Goal: Task Accomplishment & Management: Use online tool/utility

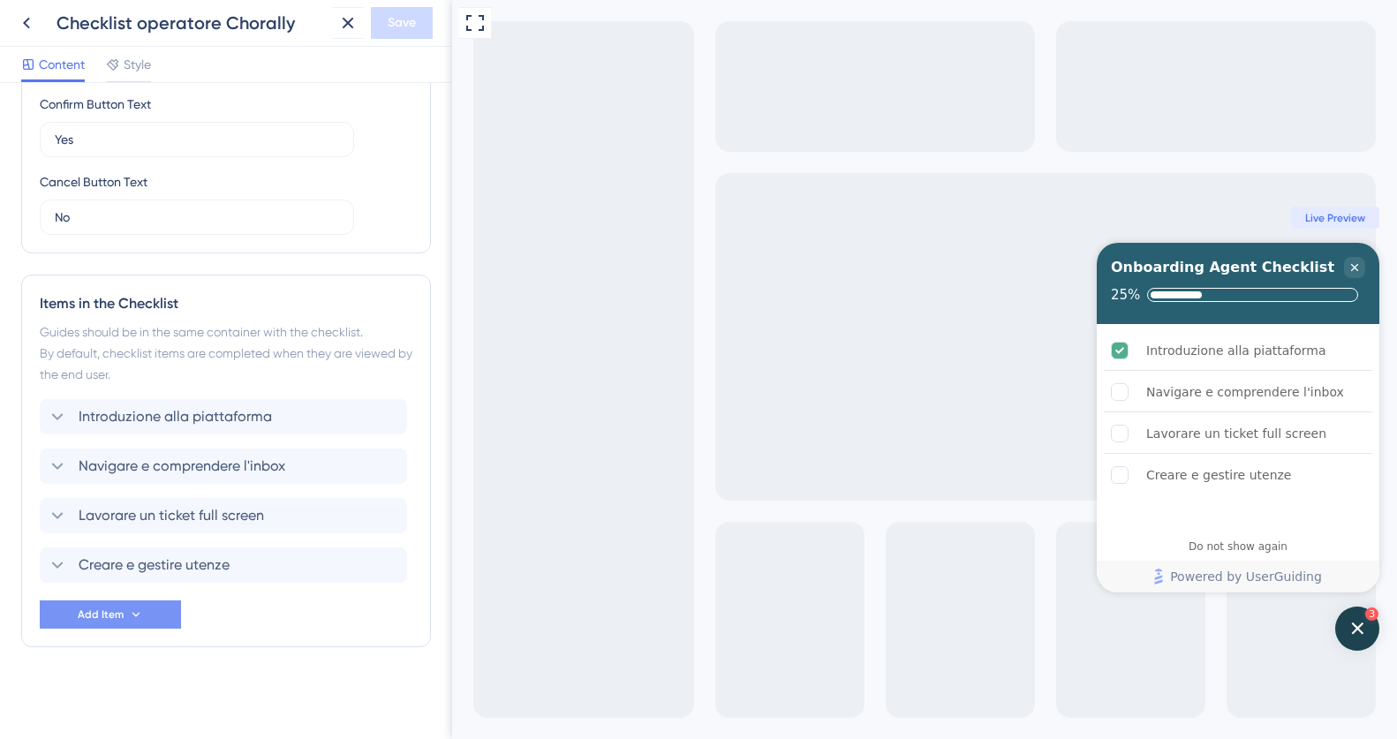
click at [117, 619] on span "Add Item" at bounding box center [101, 614] width 46 height 14
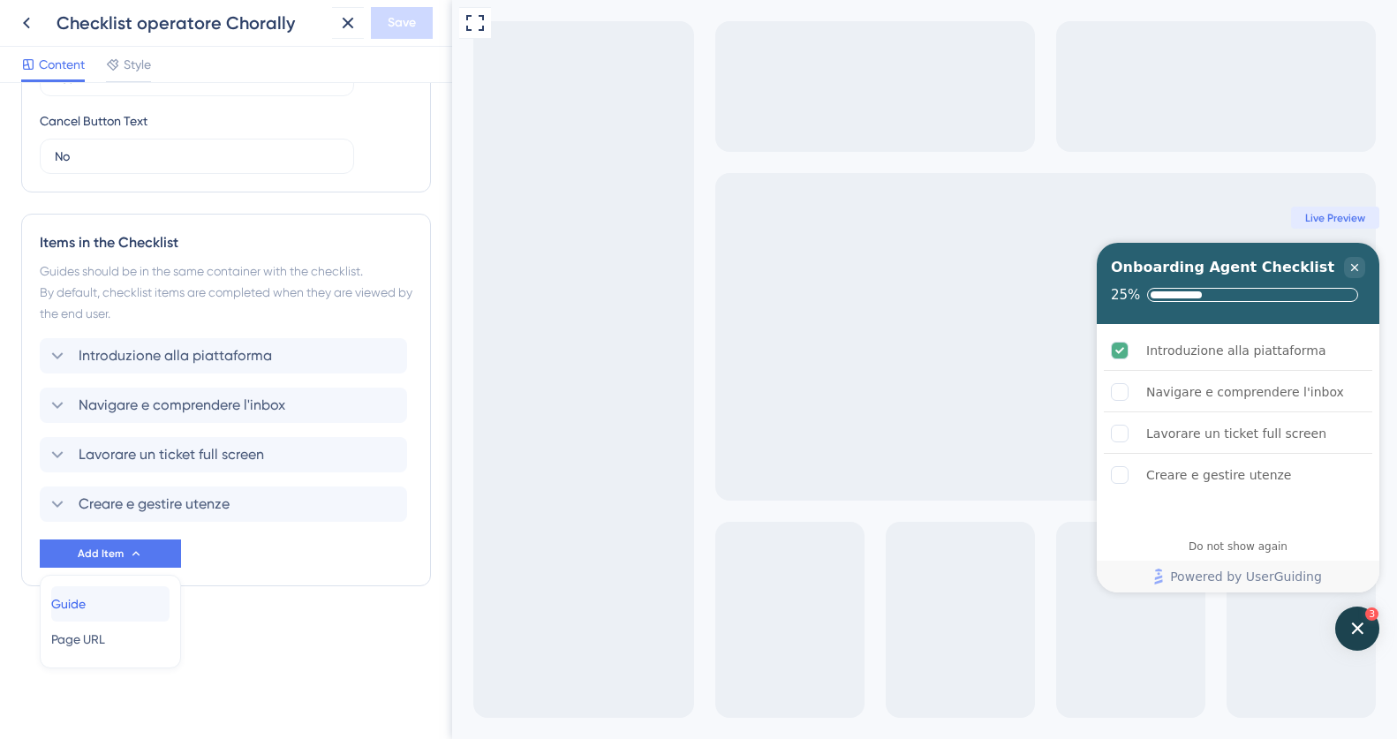
click at [86, 599] on span "Guide" at bounding box center [68, 603] width 34 height 21
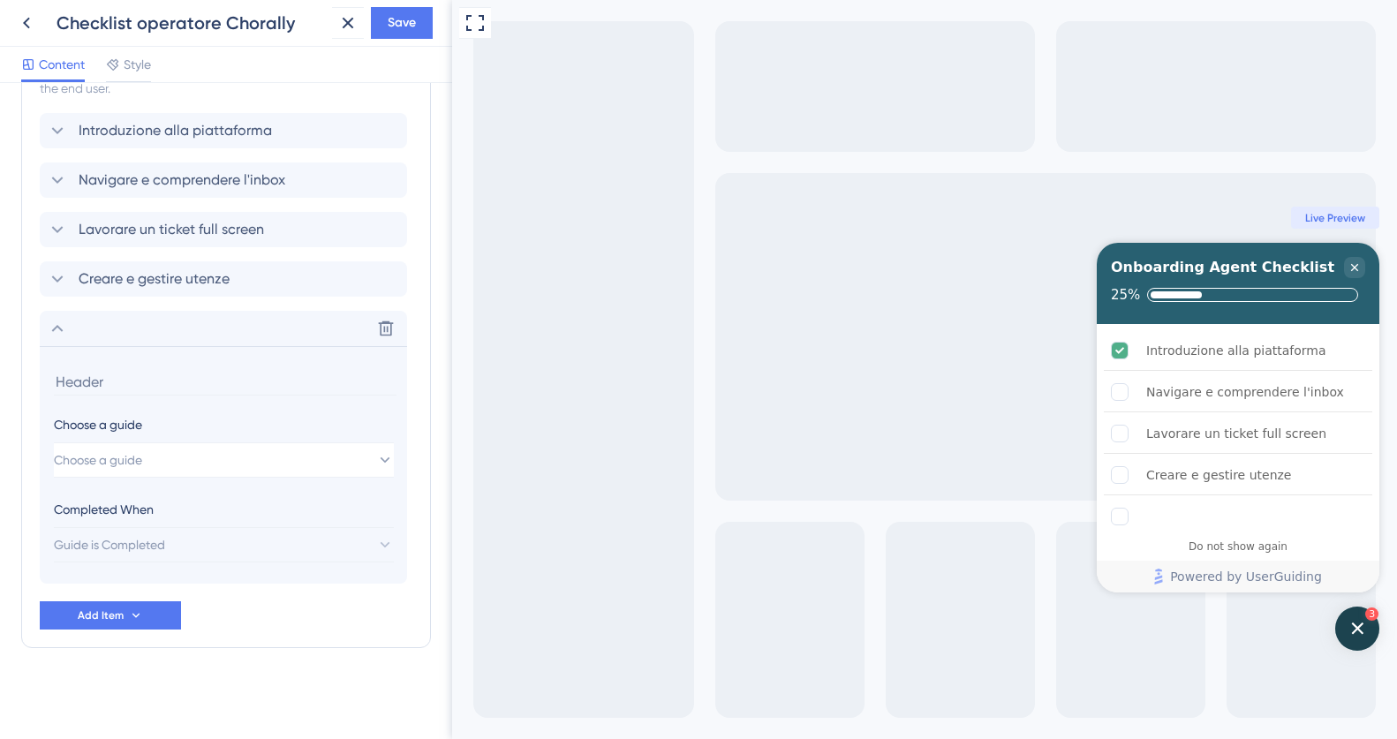
scroll to position [855, 0]
click at [387, 325] on icon at bounding box center [386, 328] width 18 height 18
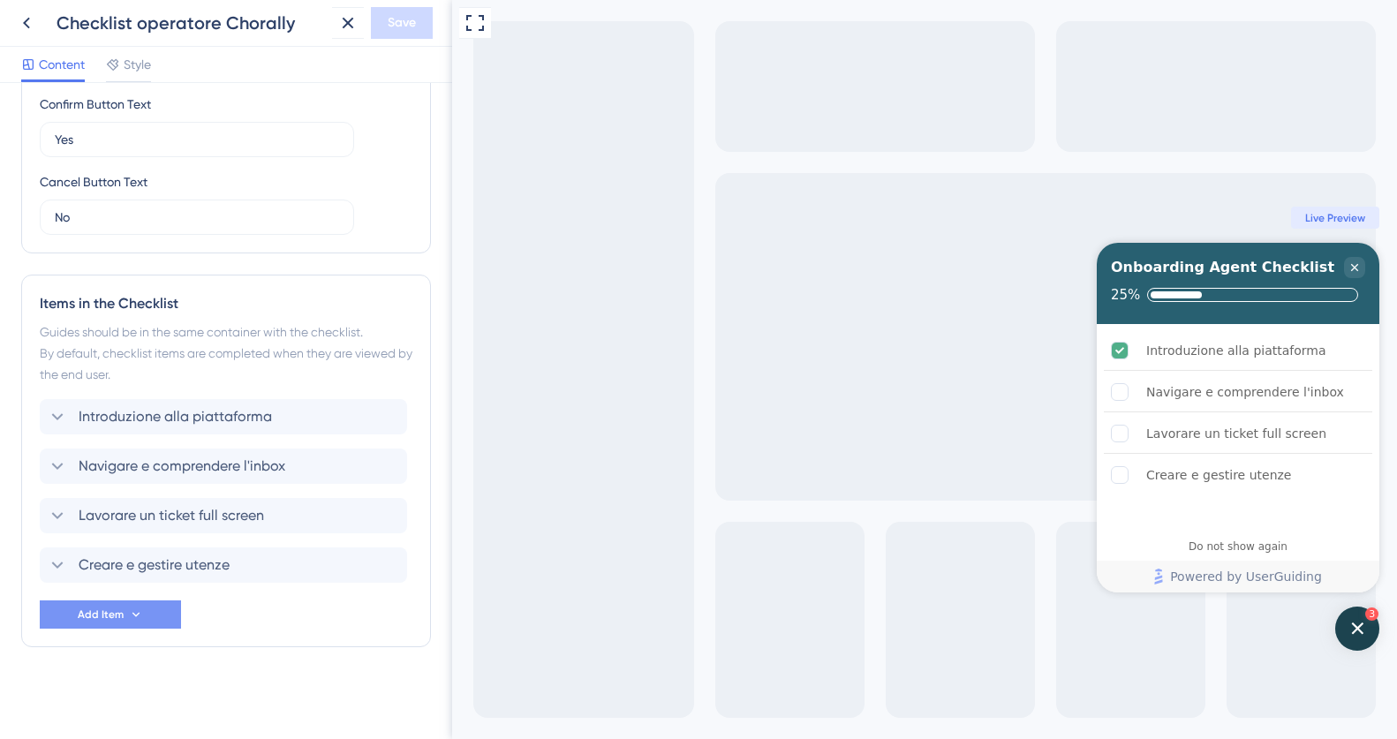
click at [103, 619] on span "Add Item" at bounding box center [101, 614] width 46 height 14
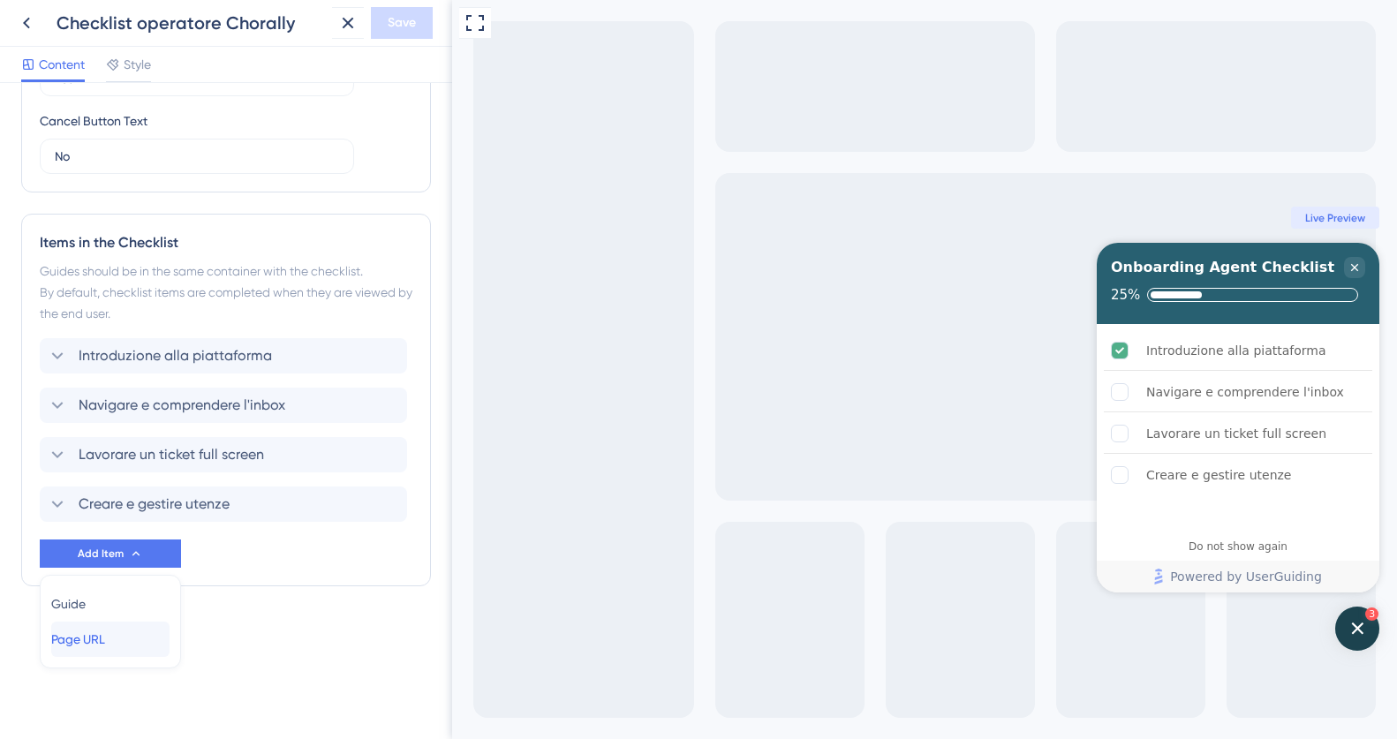
click at [87, 642] on span "Page URL" at bounding box center [78, 639] width 54 height 21
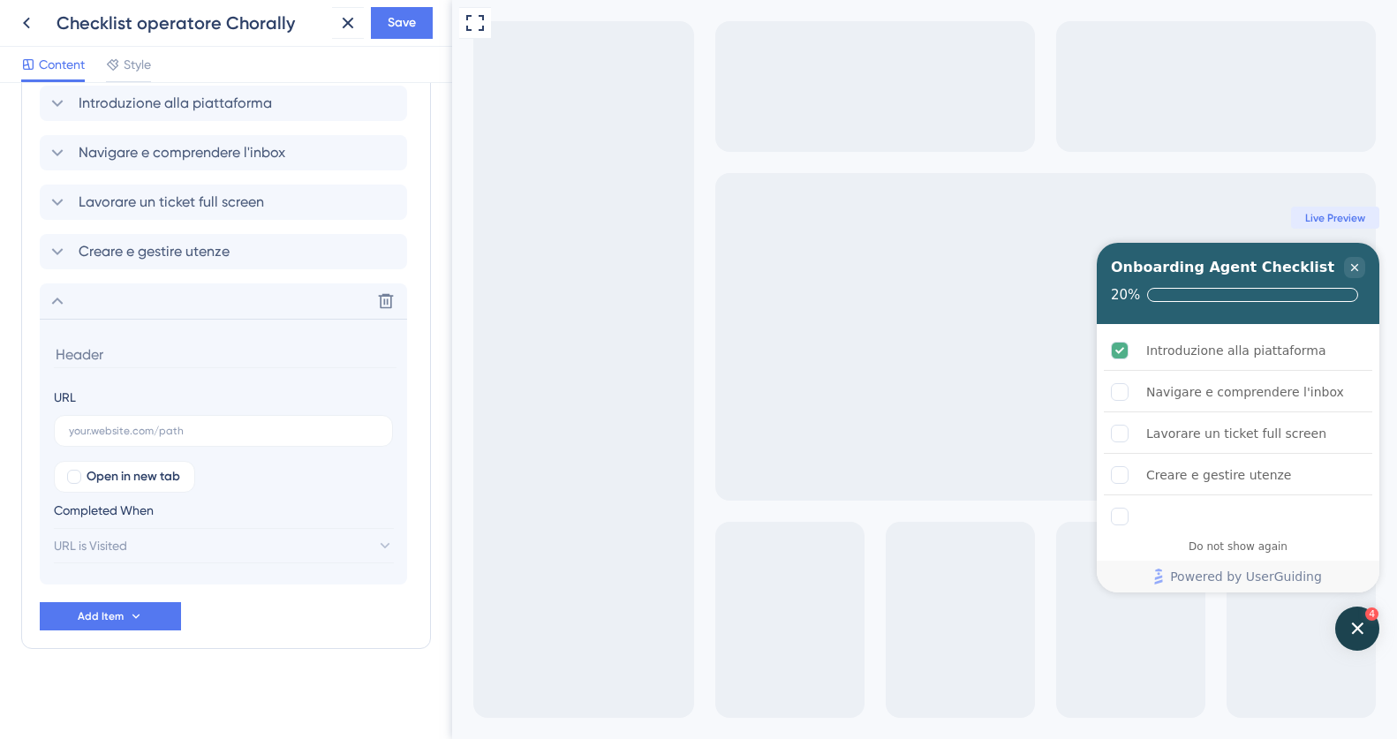
scroll to position [883, 0]
click at [126, 423] on input "text" at bounding box center [223, 429] width 309 height 12
paste input "[URL][DOMAIN_NAME]"
type input "[URL][DOMAIN_NAME]"
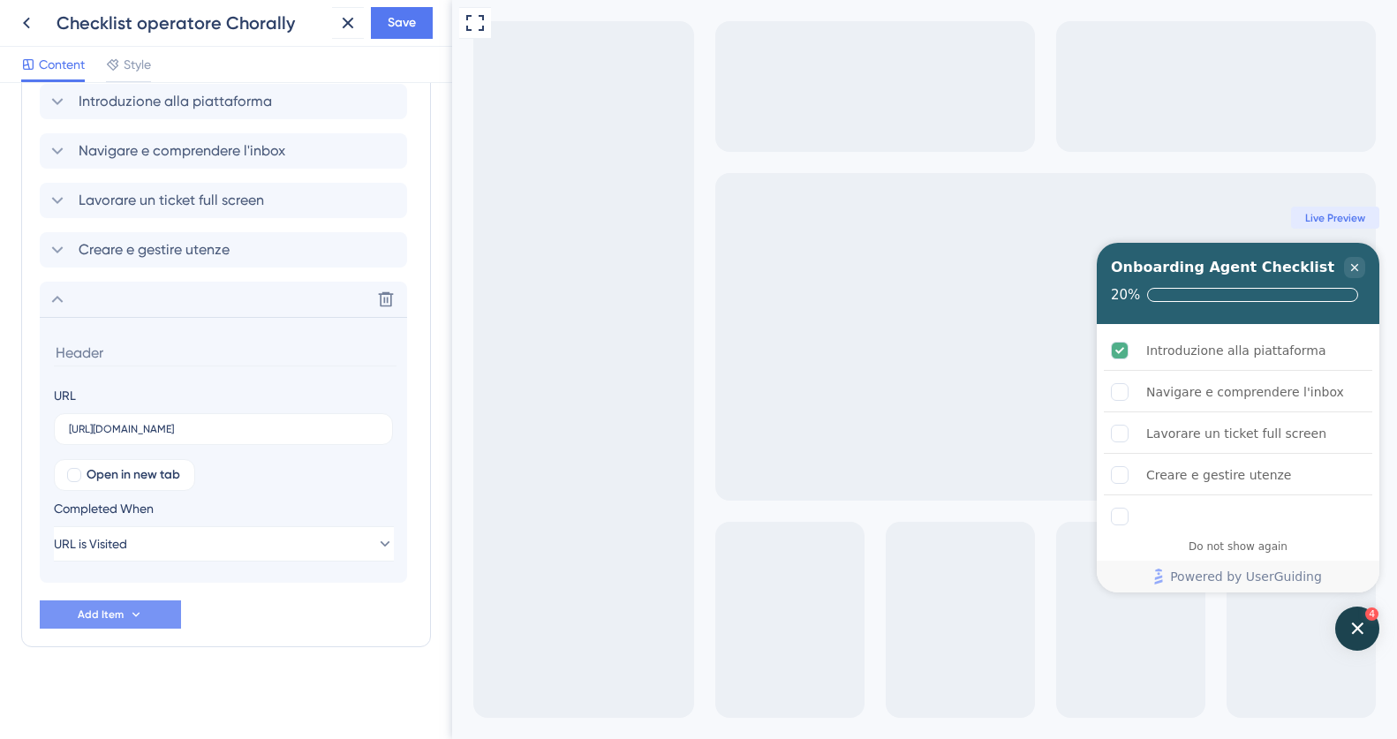
click at [97, 617] on span "Add Item" at bounding box center [101, 614] width 46 height 14
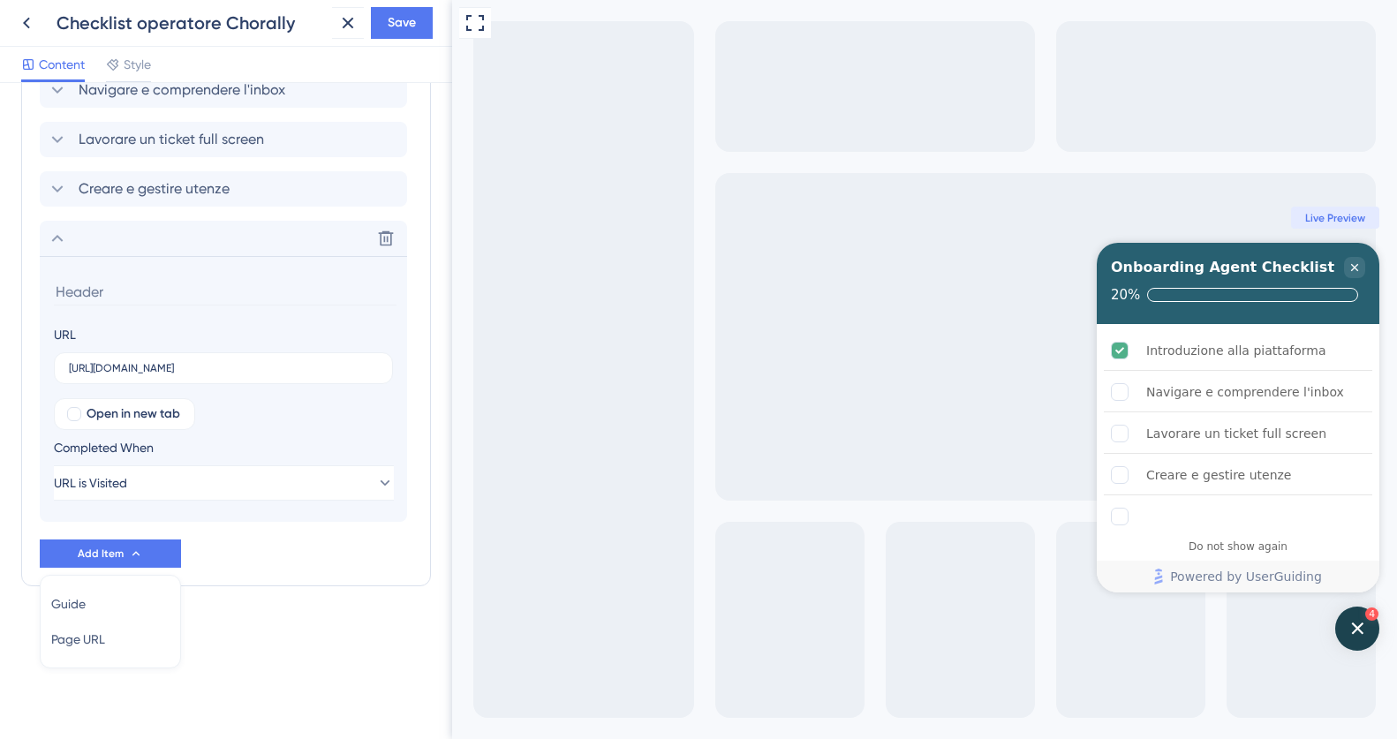
click at [99, 291] on input at bounding box center [225, 291] width 343 height 27
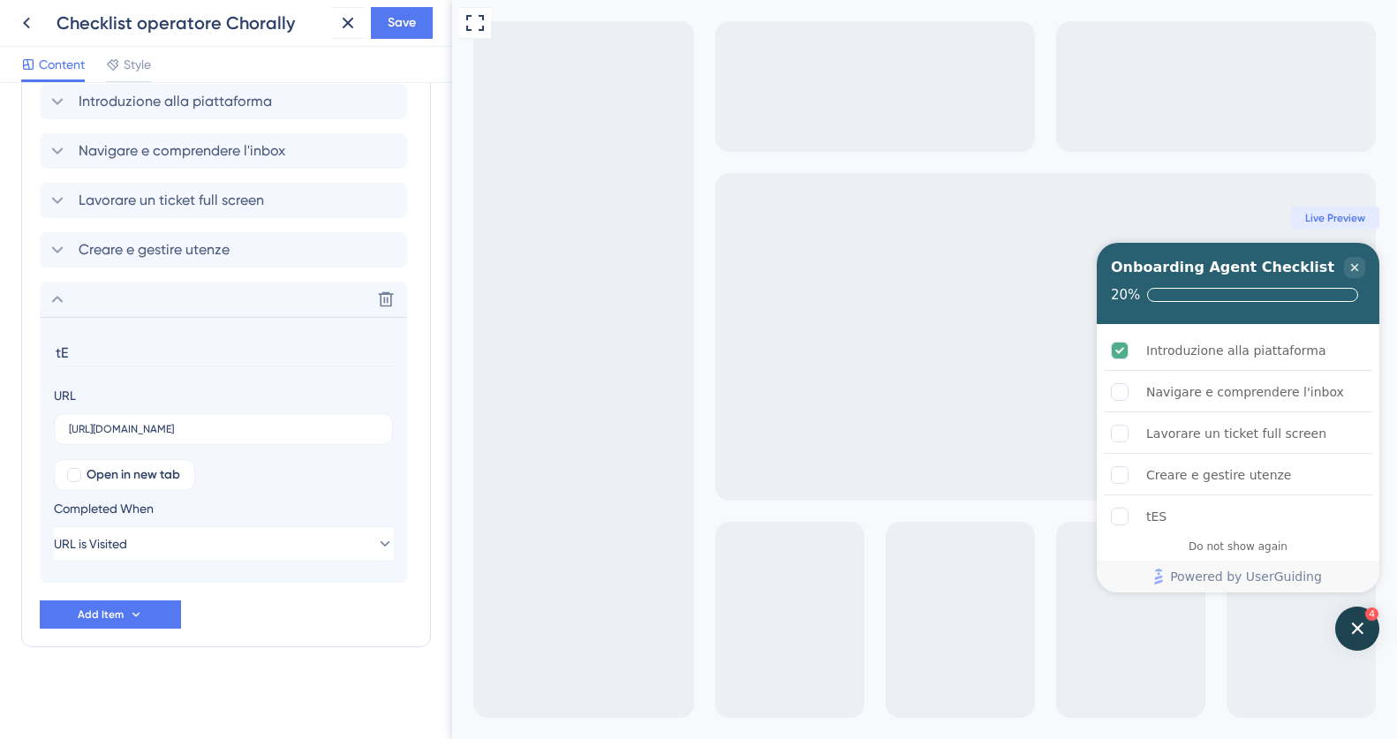
type input "t"
type input "TEST VIDEO YOUTUBE"
click at [397, 19] on span "Save" at bounding box center [402, 22] width 28 height 21
click at [92, 617] on span "Add Item" at bounding box center [101, 614] width 46 height 14
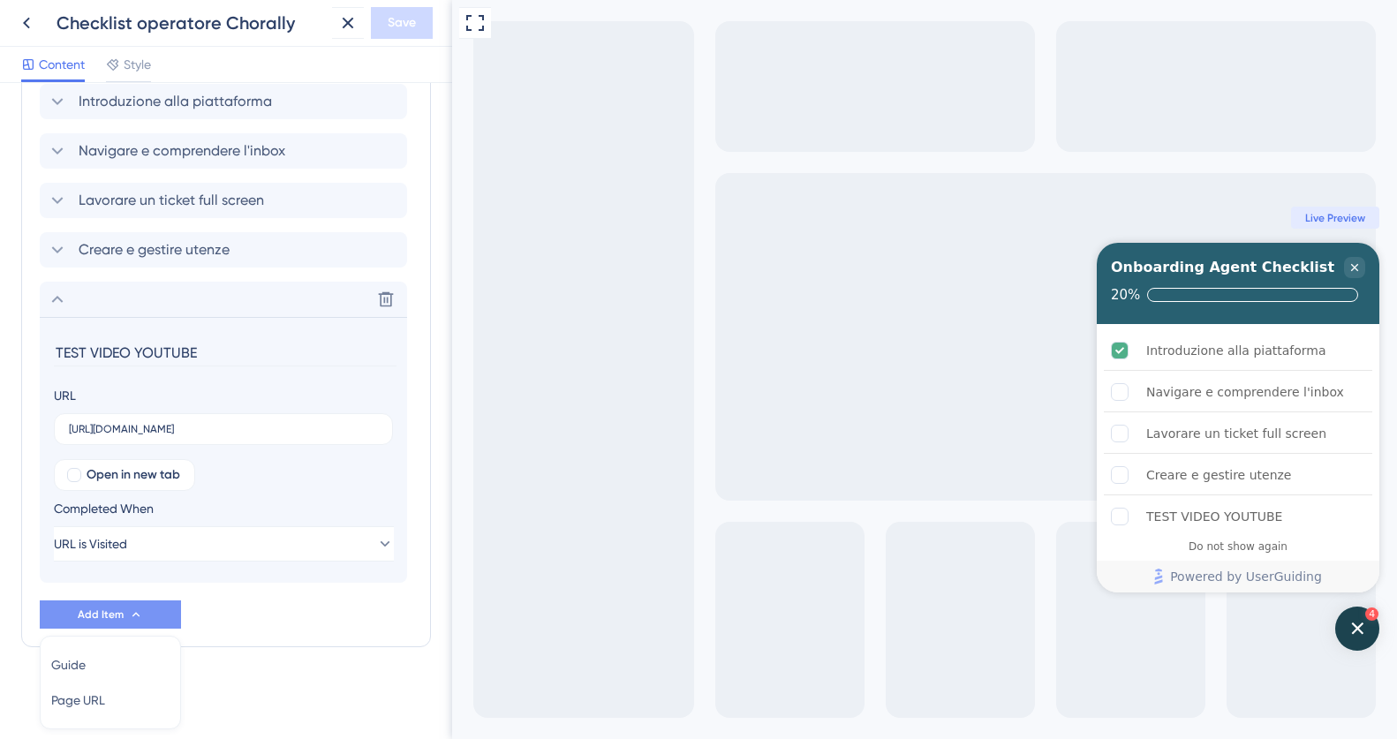
scroll to position [944, 0]
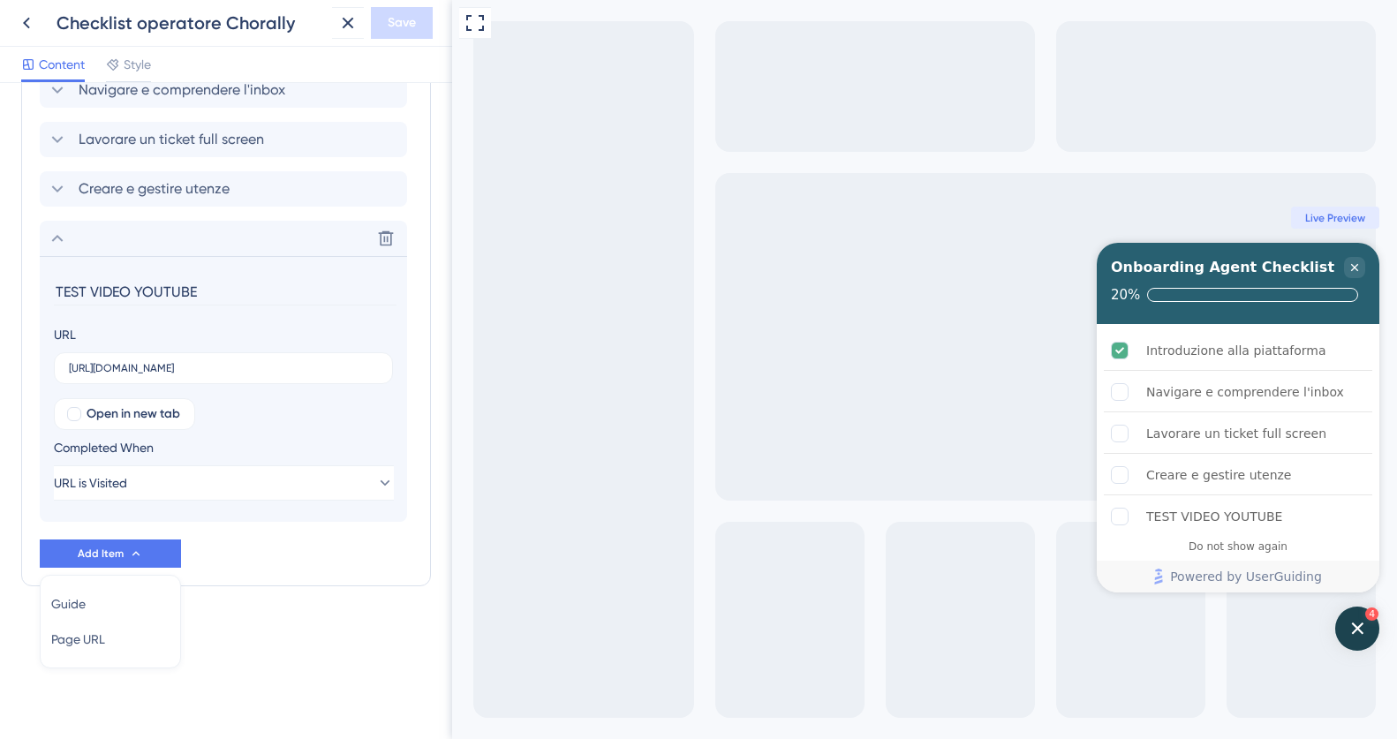
click at [222, 667] on div "Checklist Header Title Onboarding Agent Checklist Subtitle Functions Progress B…" at bounding box center [226, 411] width 452 height 656
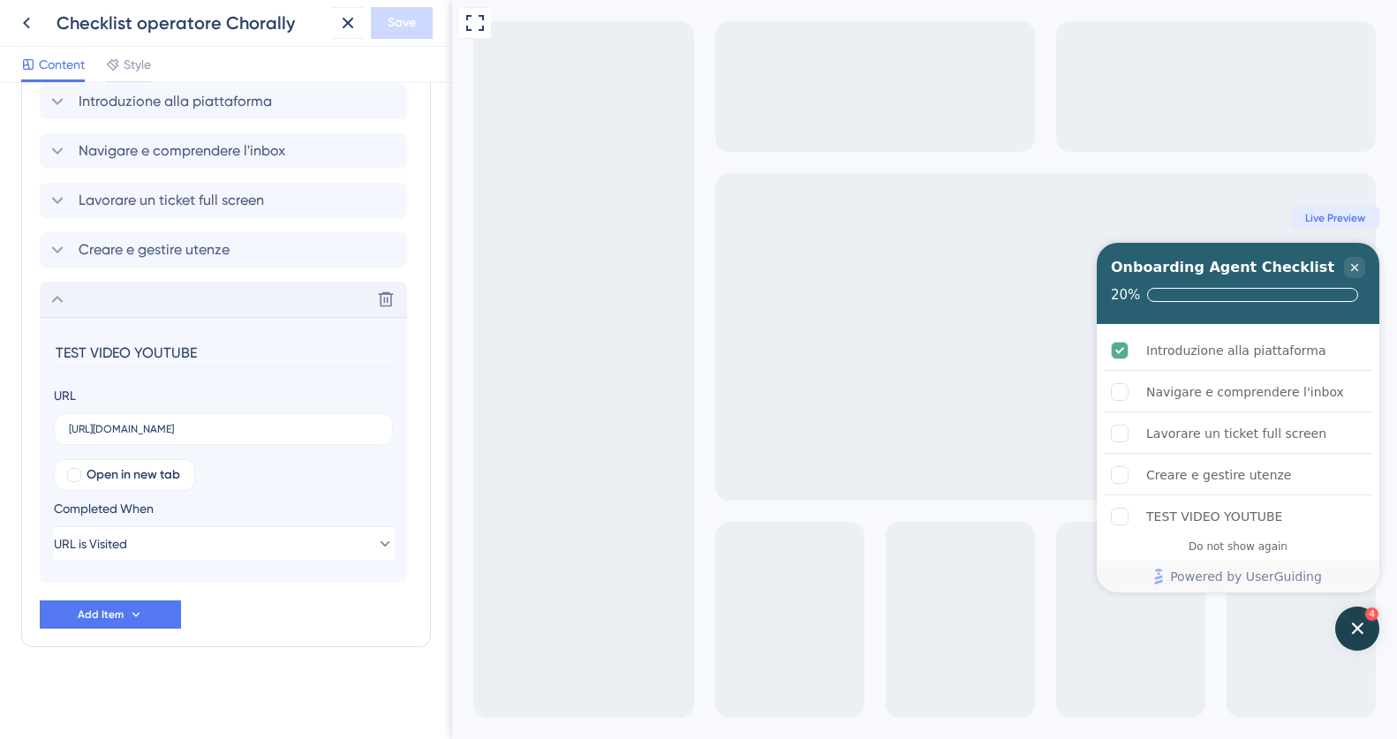
click at [57, 298] on icon at bounding box center [57, 299] width 21 height 21
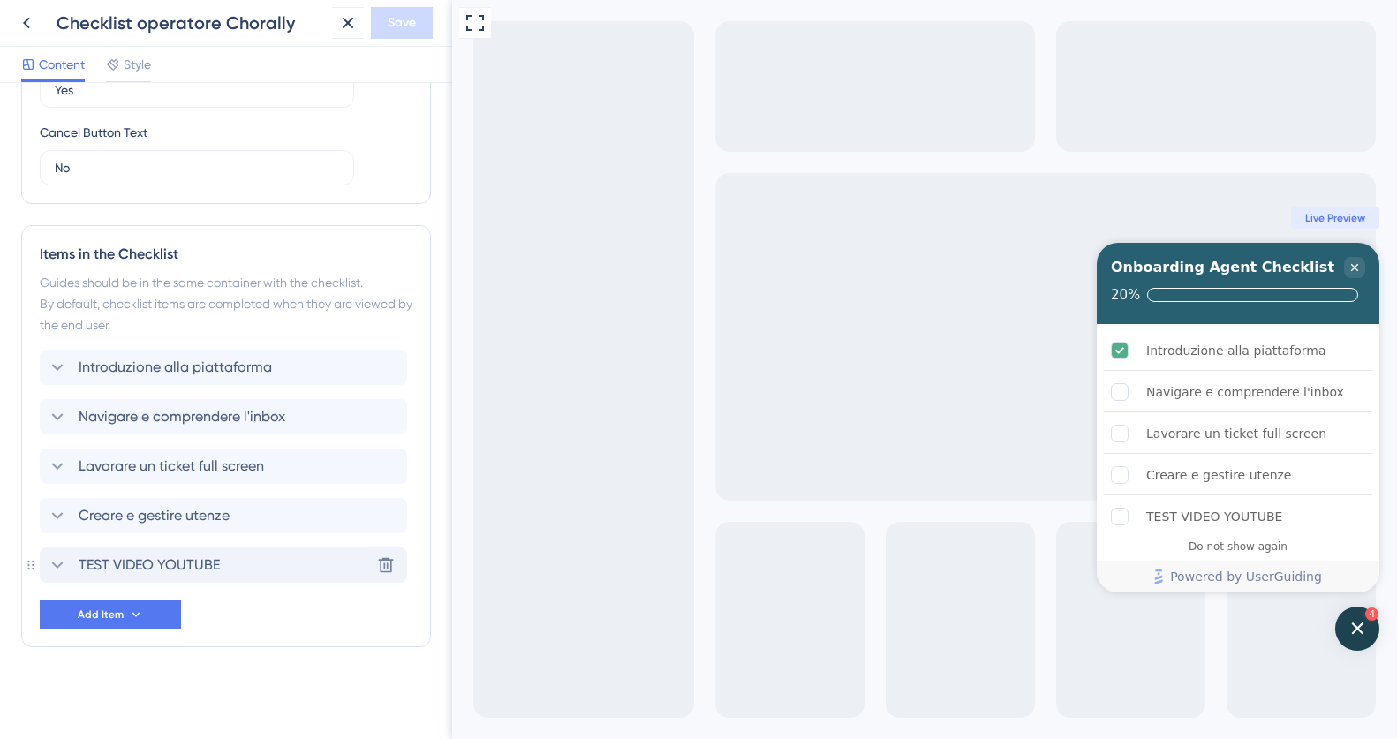
scroll to position [617, 0]
click at [97, 621] on span "Add Item" at bounding box center [101, 614] width 46 height 14
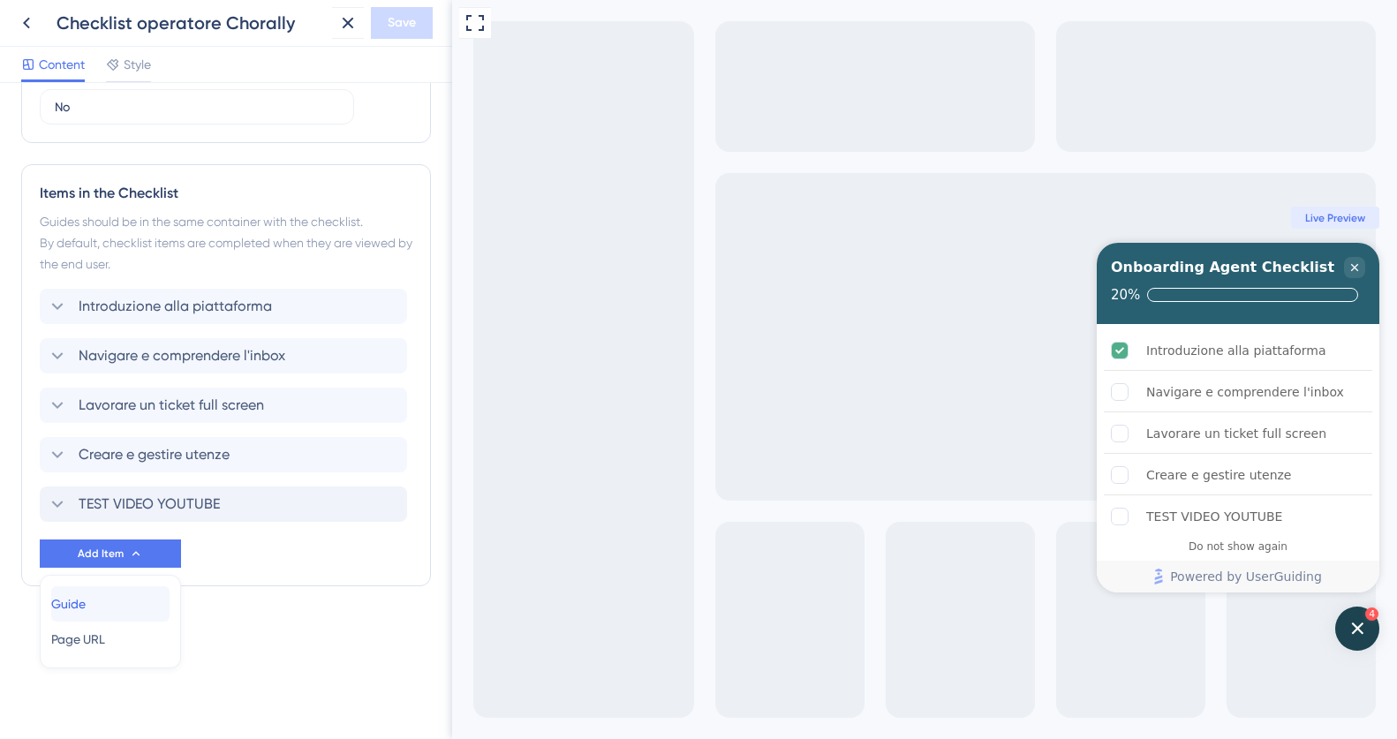
click at [86, 610] on span "Guide" at bounding box center [68, 603] width 34 height 21
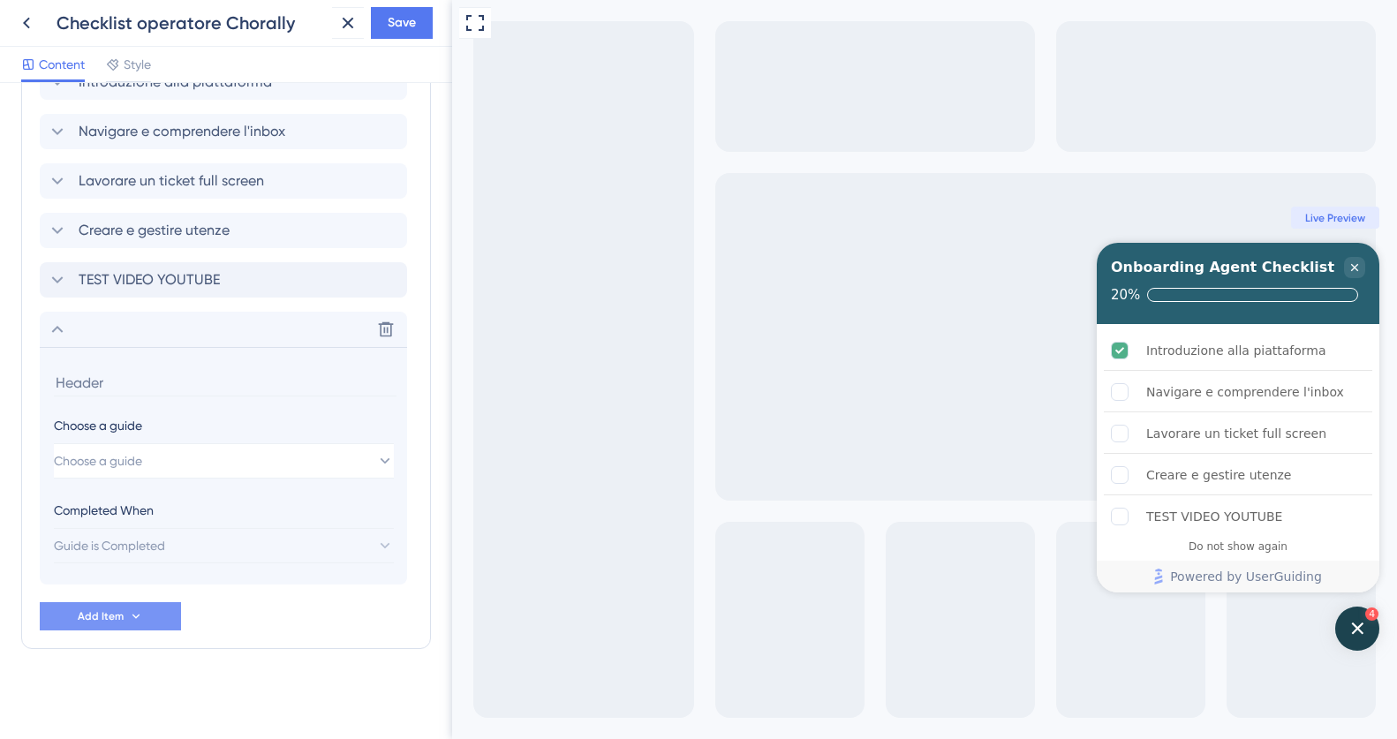
scroll to position [904, 0]
click at [88, 373] on input at bounding box center [225, 380] width 343 height 27
type input "c"
type input "Collegare i canali social"
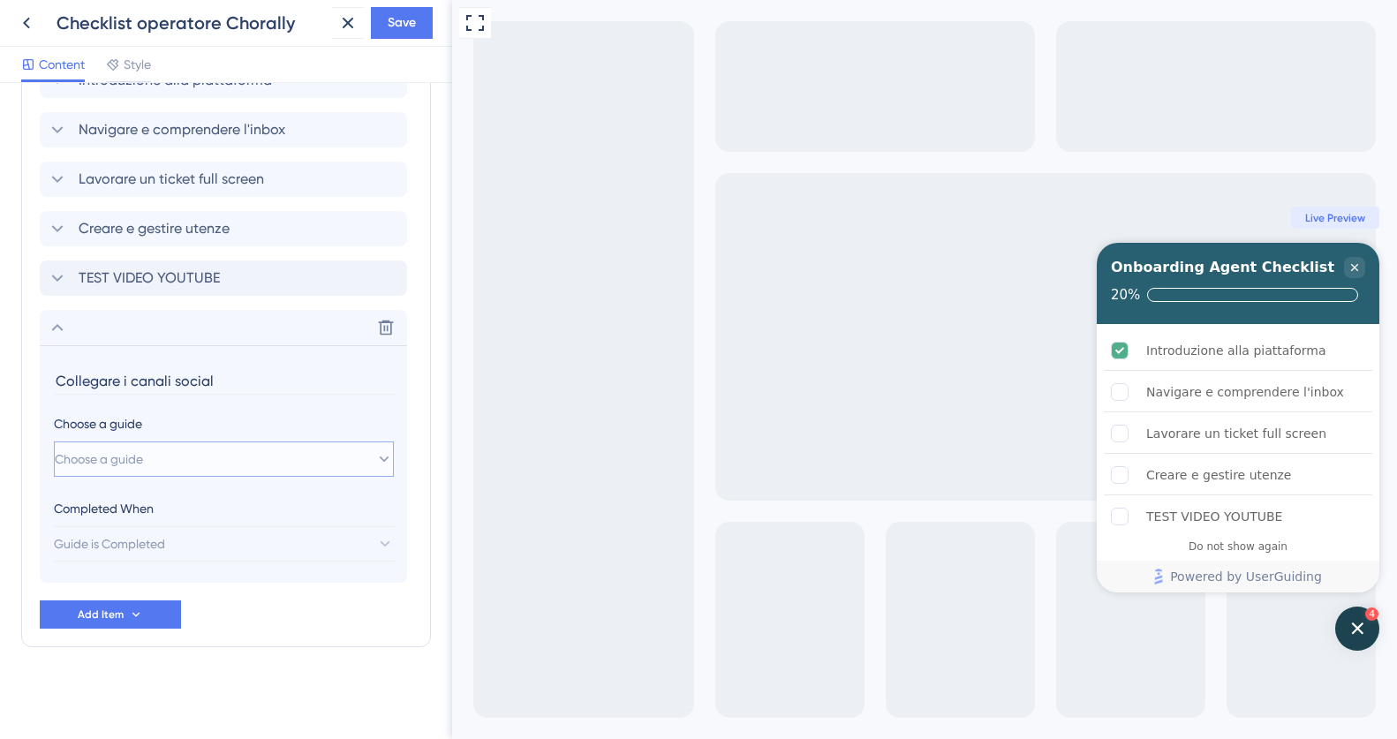
click at [92, 460] on span "Choose a guide" at bounding box center [99, 459] width 88 height 21
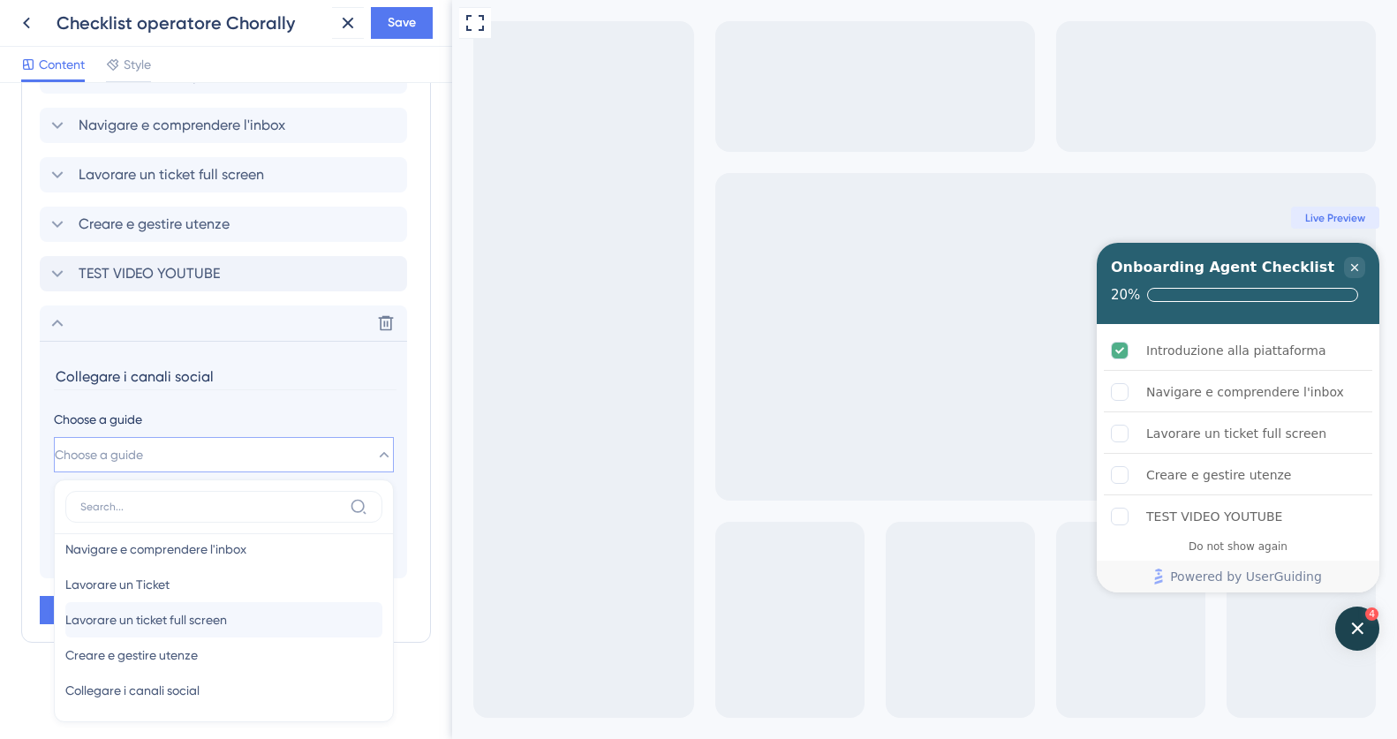
scroll to position [57, 0]
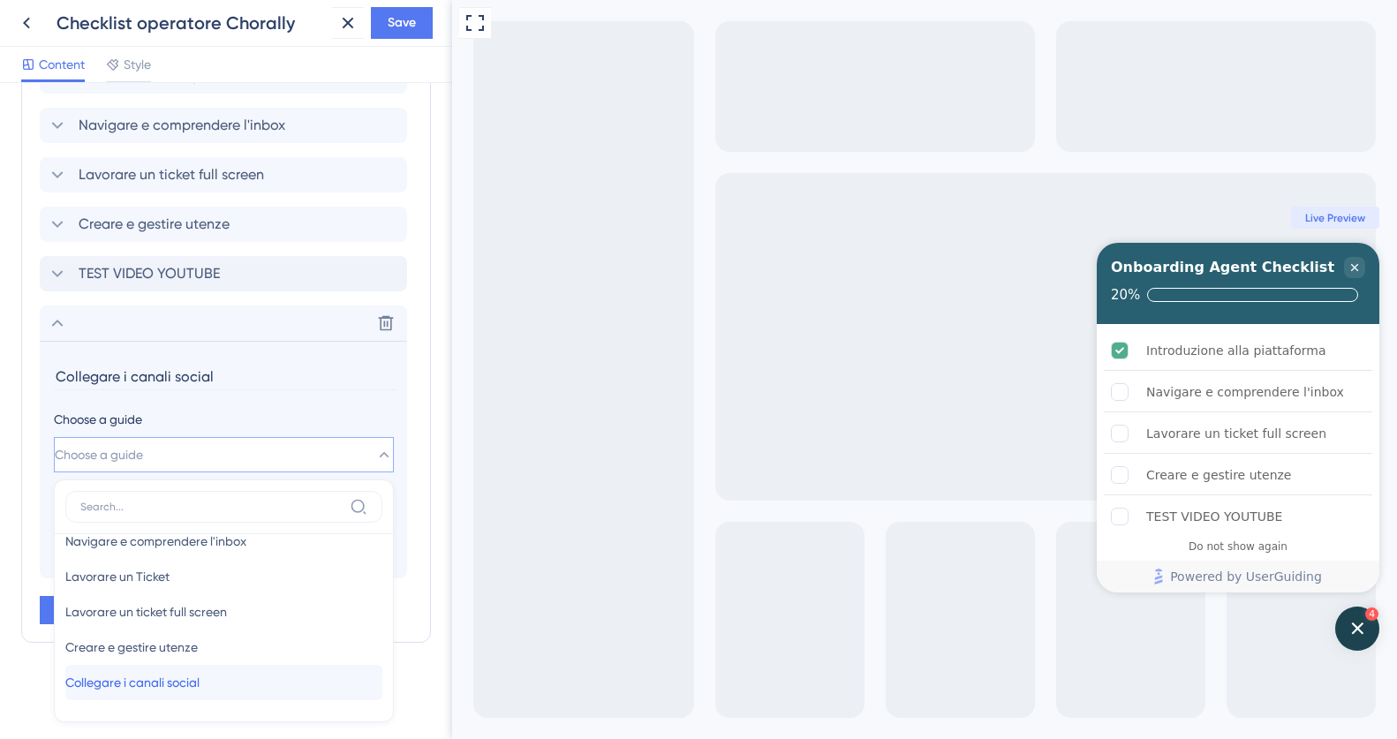
click at [150, 675] on span "Collegare i canali social" at bounding box center [132, 682] width 134 height 21
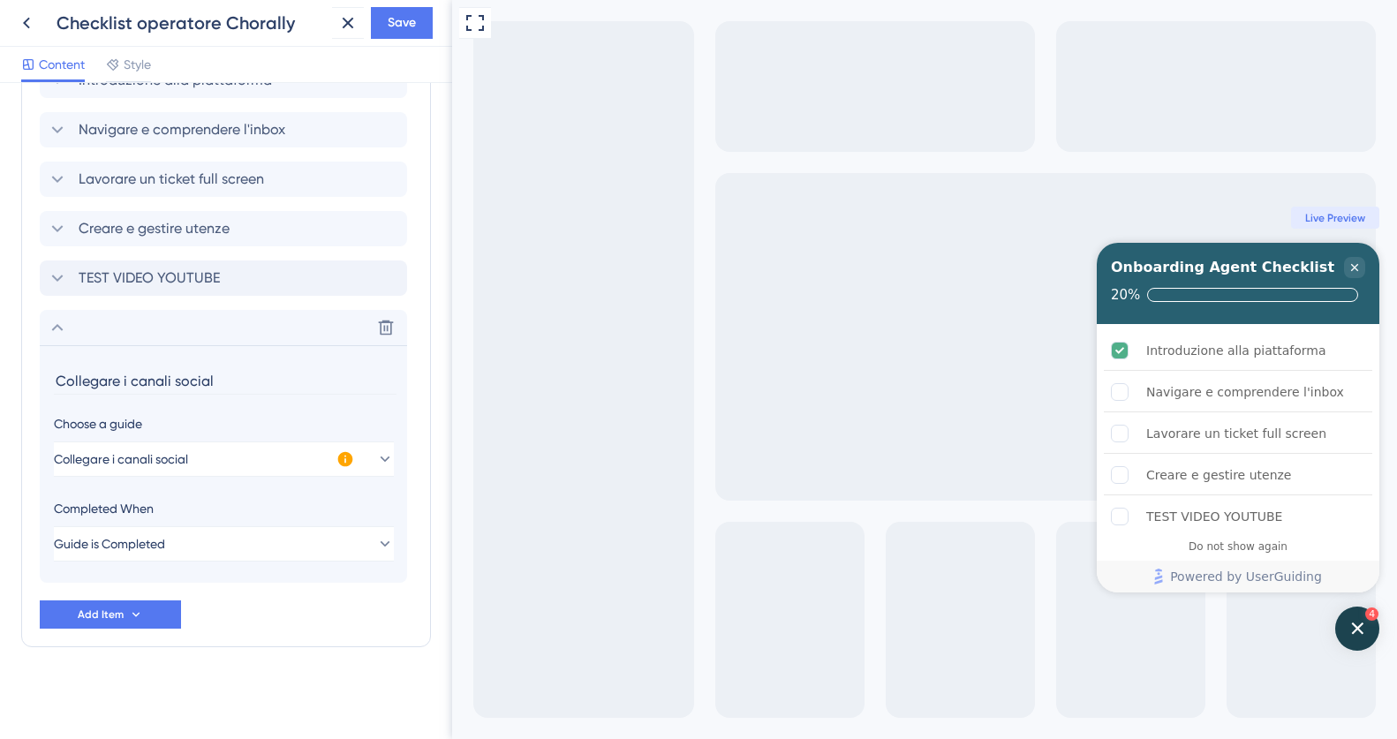
scroll to position [904, 0]
click at [52, 327] on icon at bounding box center [57, 327] width 21 height 21
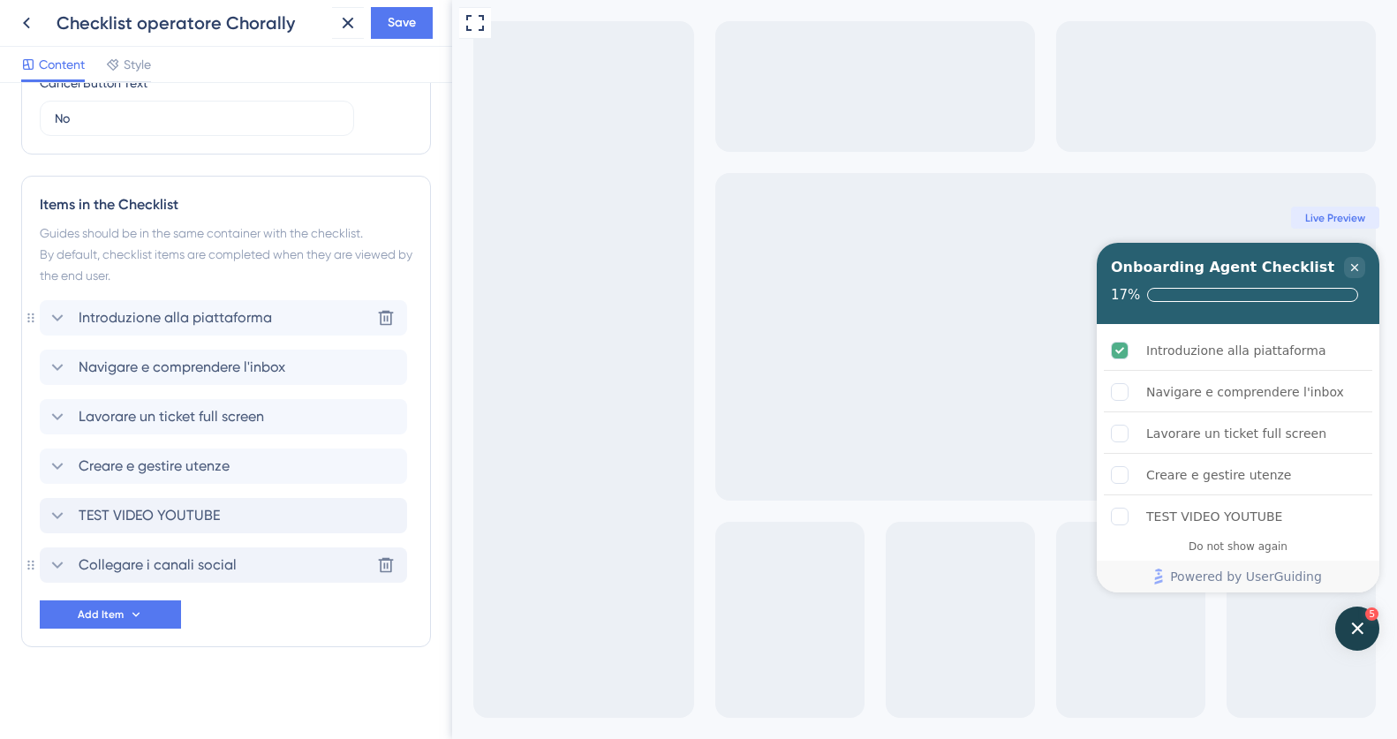
scroll to position [667, 0]
click at [403, 27] on span "Save" at bounding box center [402, 22] width 28 height 21
click at [1234, 508] on div "TEST VIDEO YOUTUBE" at bounding box center [1214, 516] width 136 height 21
click at [1296, 516] on icon "TEST VIDEO YOUTUBE is incomplete." at bounding box center [1289, 515] width 14 height 14
click at [1117, 387] on rect "Navigare e comprendere l'inbox is incomplete." at bounding box center [1120, 392] width 17 height 17
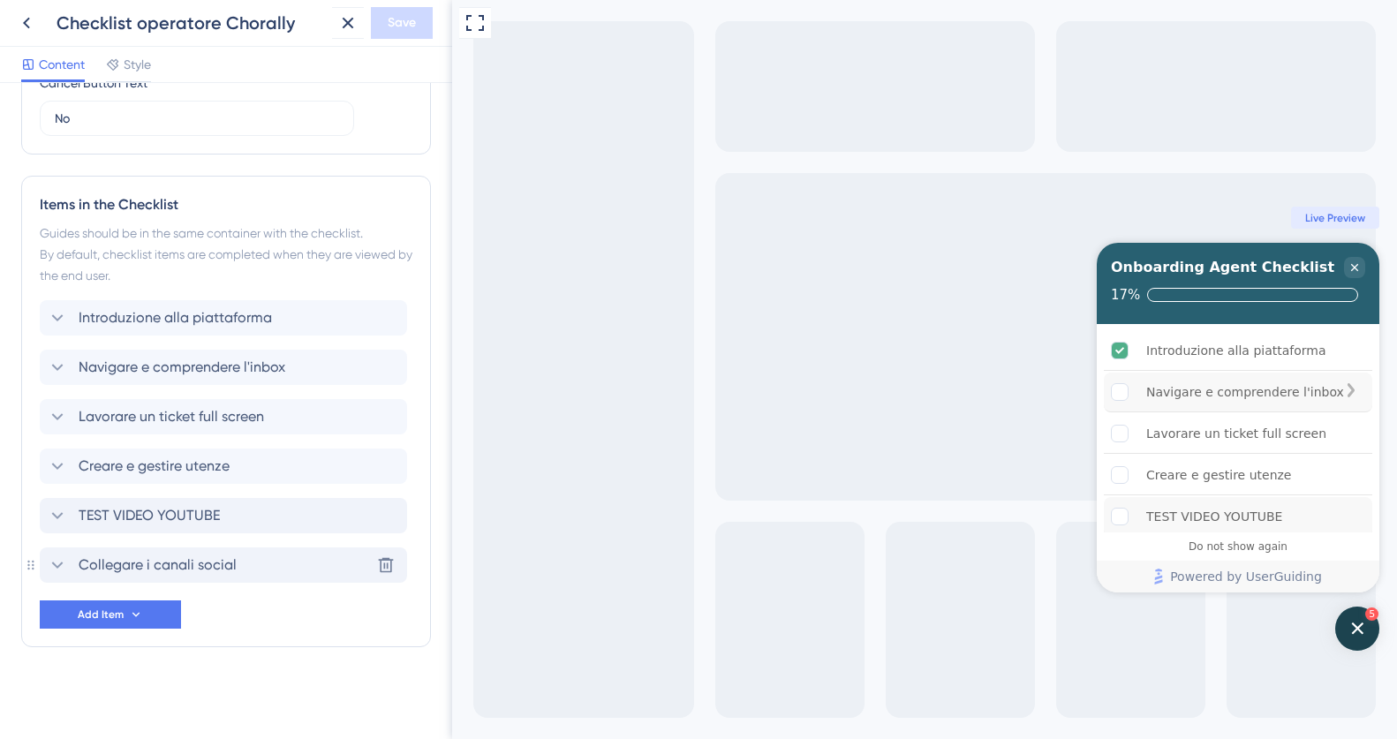
click at [1242, 382] on div "Navigare e comprendere l'inbox" at bounding box center [1245, 391] width 198 height 21
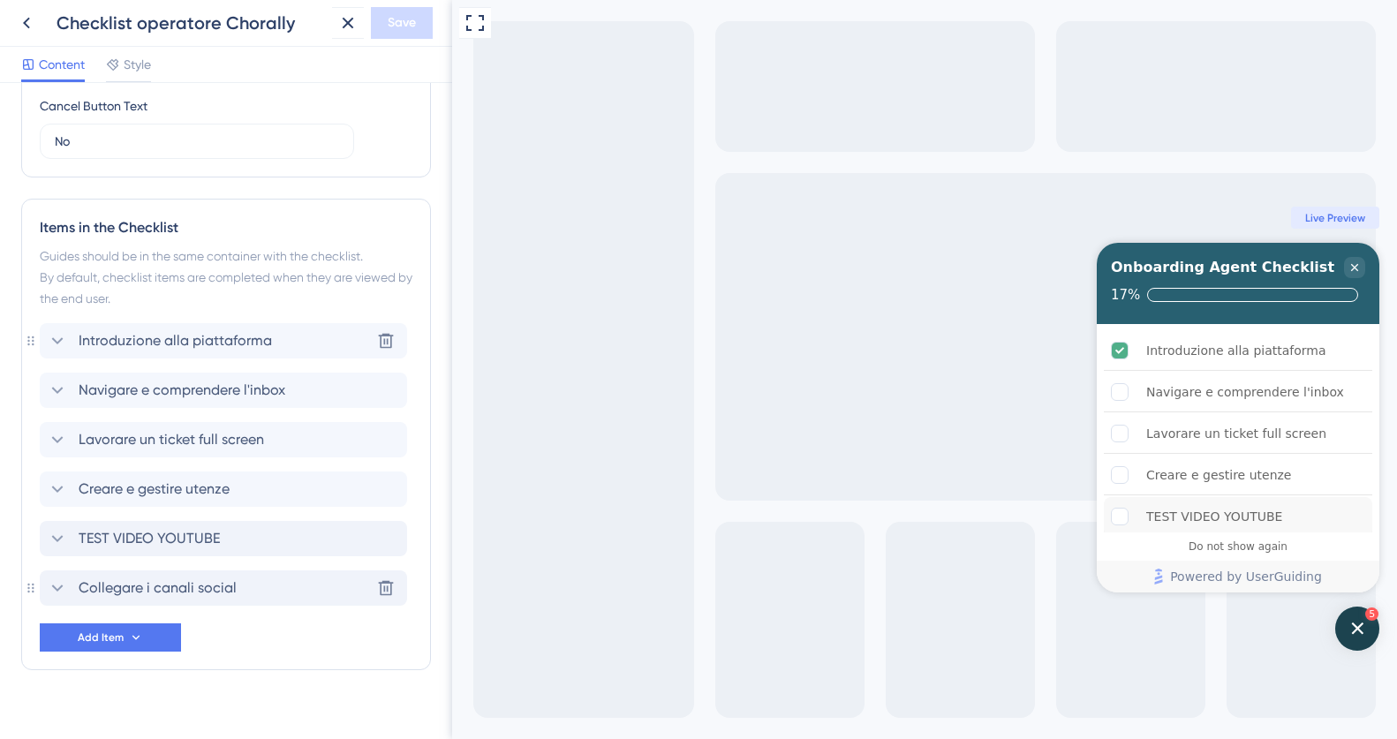
scroll to position [645, 0]
click at [206, 540] on span "TEST VIDEO YOUTUBE" at bounding box center [149, 536] width 141 height 21
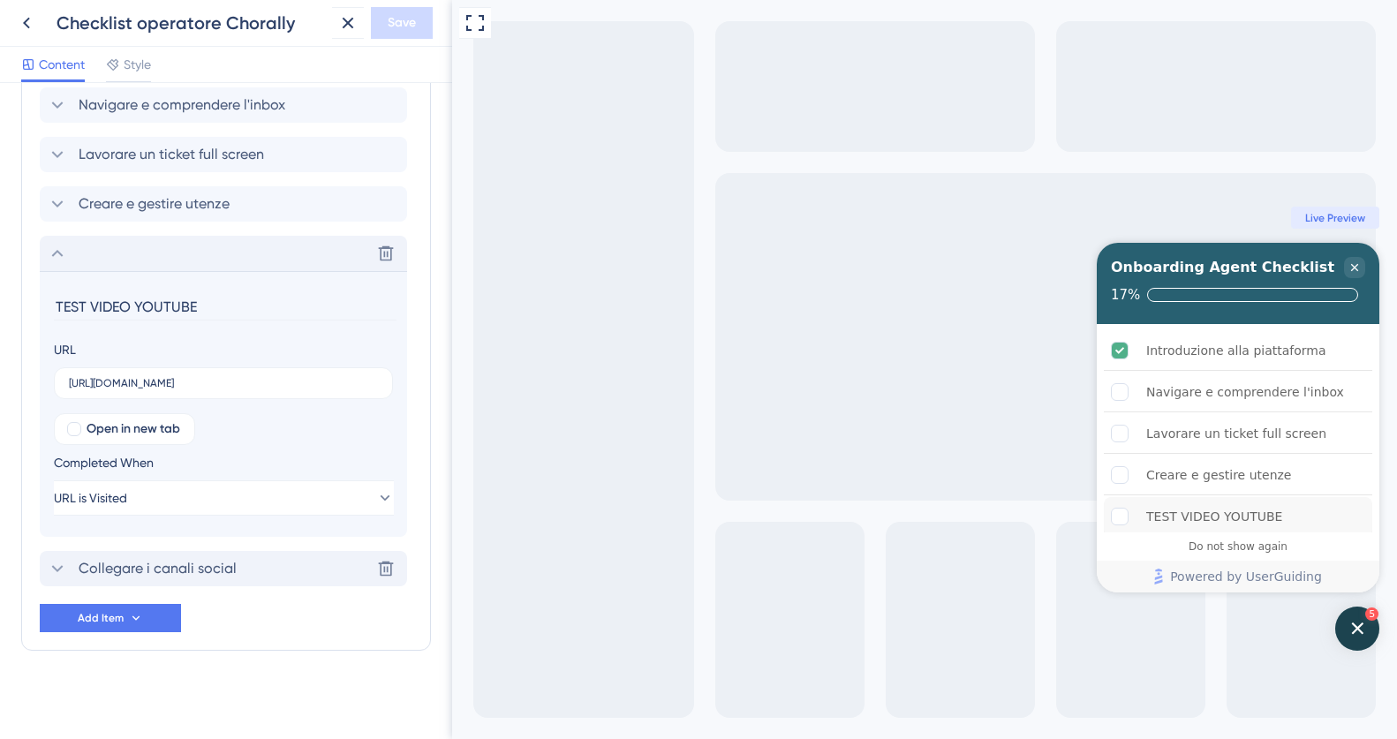
scroll to position [932, 0]
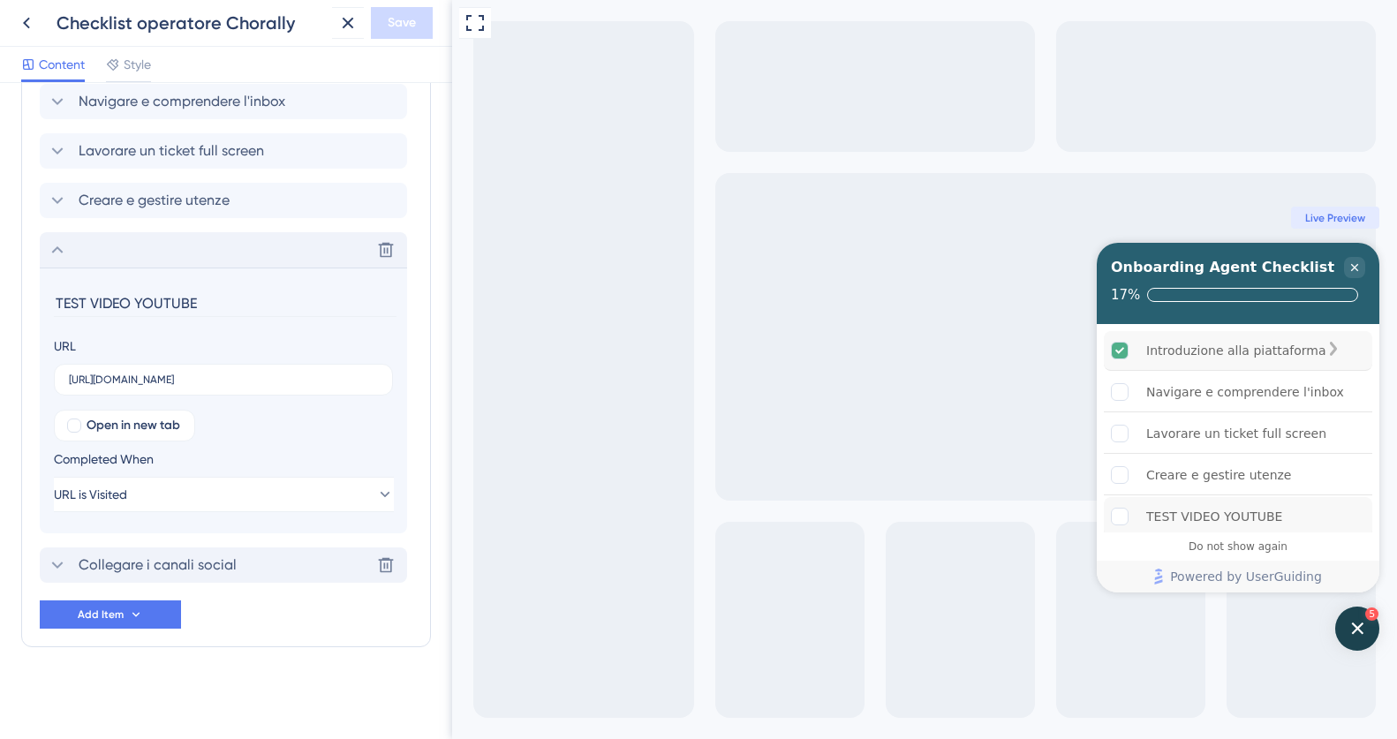
click at [1164, 355] on div "Introduzione alla piattaforma" at bounding box center [1236, 350] width 180 height 21
click at [1120, 349] on icon "Introduzione alla piattaforma is complete." at bounding box center [1119, 350] width 9 height 6
click at [1120, 410] on div "Navigare e comprendere l'inbox" at bounding box center [1238, 393] width 268 height 40
click at [1120, 395] on rect "Navigare e comprendere l'inbox is incomplete." at bounding box center [1120, 392] width 17 height 17
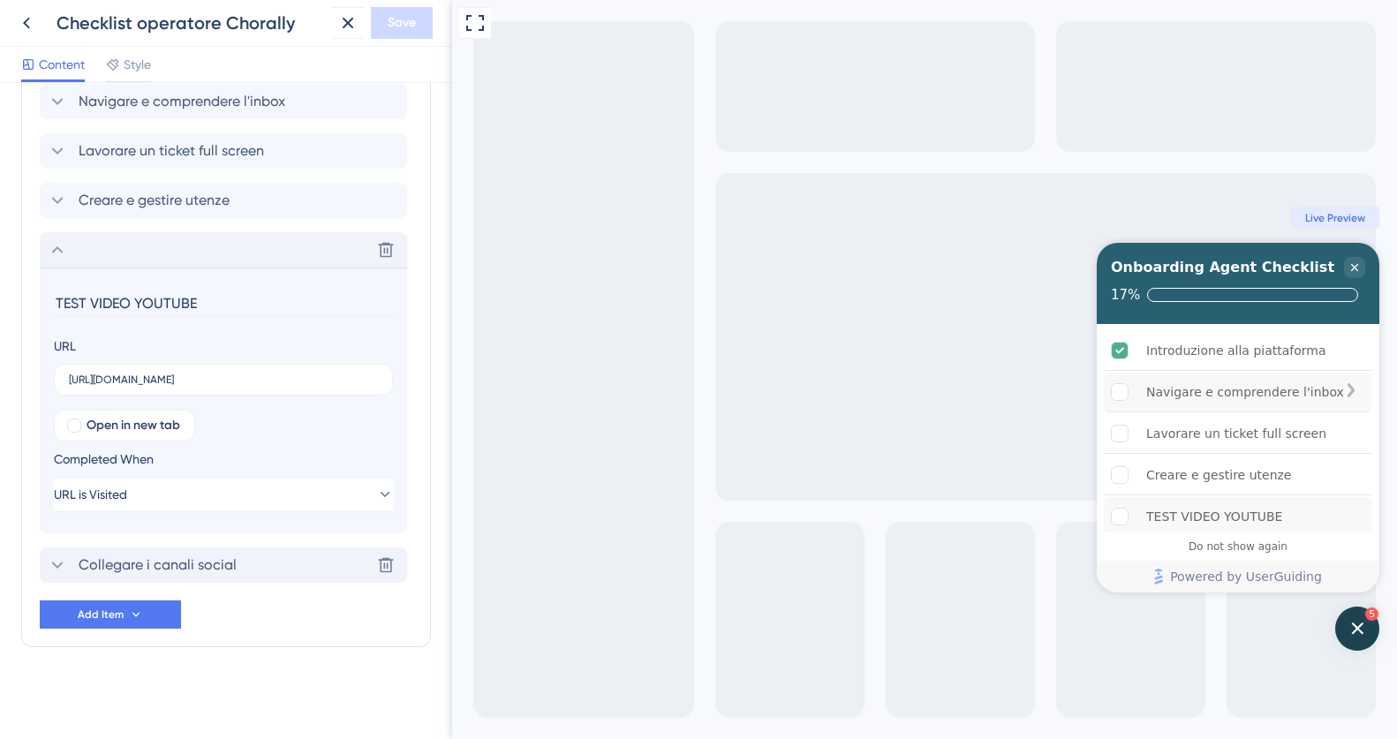
click at [1120, 395] on rect "Navigare e comprendere l'inbox is incomplete." at bounding box center [1120, 392] width 17 height 17
click at [1356, 392] on div "Navigare e comprendere l'inbox is incomplete." at bounding box center [1351, 392] width 14 height 18
click at [1376, 618] on div "Open Checklist, remaining modules: 5" at bounding box center [1357, 629] width 44 height 44
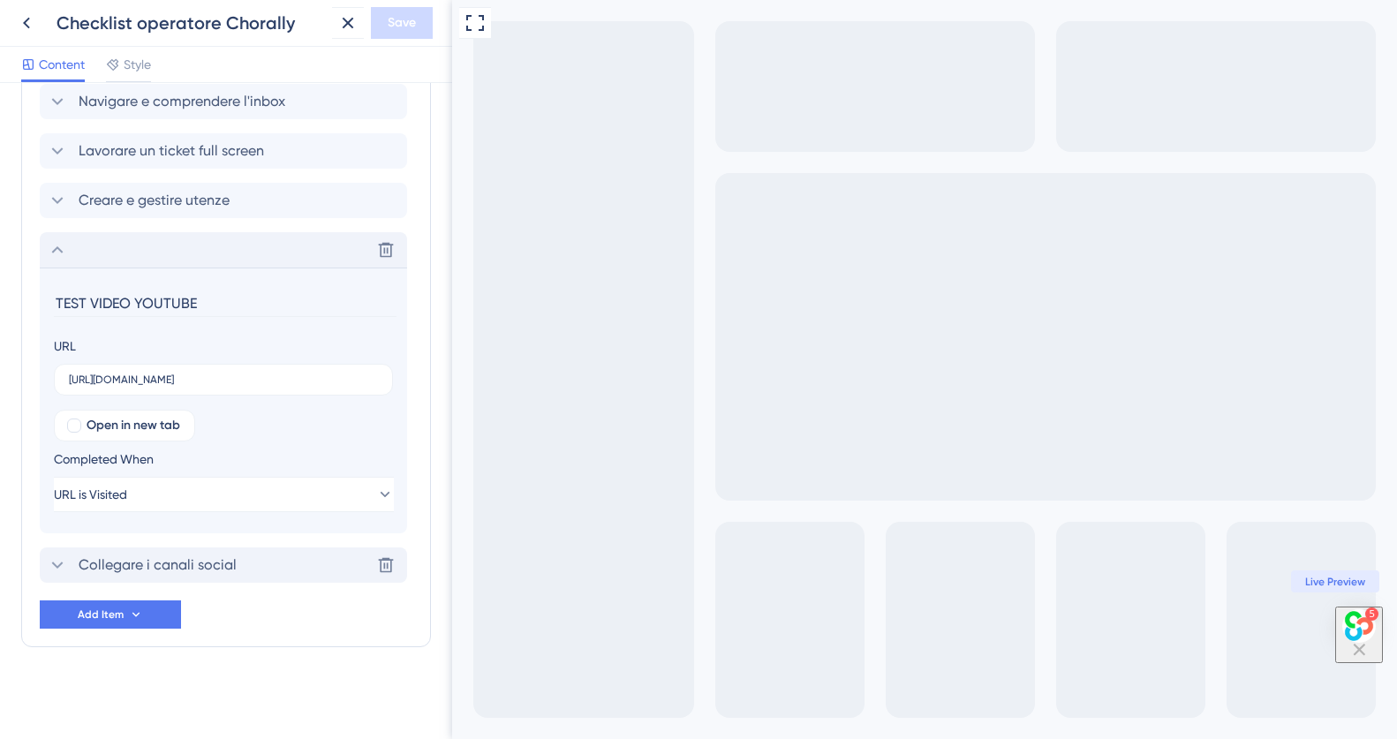
click at [1357, 623] on img "Open Checklist, remaining modules: 5" at bounding box center [1359, 626] width 34 height 34
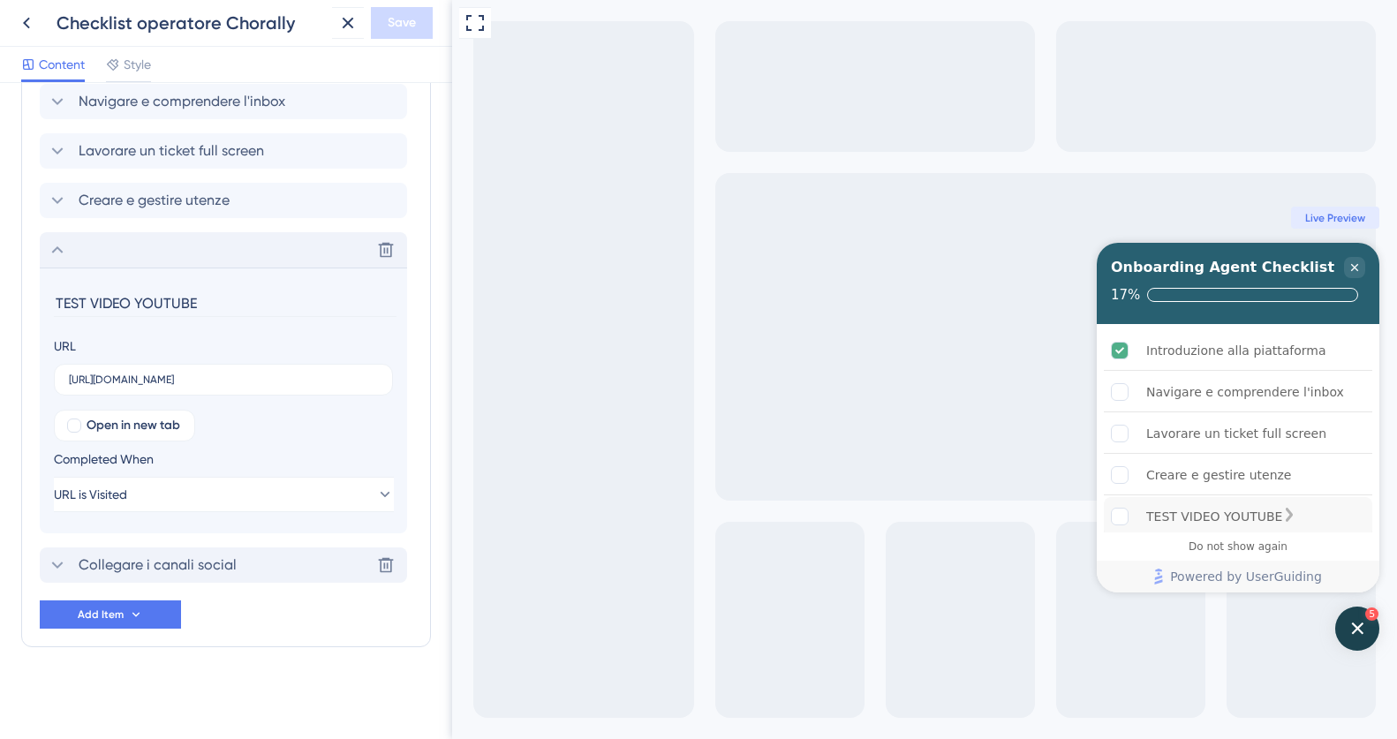
click at [1196, 515] on div "TEST VIDEO YOUTUBE" at bounding box center [1214, 516] width 136 height 21
click at [18, 23] on icon at bounding box center [26, 22] width 21 height 21
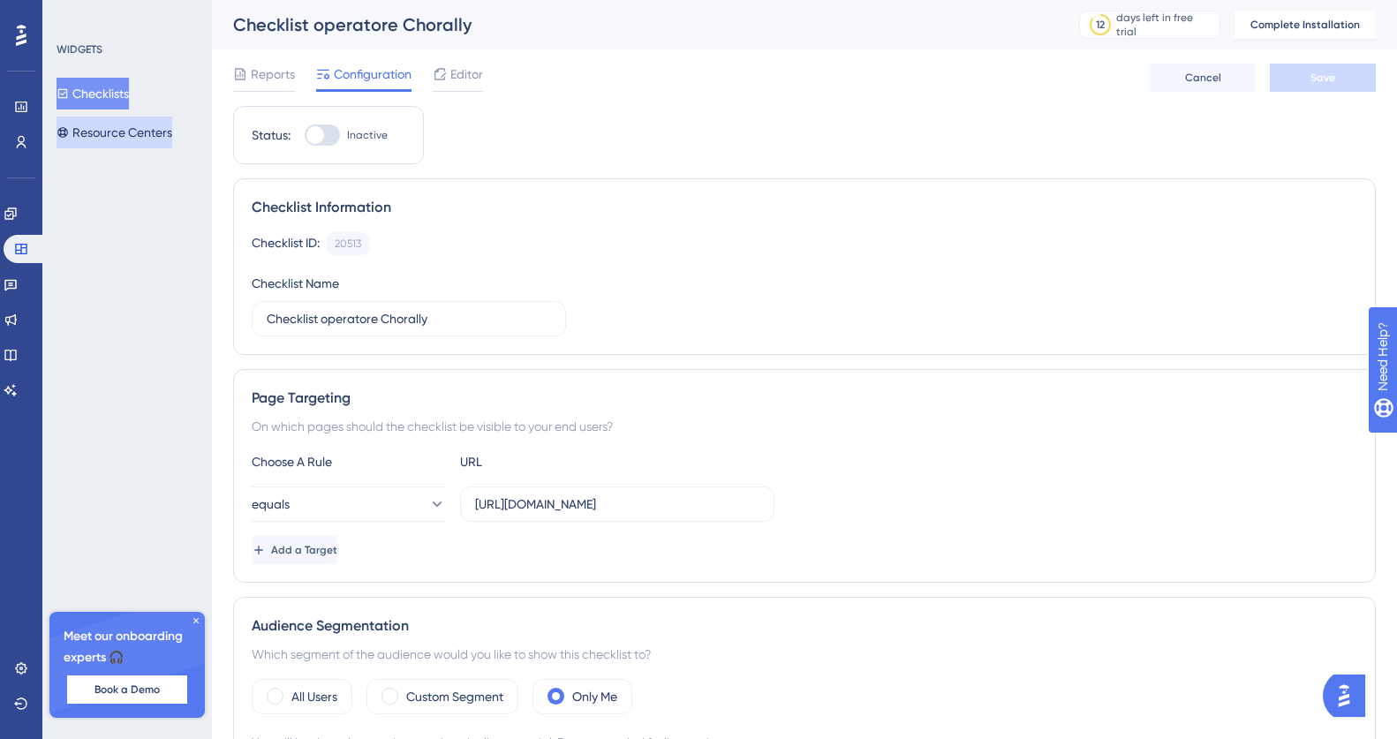
click at [109, 133] on button "Resource Centers" at bounding box center [115, 133] width 116 height 32
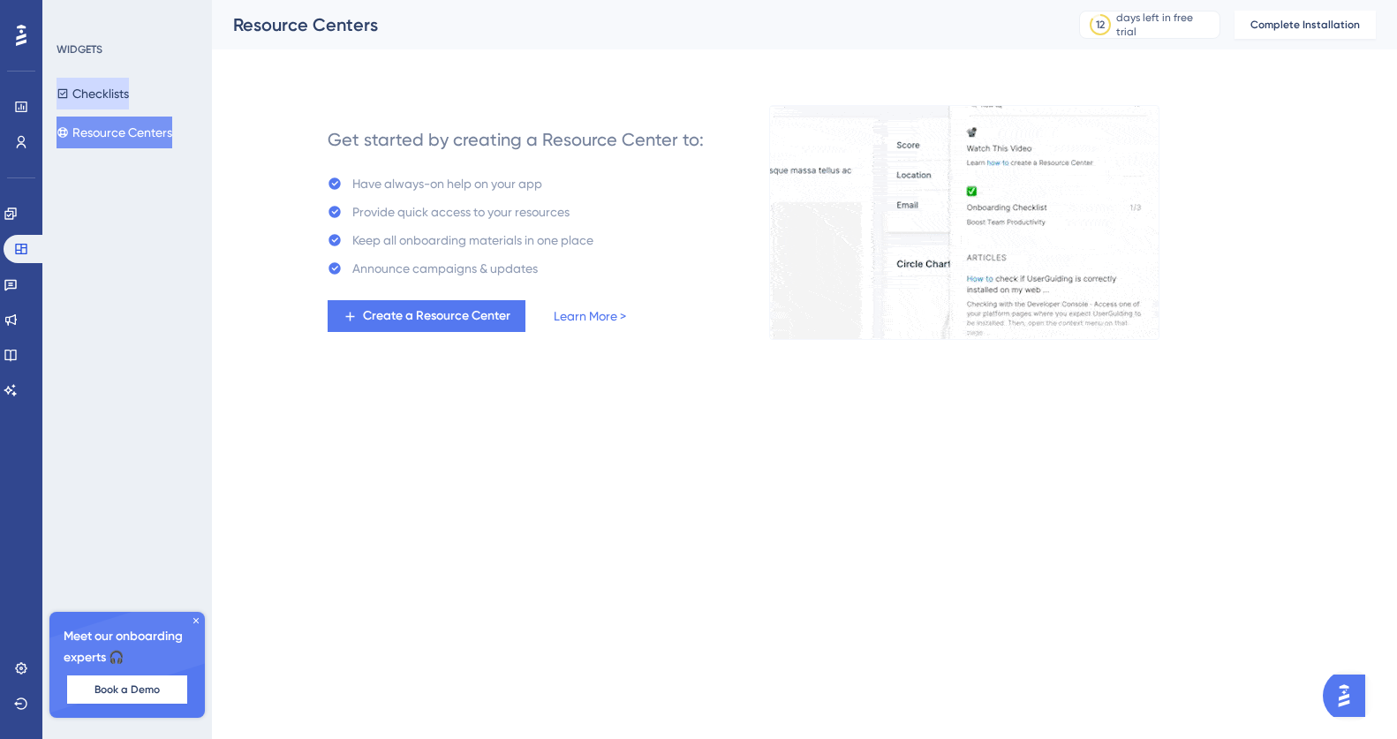
click at [109, 97] on button "Checklists" at bounding box center [93, 94] width 72 height 32
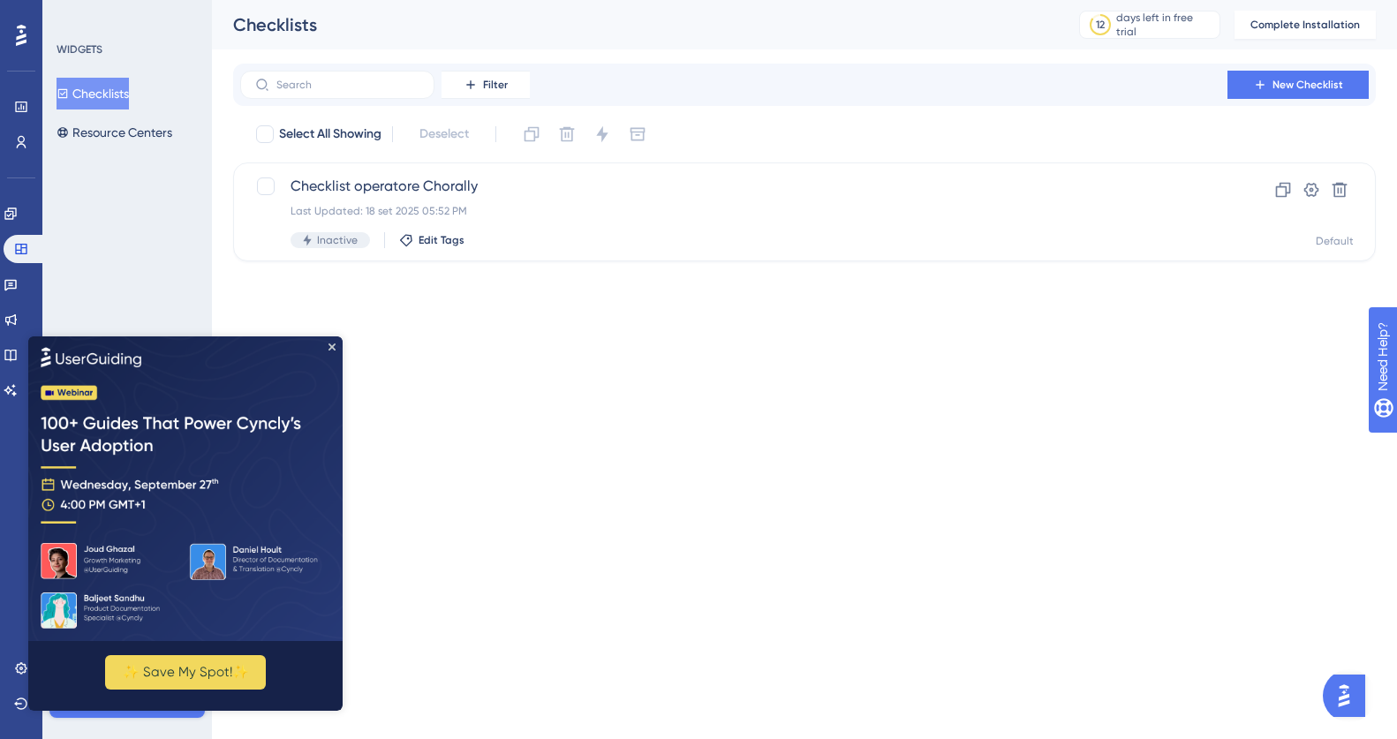
click at [329, 340] on img at bounding box center [185, 488] width 314 height 305
click at [1313, 191] on icon at bounding box center [1311, 190] width 18 height 18
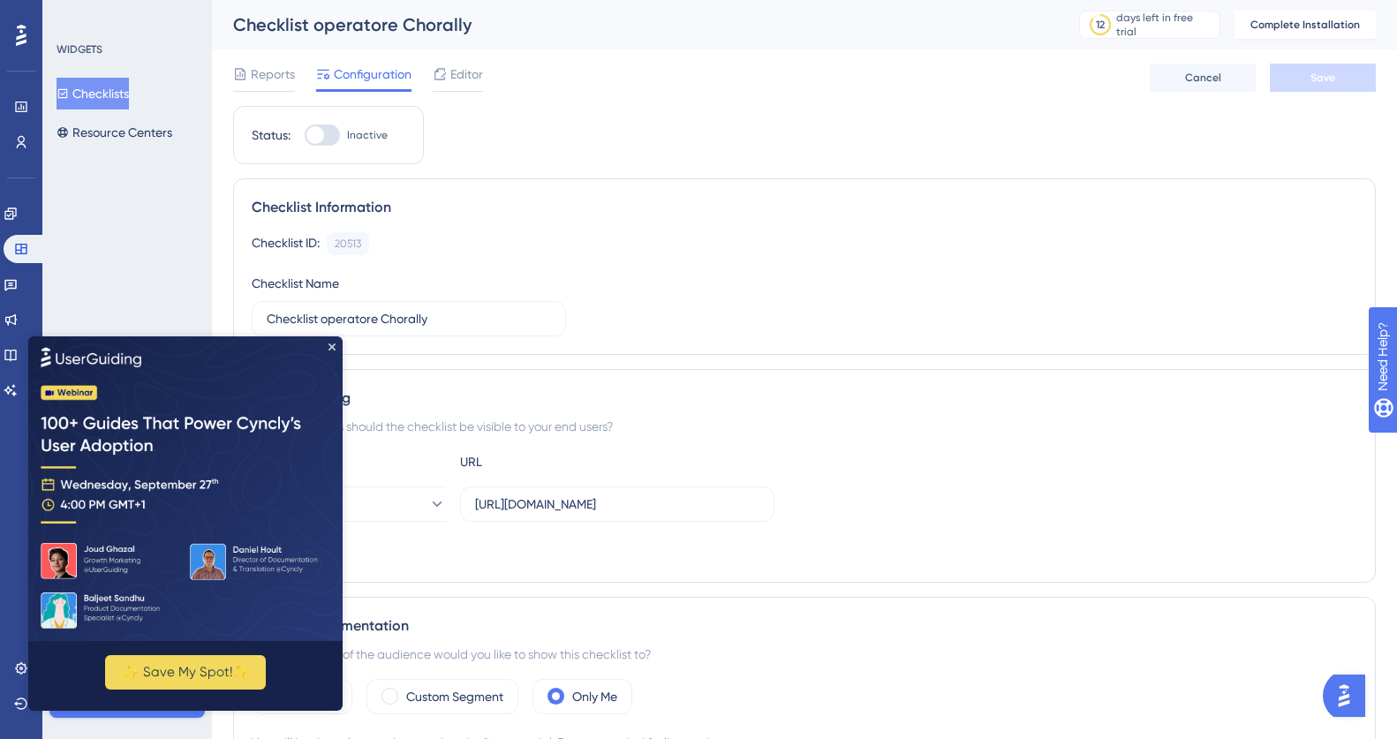
click at [332, 350] on img at bounding box center [185, 488] width 314 height 305
click at [13, 433] on div "Performance Users Engagement Widgets Feedback Product Updates Knowledge Base AI…" at bounding box center [21, 369] width 42 height 739
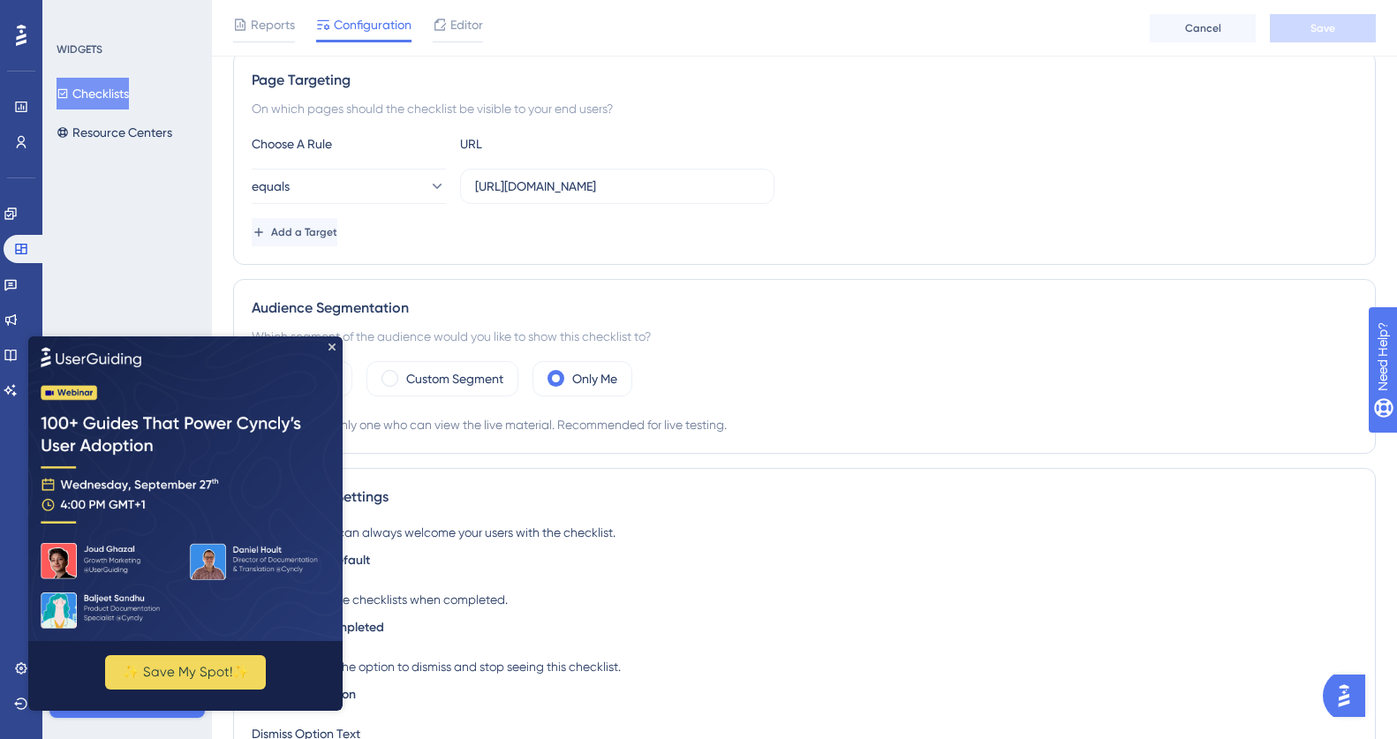
scroll to position [347, 0]
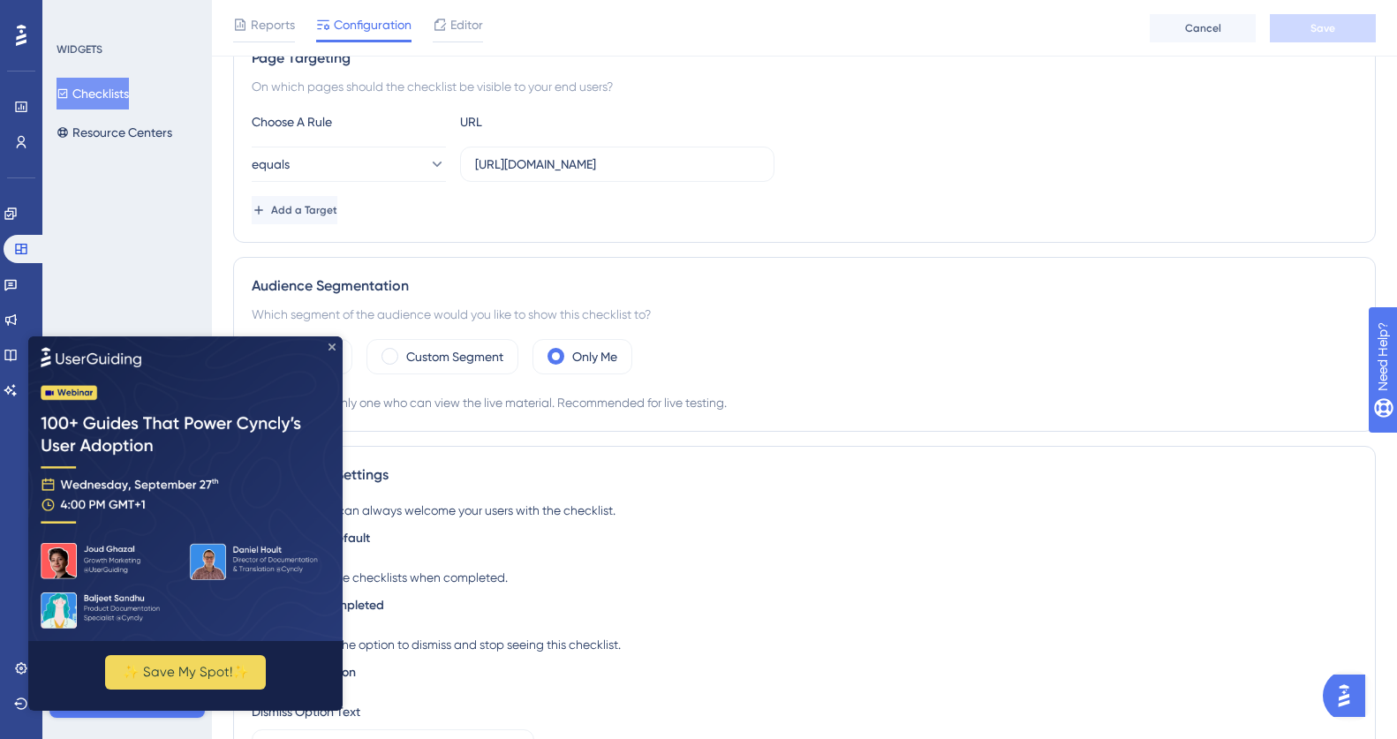
click at [332, 345] on icon "Close Preview" at bounding box center [331, 346] width 7 height 7
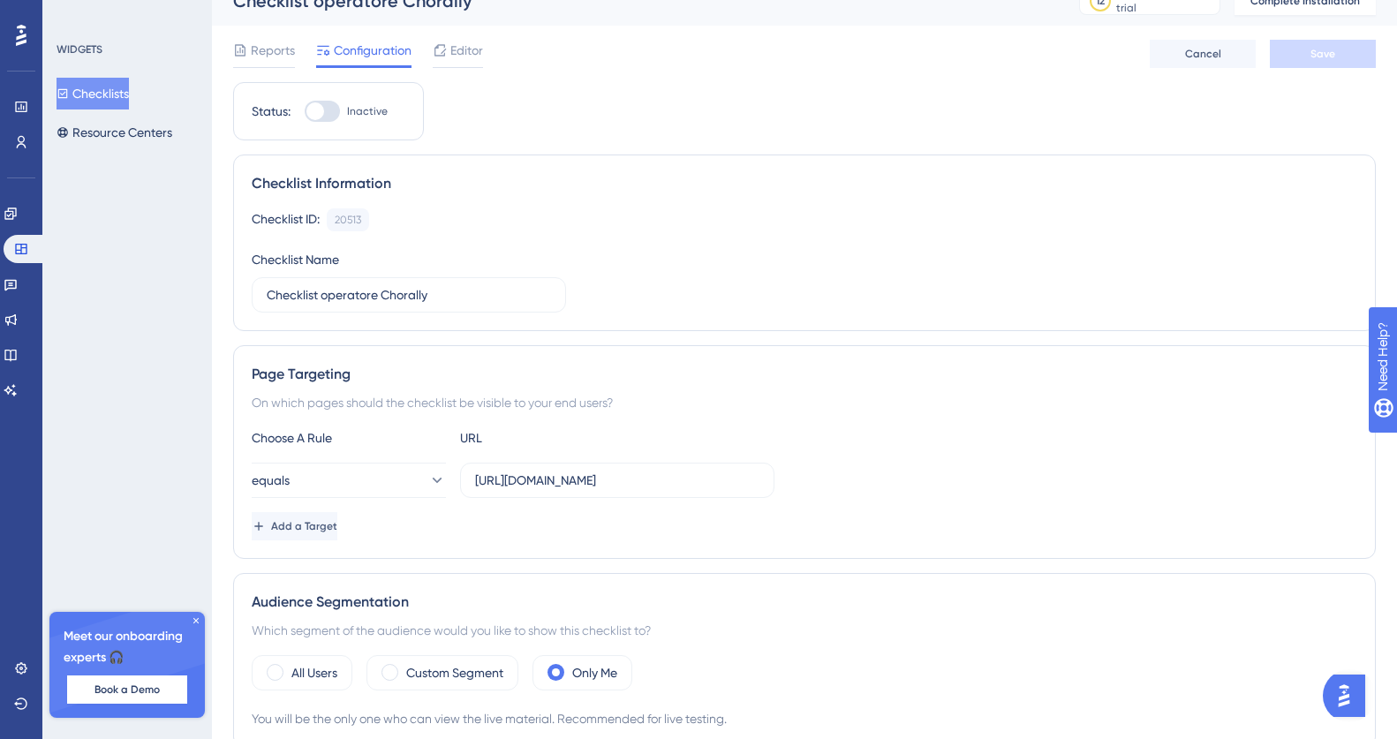
scroll to position [8, 0]
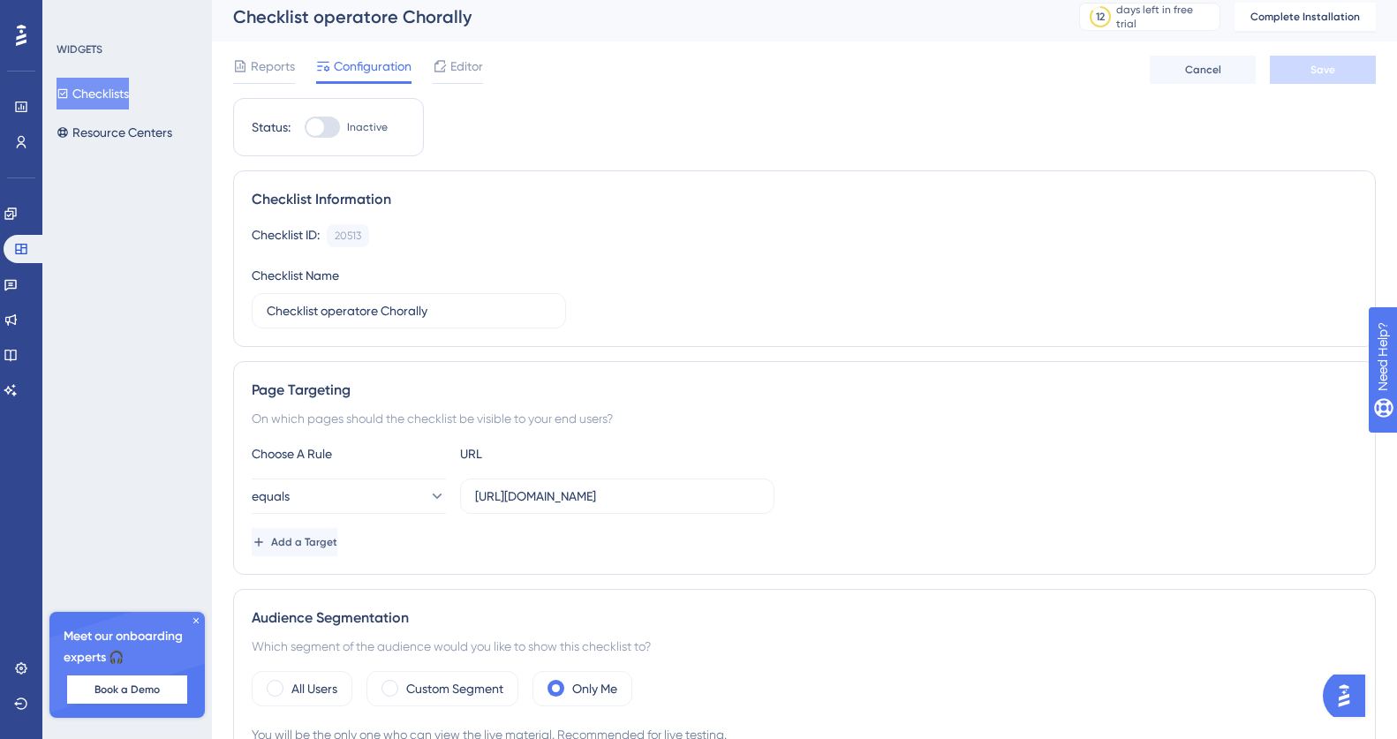
click at [328, 132] on div at bounding box center [322, 127] width 35 height 21
click at [305, 128] on input "Inactive" at bounding box center [304, 127] width 1 height 1
checkbox input "false"
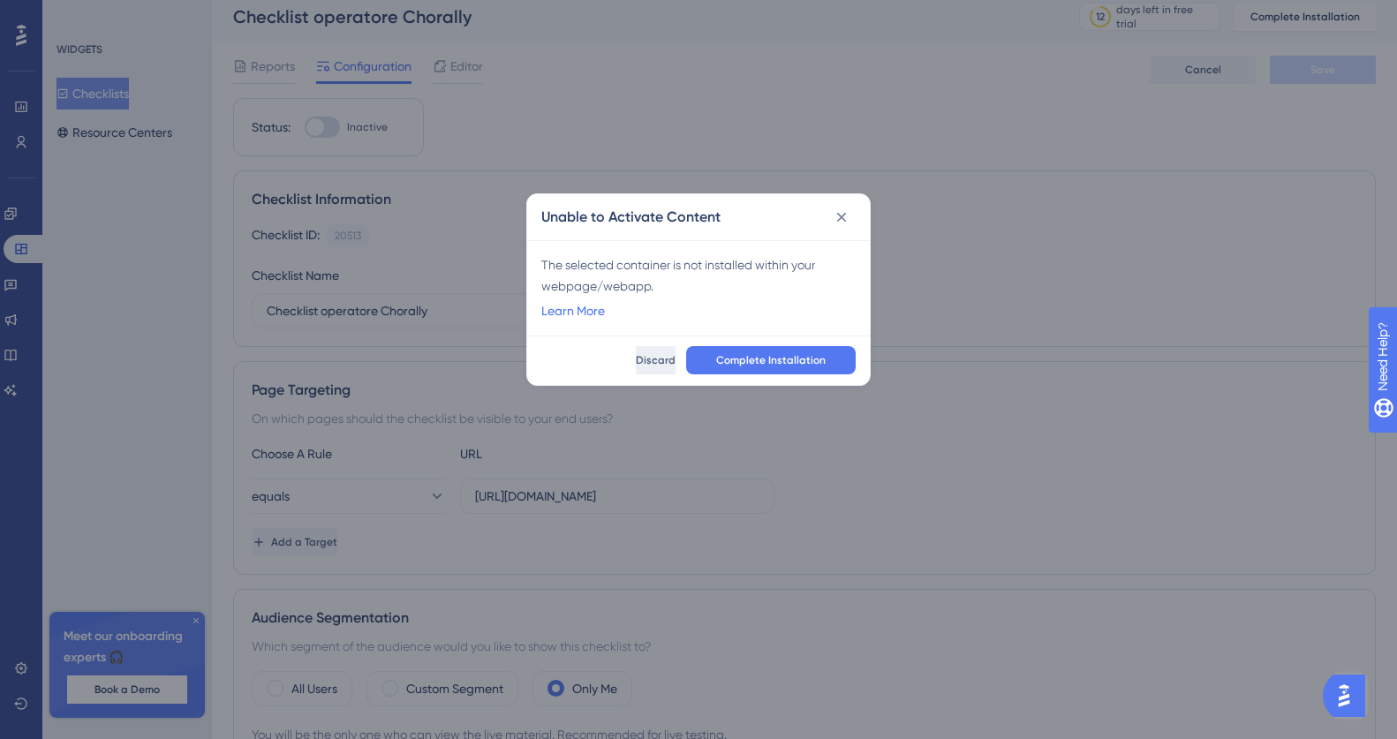
click at [636, 360] on span "Discard" at bounding box center [656, 360] width 40 height 14
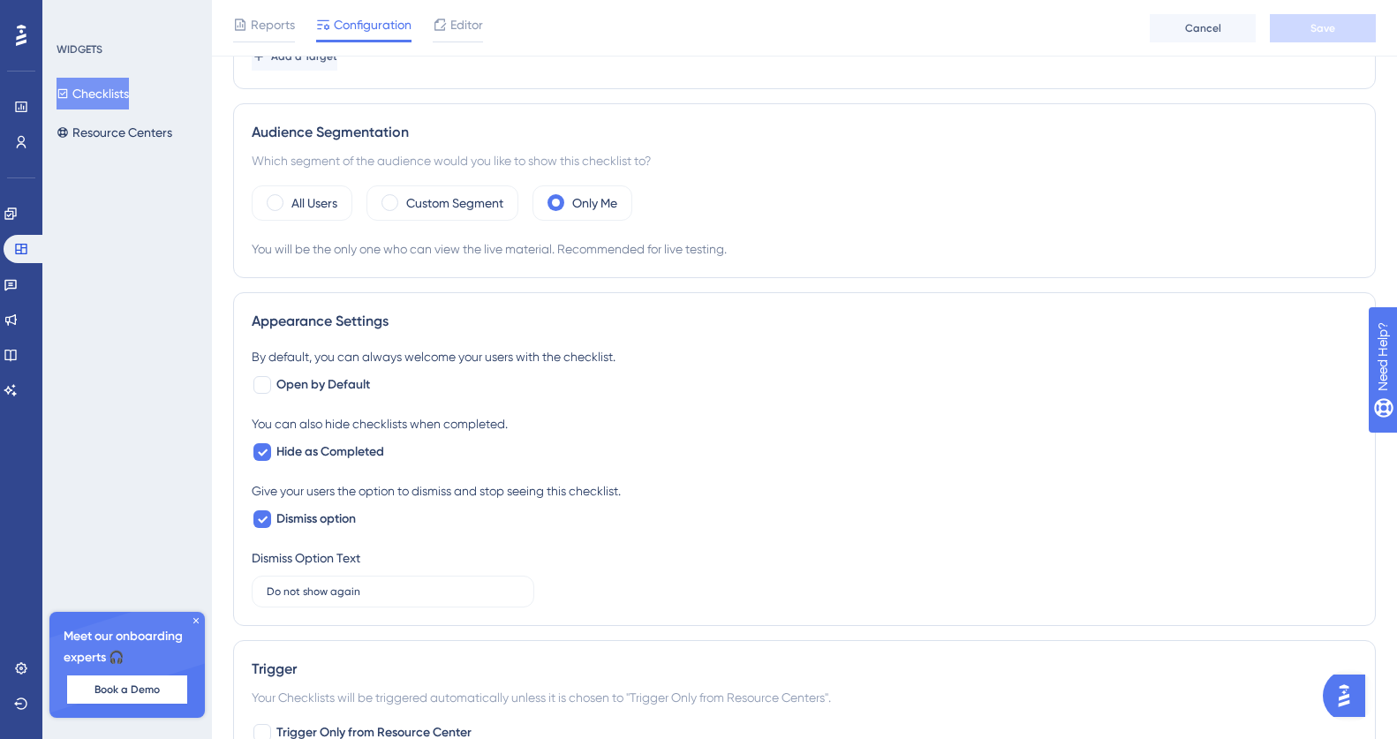
scroll to position [0, 0]
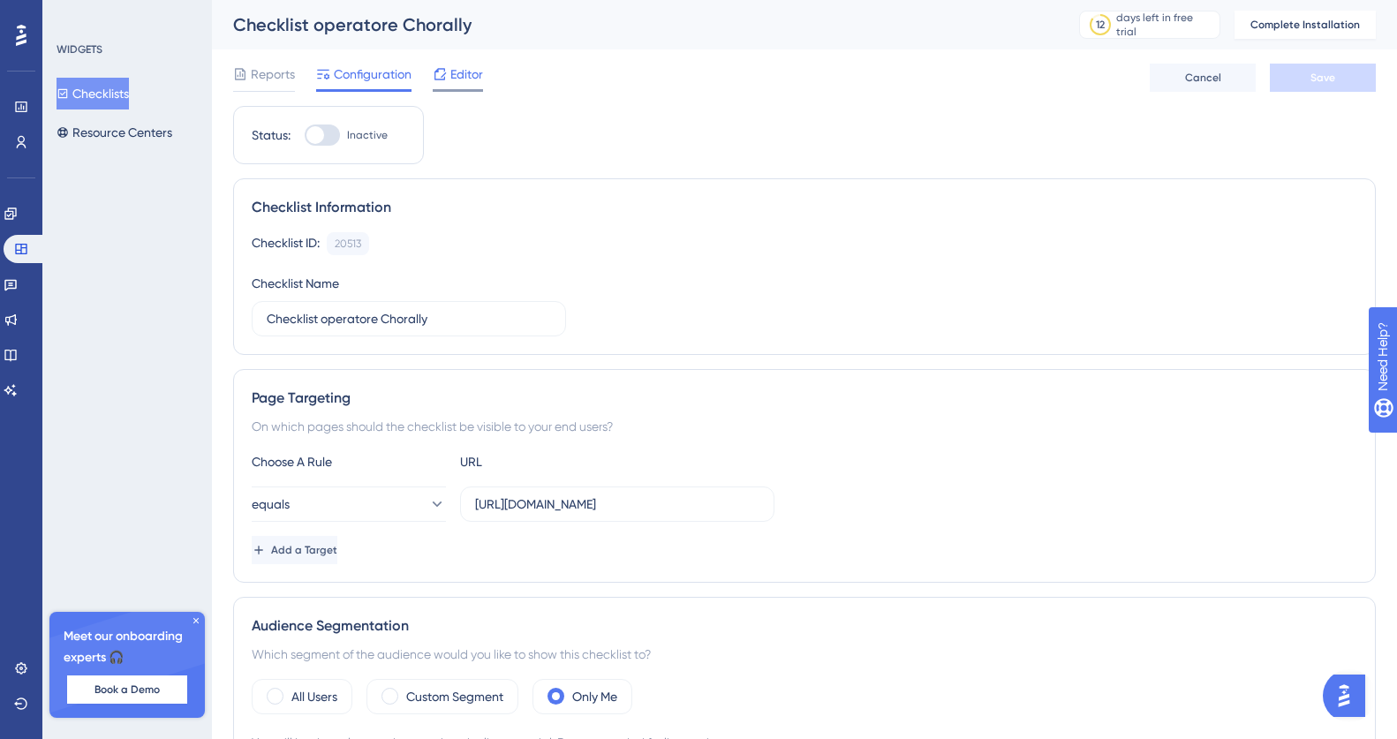
click at [465, 72] on span "Editor" at bounding box center [466, 74] width 33 height 21
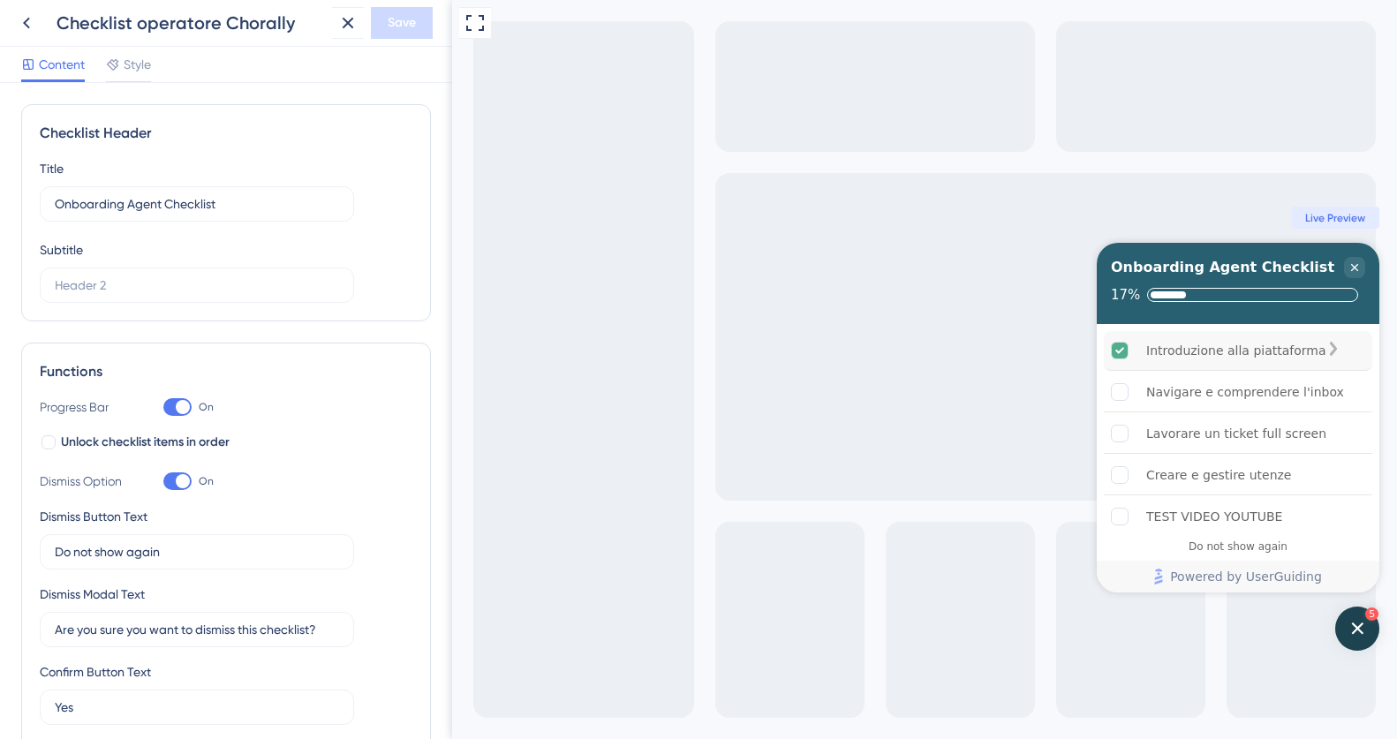
click at [1122, 347] on icon "Introduzione alla piattaforma is complete." at bounding box center [1119, 350] width 9 height 6
click at [1337, 351] on icon "Introduzione alla piattaforma is complete." at bounding box center [1333, 349] width 7 height 14
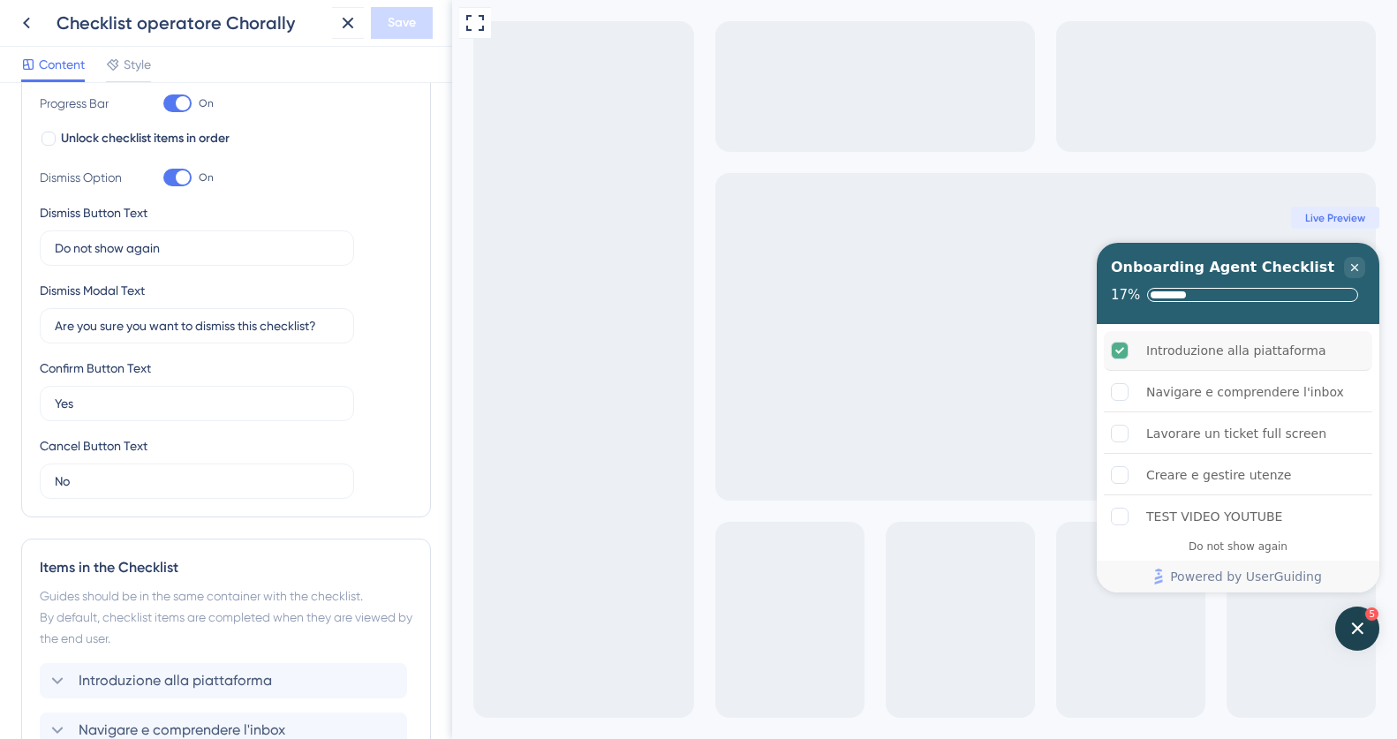
scroll to position [667, 0]
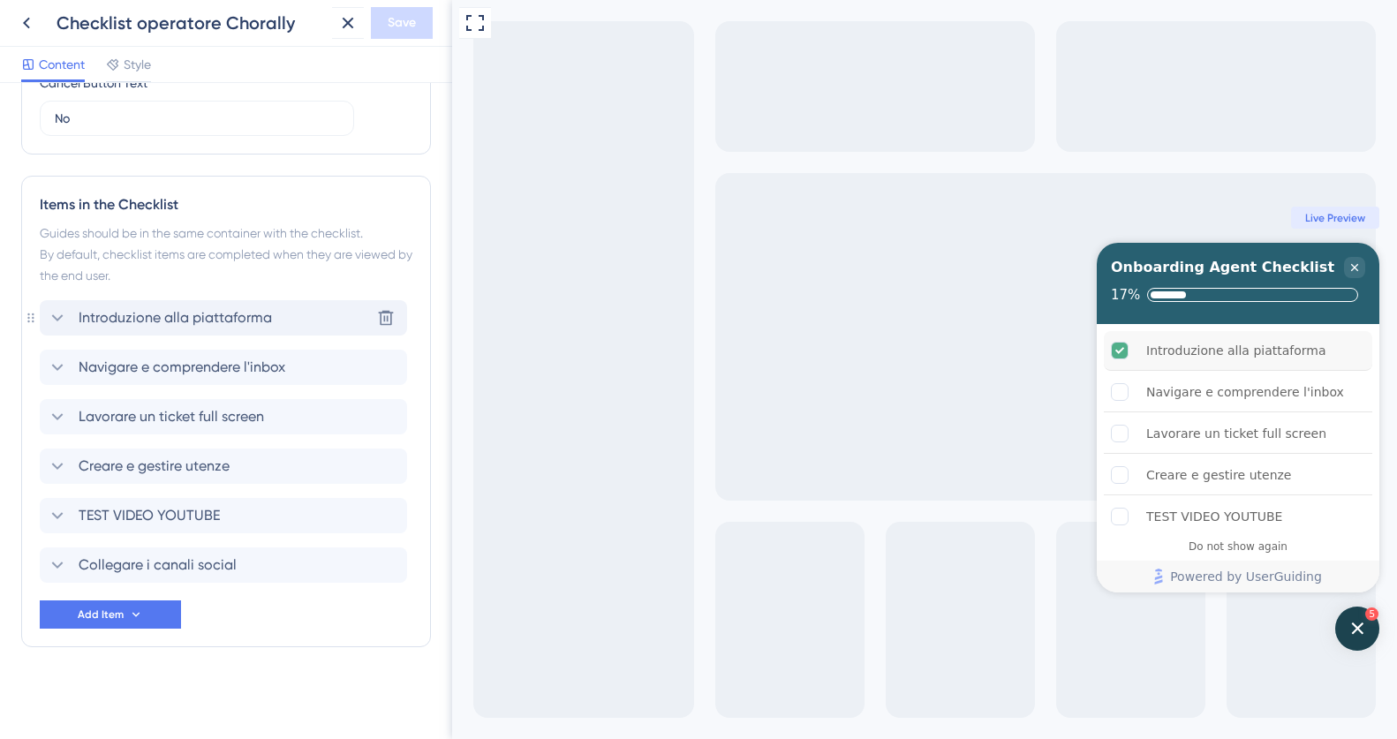
click at [57, 320] on icon at bounding box center [57, 317] width 21 height 21
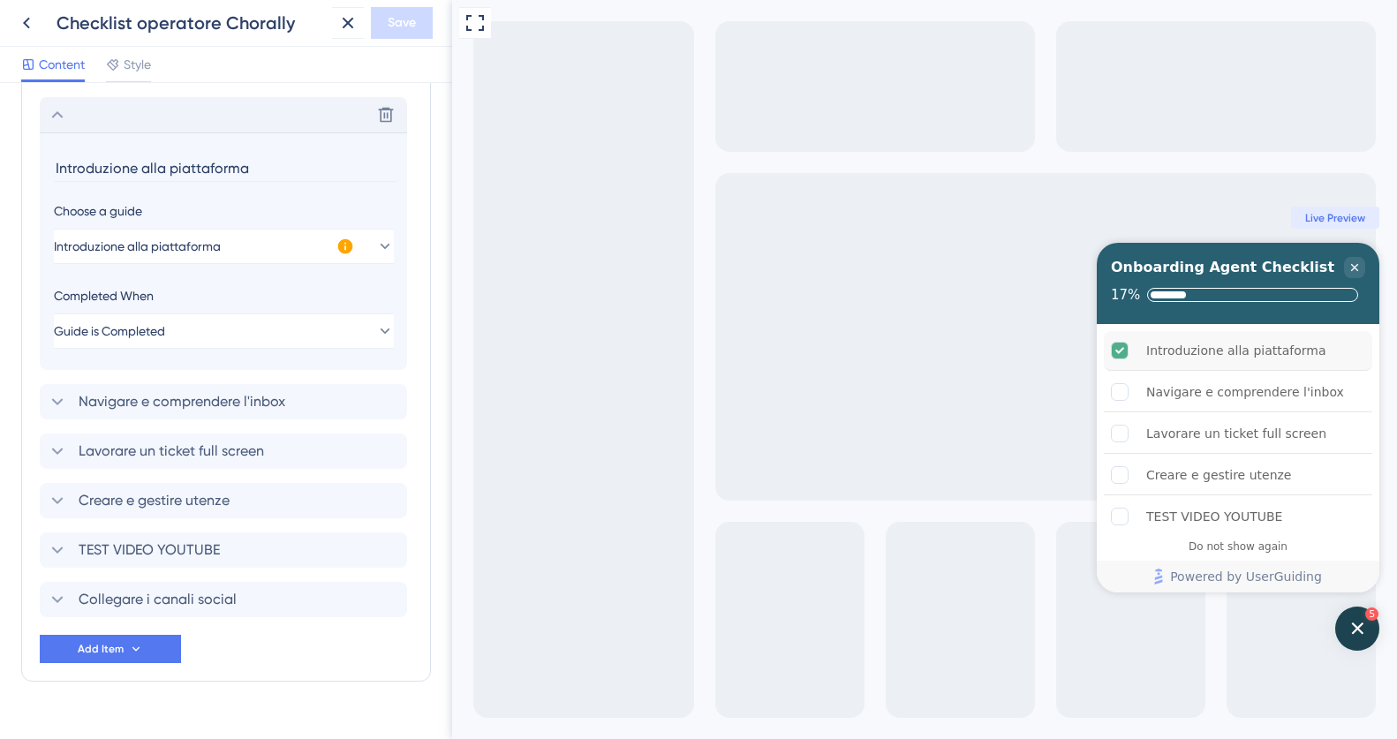
scroll to position [884, 0]
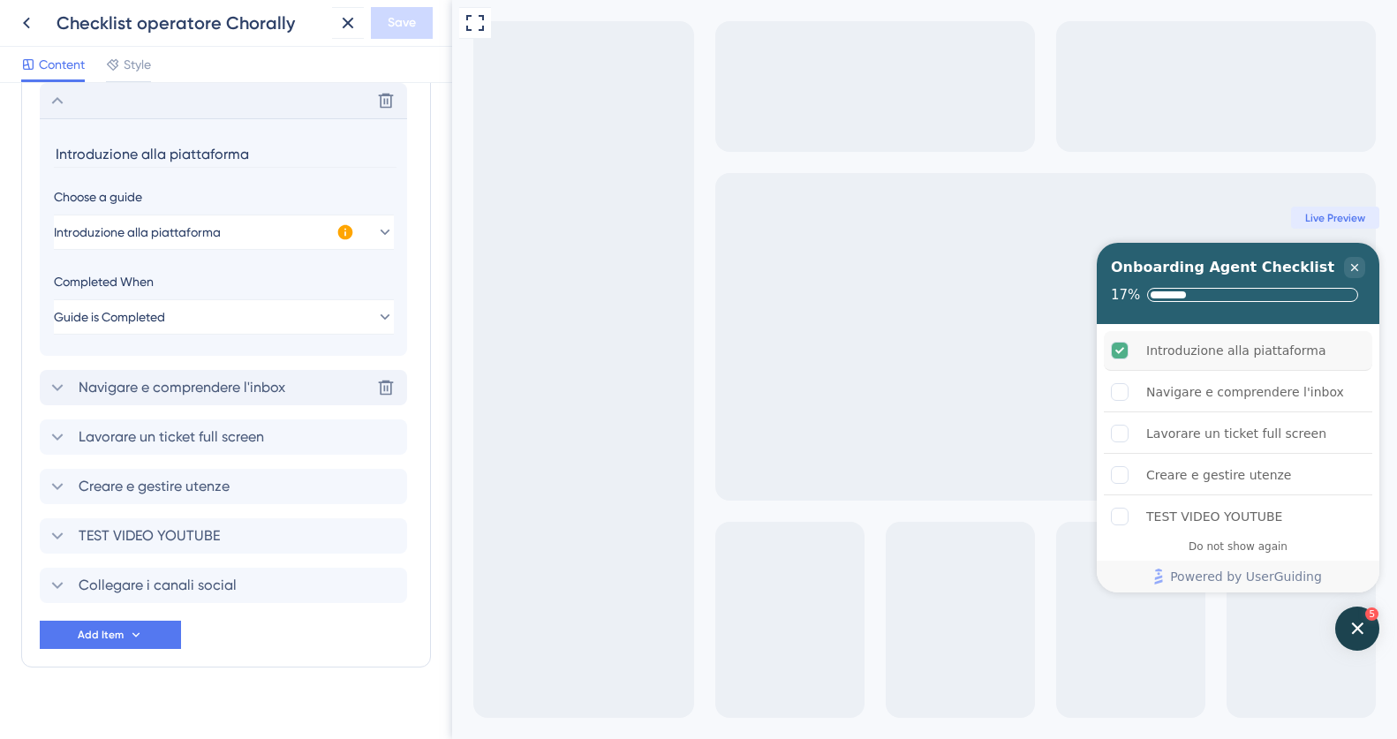
click at [55, 396] on icon at bounding box center [57, 387] width 21 height 21
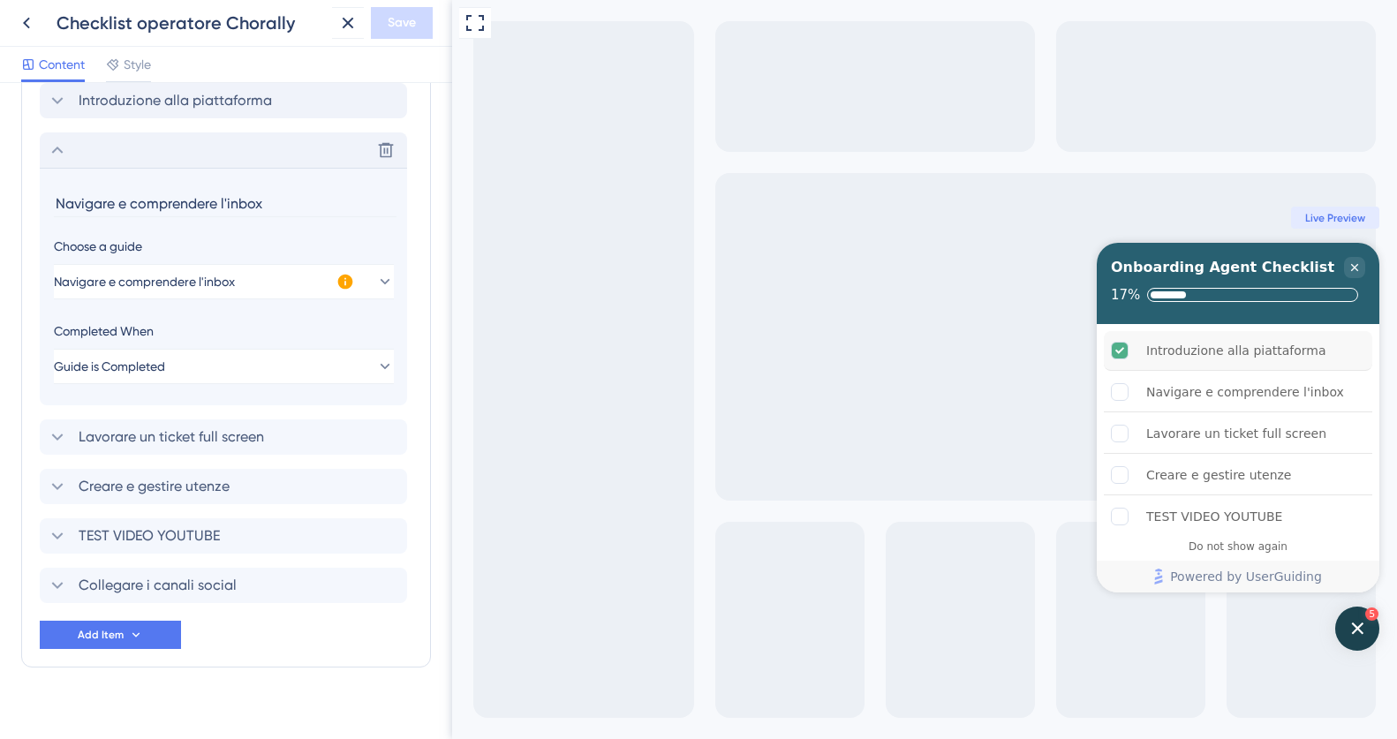
scroll to position [904, 0]
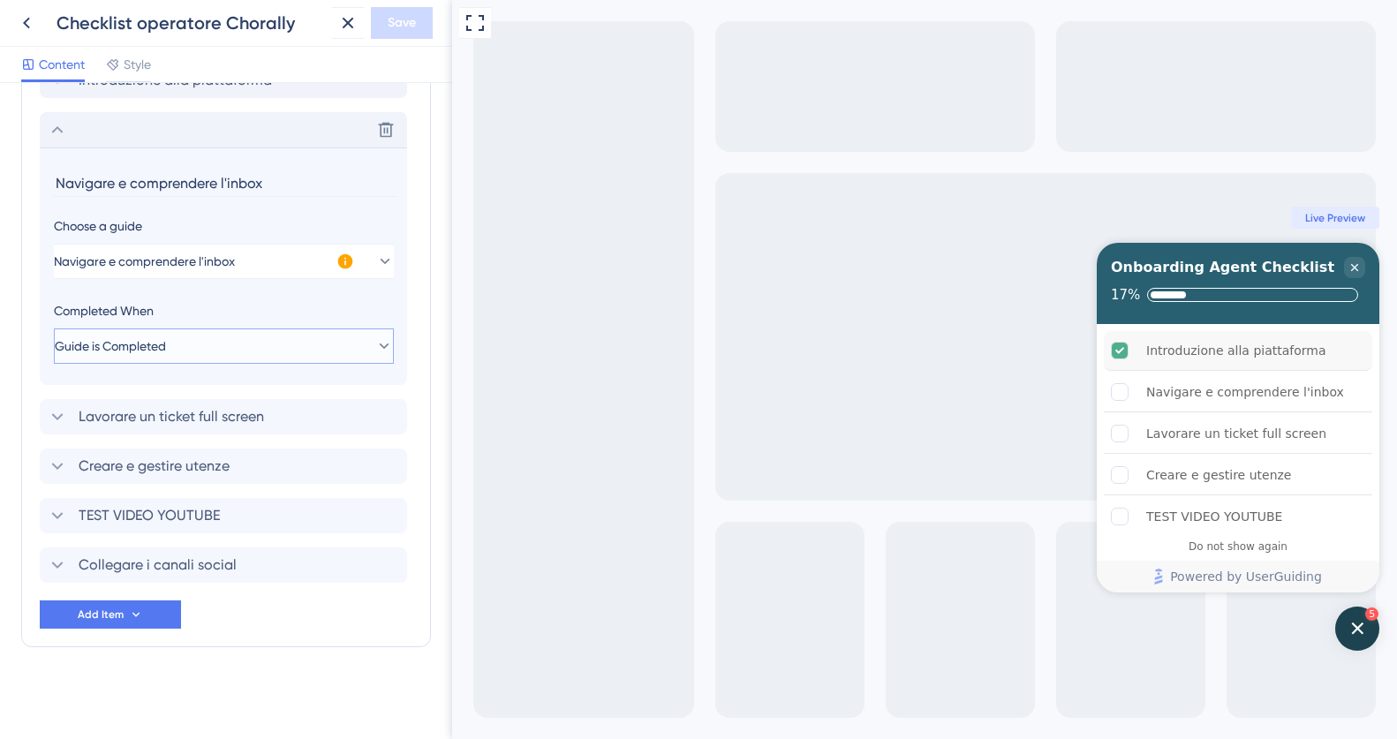
click at [103, 344] on span "Guide is Completed" at bounding box center [110, 346] width 111 height 21
click at [344, 263] on icon at bounding box center [345, 262] width 18 height 18
click at [333, 230] on div "Choose a guide" at bounding box center [223, 225] width 339 height 21
click at [345, 263] on icon at bounding box center [345, 262] width 18 height 18
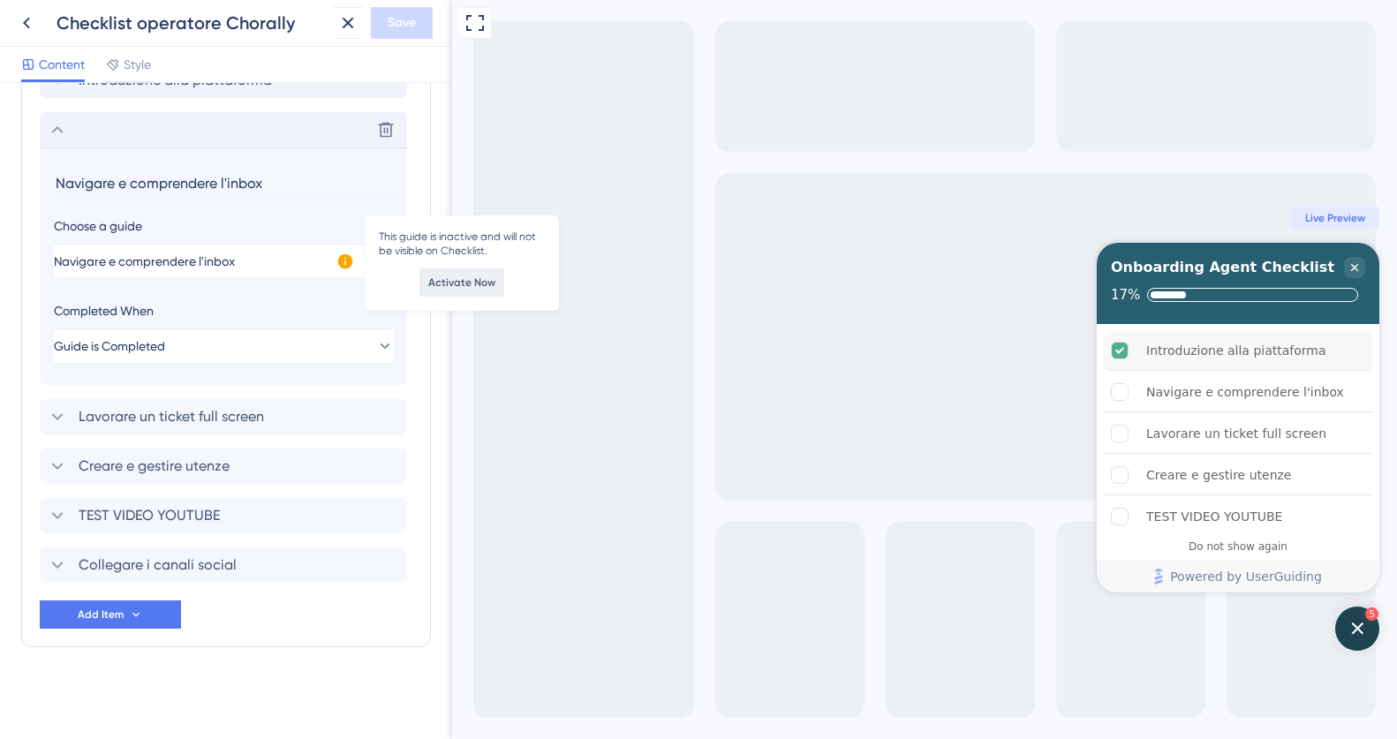
click at [456, 290] on button "Activate Now" at bounding box center [461, 282] width 85 height 28
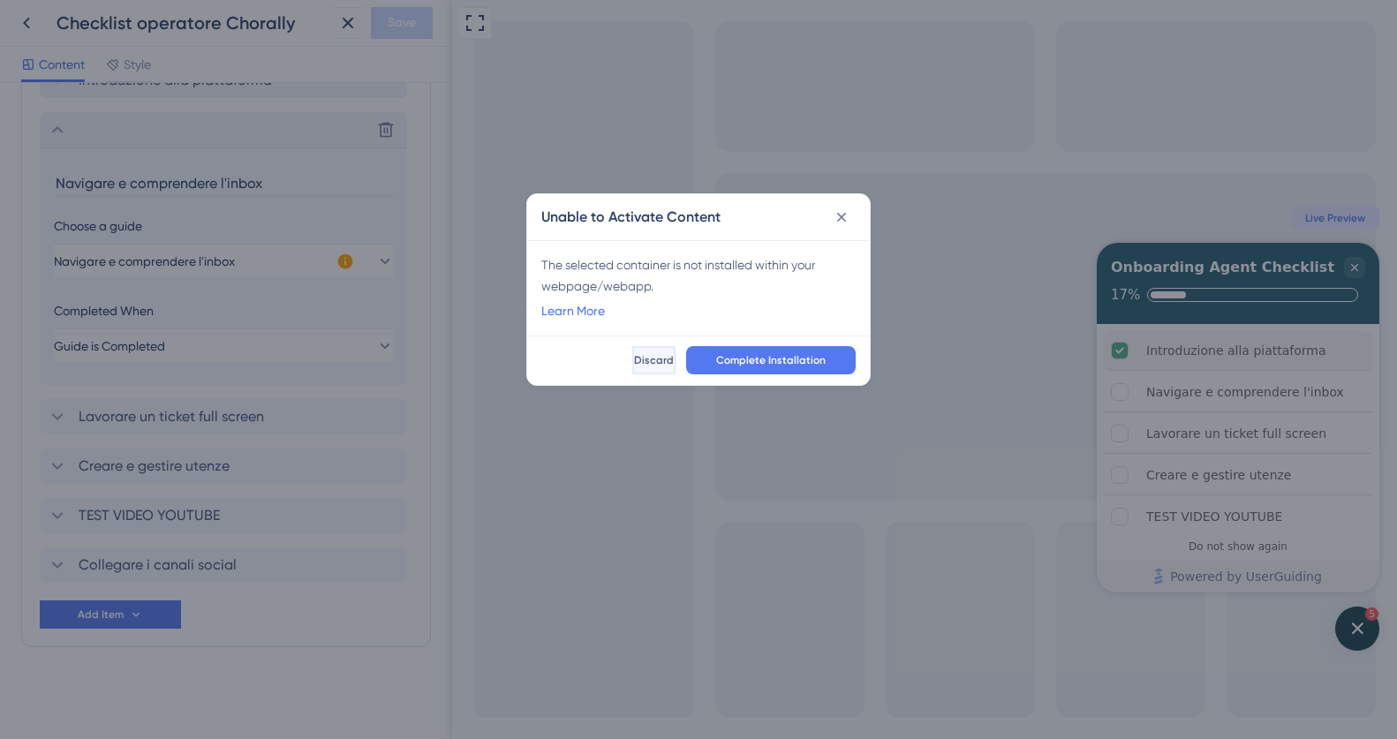
click at [634, 358] on span "Discard" at bounding box center [654, 360] width 40 height 14
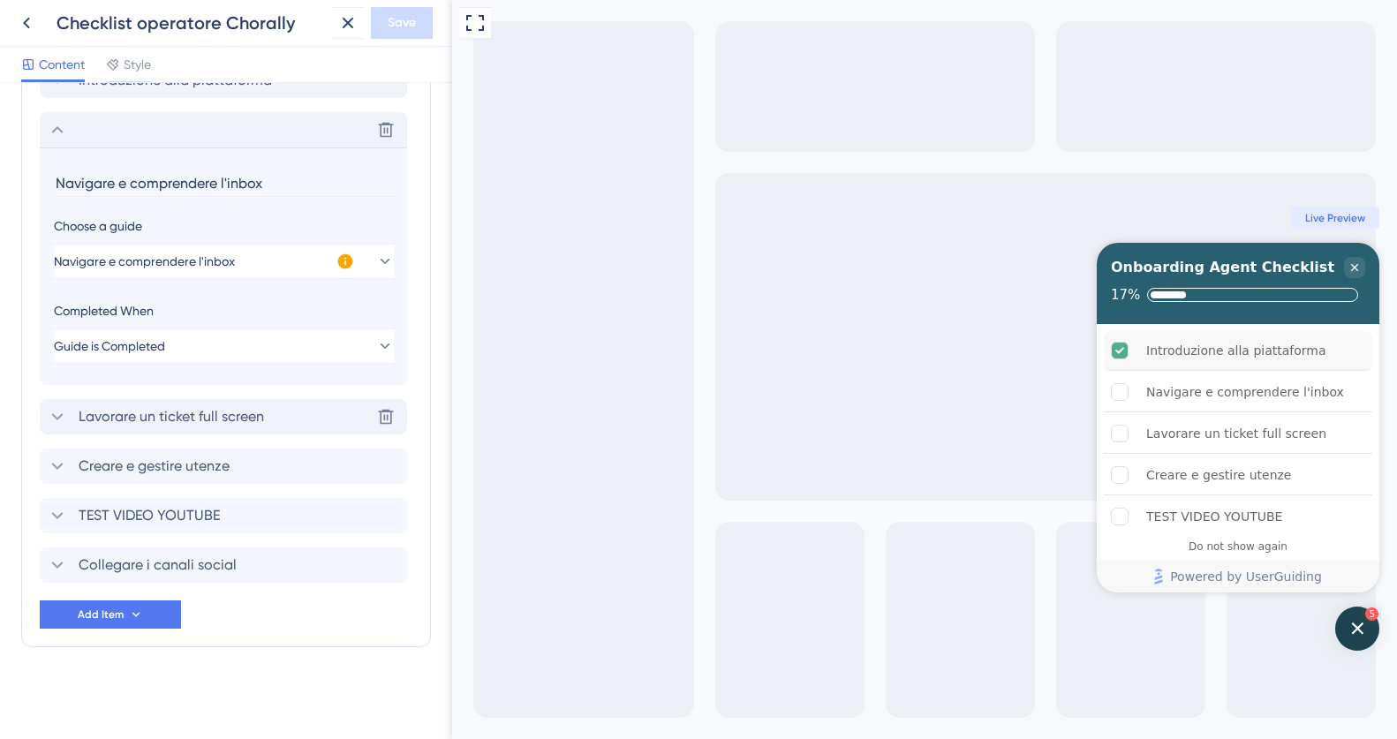
click at [313, 407] on div "Lavorare un ticket full screen Delete" at bounding box center [223, 416] width 367 height 35
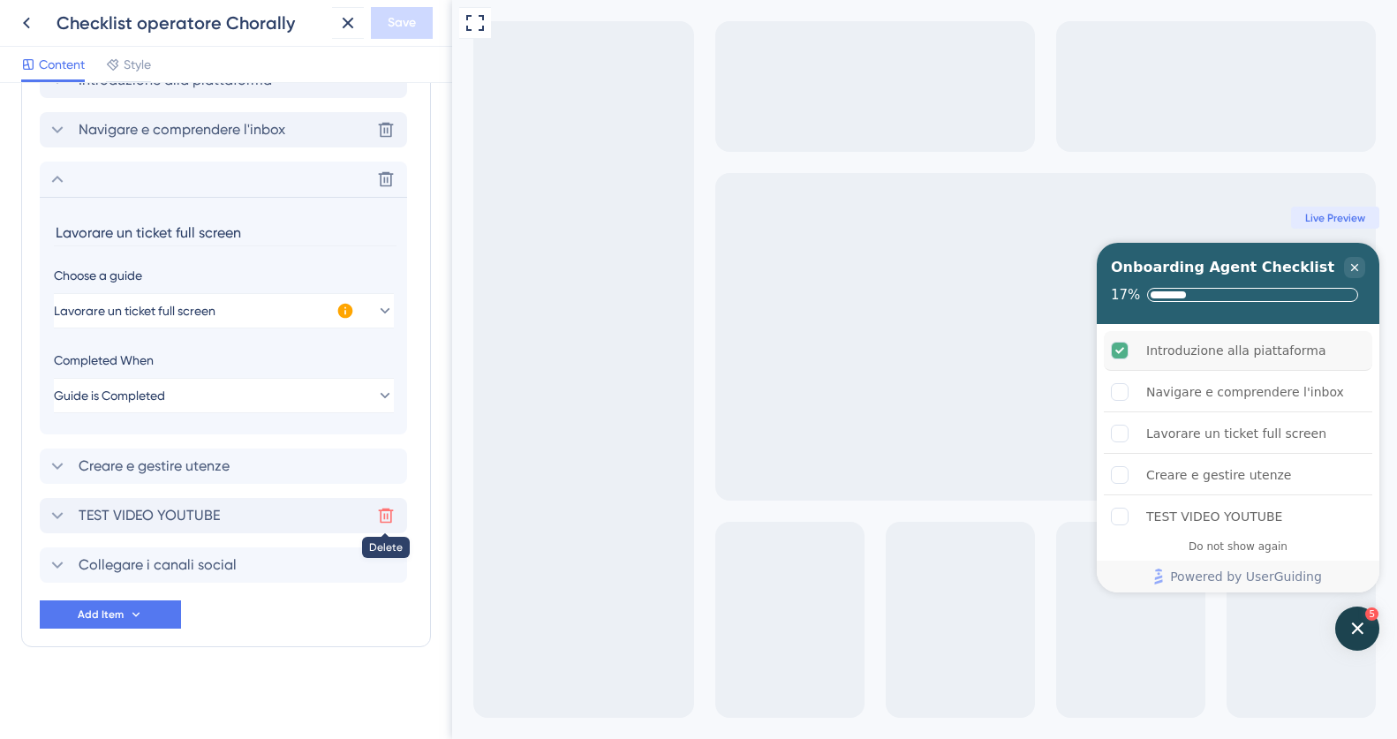
click at [383, 518] on icon at bounding box center [386, 516] width 18 height 18
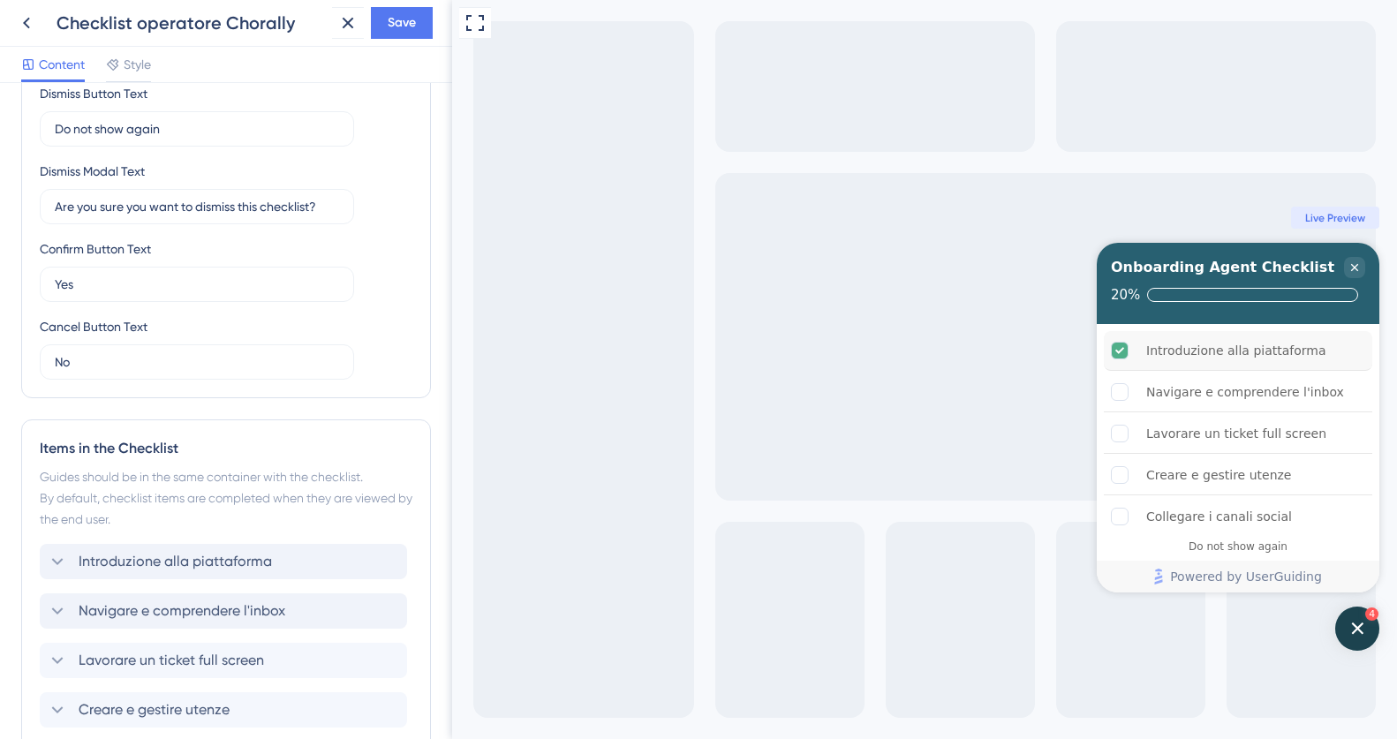
scroll to position [333, 0]
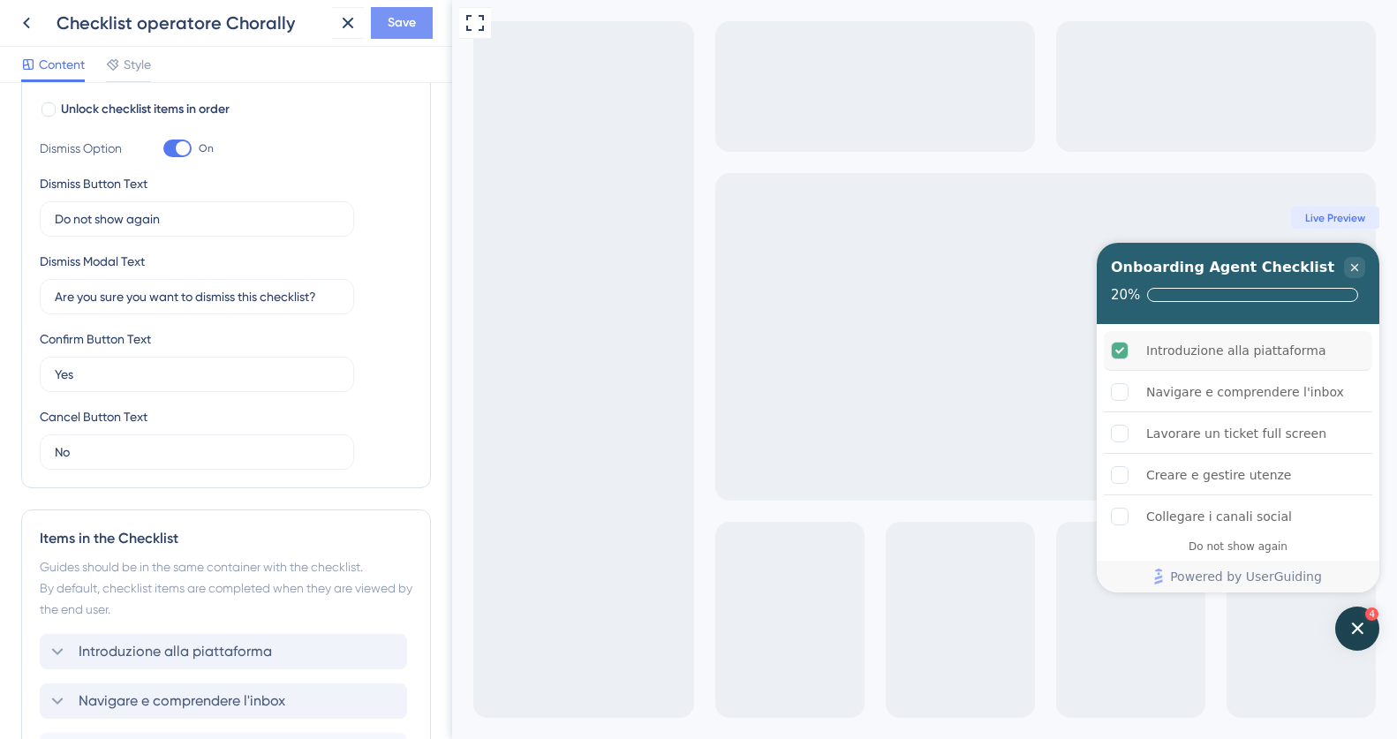
click at [408, 32] on span "Save" at bounding box center [402, 22] width 28 height 21
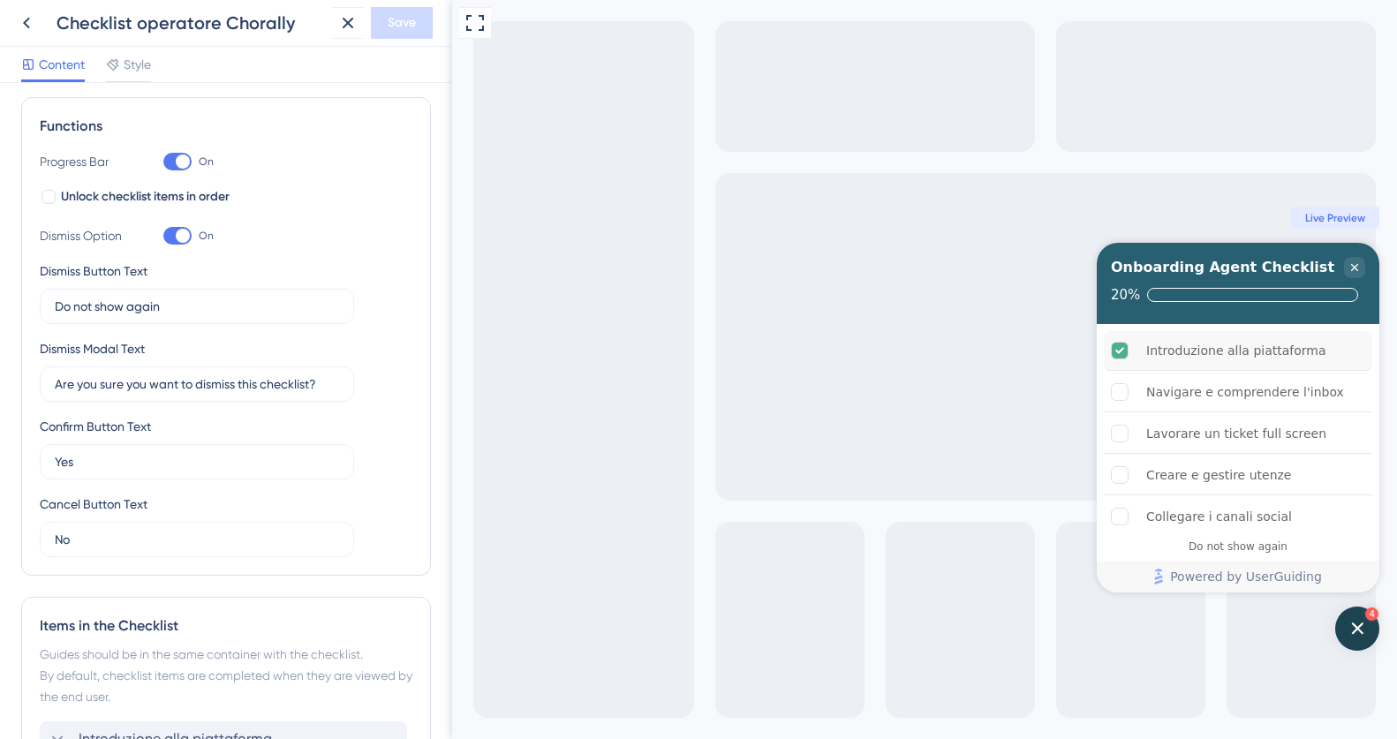
scroll to position [0, 0]
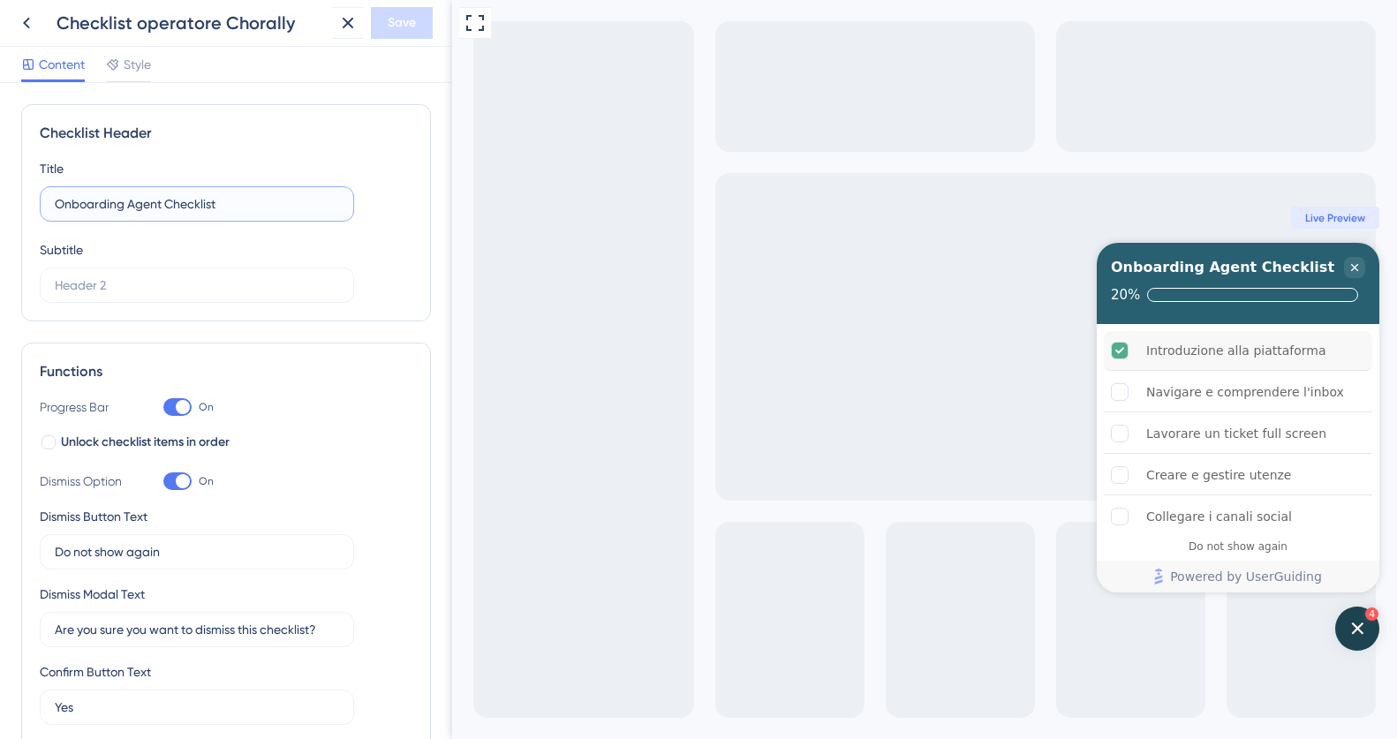
drag, startPoint x: 128, startPoint y: 201, endPoint x: 163, endPoint y: 205, distance: 35.5
click at [163, 205] on input "Onboarding Agent Checklist" at bounding box center [197, 203] width 284 height 19
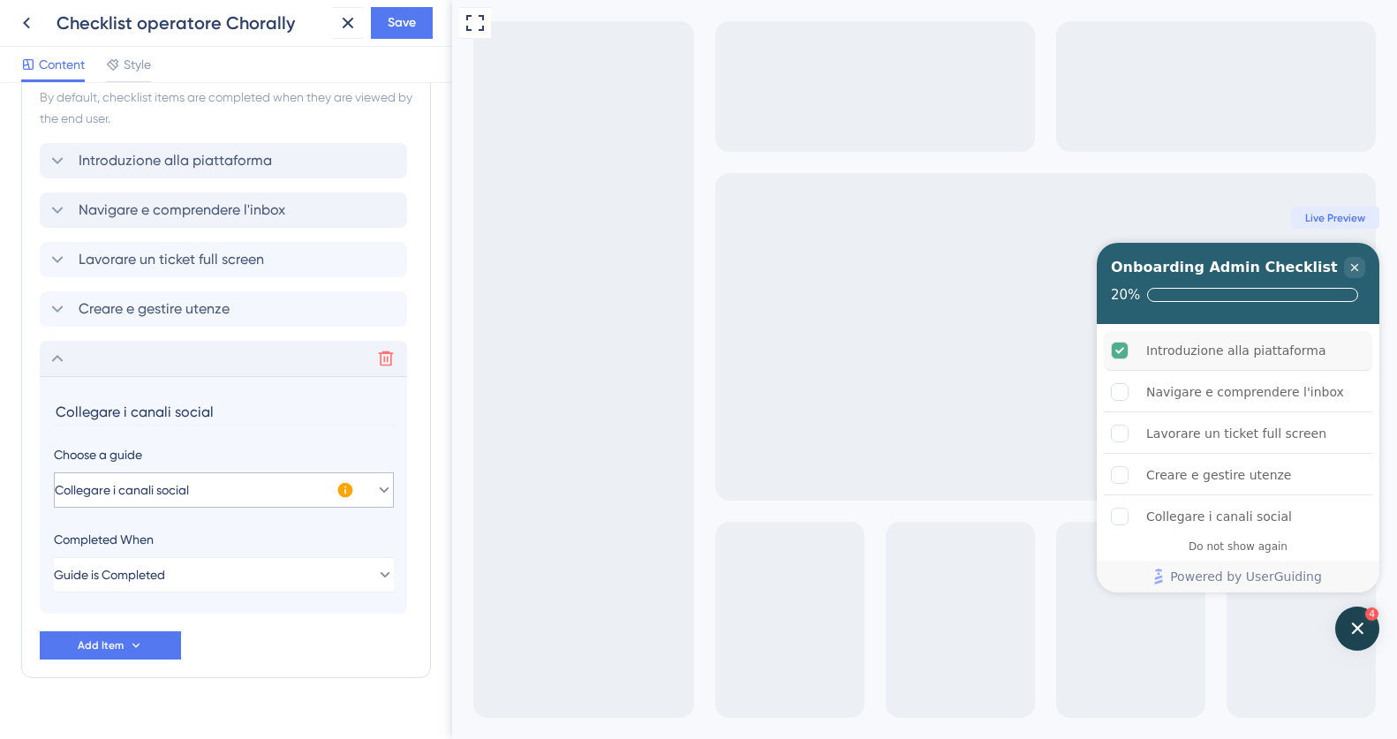
scroll to position [823, 0]
type input "Onboarding Admin Checklist"
click at [155, 278] on div "Introduzione alla piattaforma Navigare e comprendere l'inbox Lavorare un ticket…" at bounding box center [226, 379] width 373 height 471
click at [146, 268] on span "Lavorare un ticket full screen" at bounding box center [171, 260] width 185 height 21
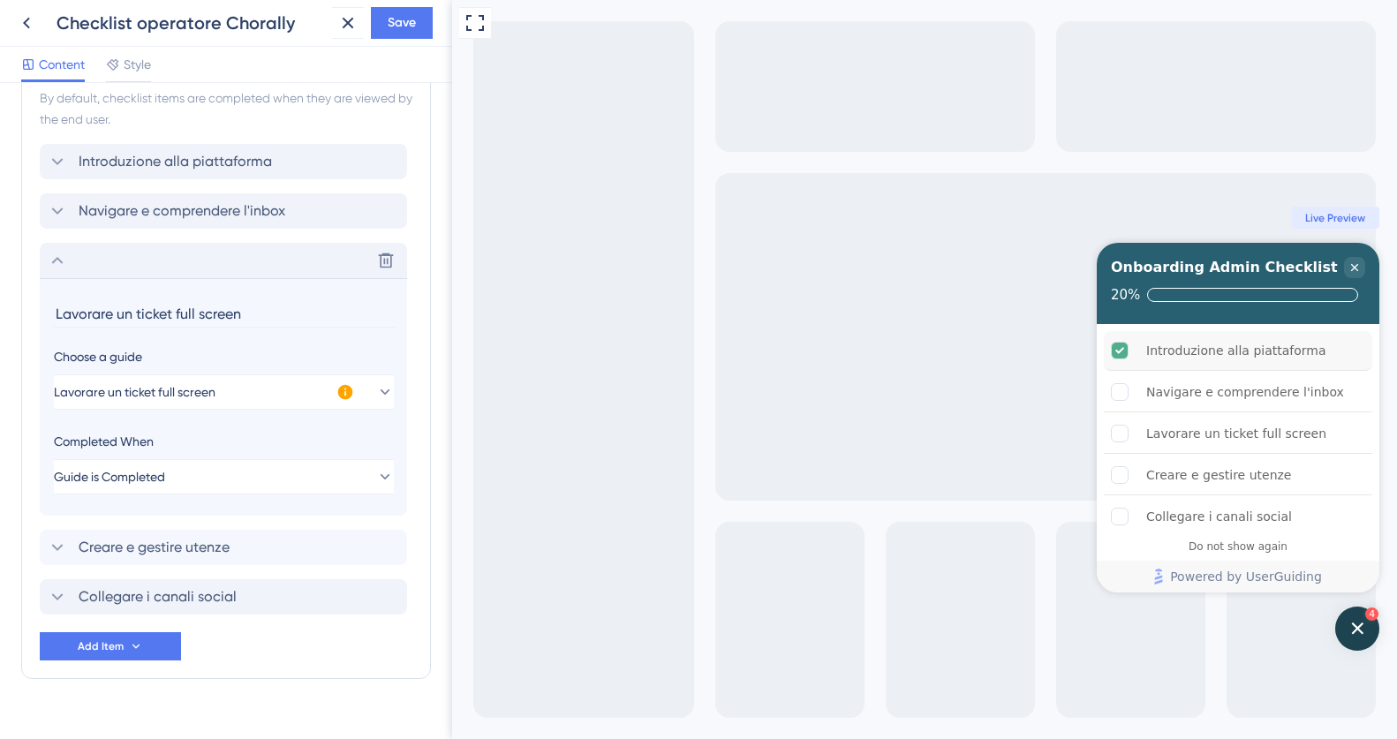
scroll to position [855, 0]
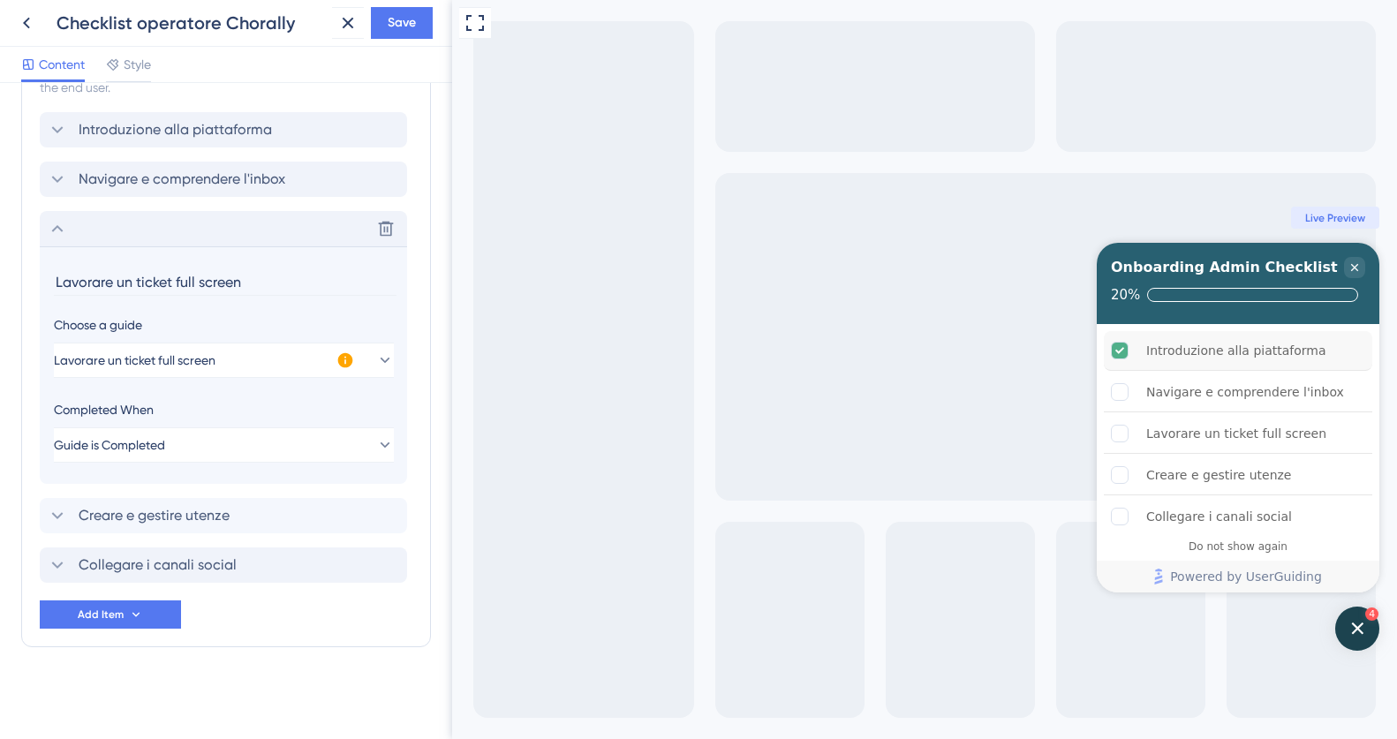
drag, startPoint x: 175, startPoint y: 279, endPoint x: 249, endPoint y: 279, distance: 74.2
click at [249, 279] on input "Lavorare un ticket full screen" at bounding box center [225, 281] width 343 height 27
type input "Lavorare un ticket"
click at [391, 21] on span "Save" at bounding box center [402, 22] width 28 height 21
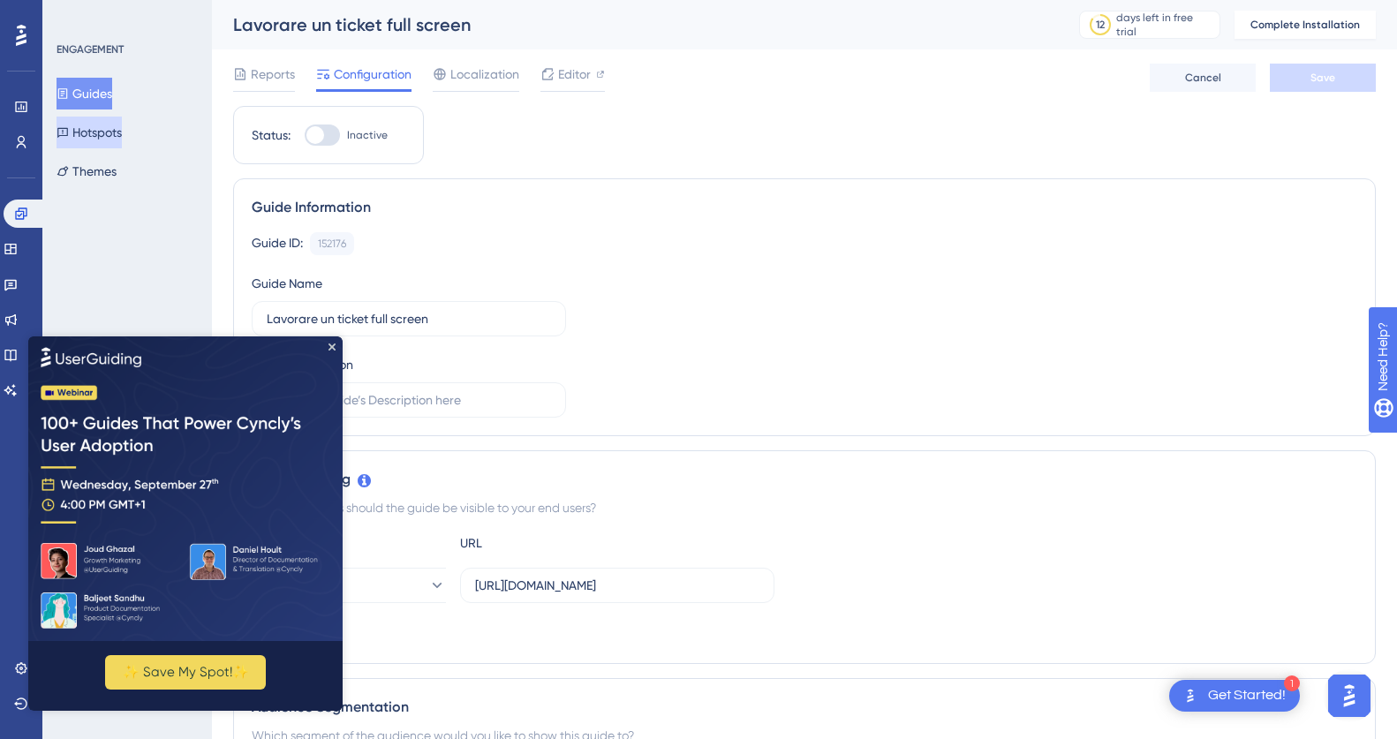
click at [107, 133] on button "Hotspots" at bounding box center [89, 133] width 65 height 32
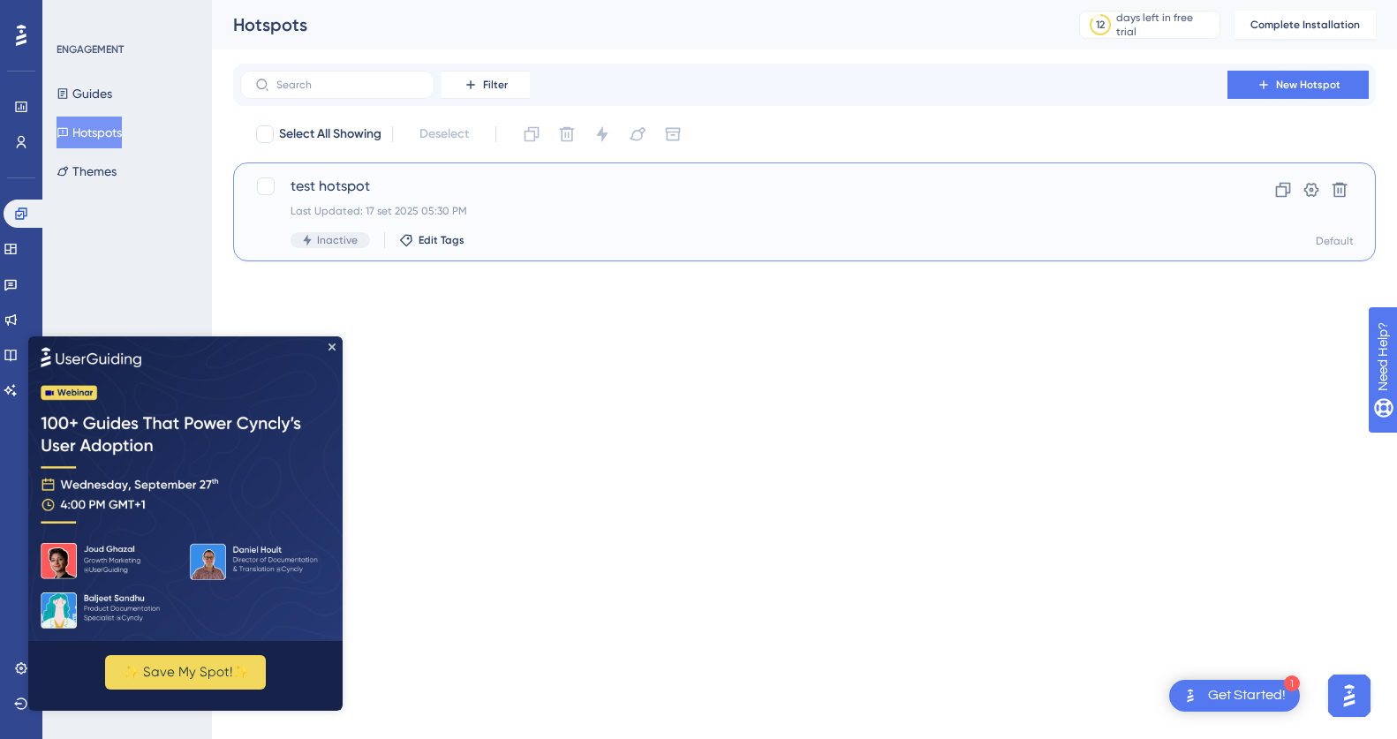
click at [324, 192] on span "test hotspot" at bounding box center [733, 186] width 886 height 21
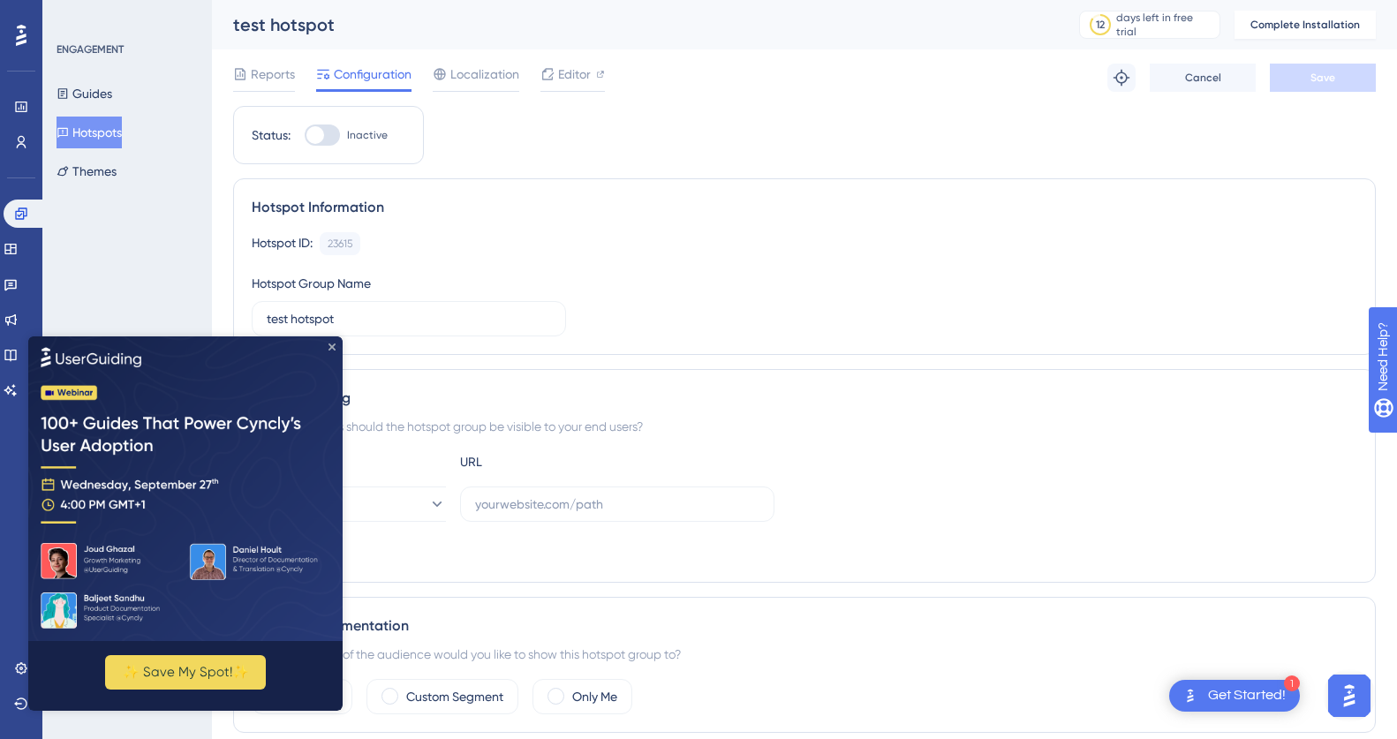
click at [334, 345] on icon "Close Preview" at bounding box center [331, 346] width 7 height 7
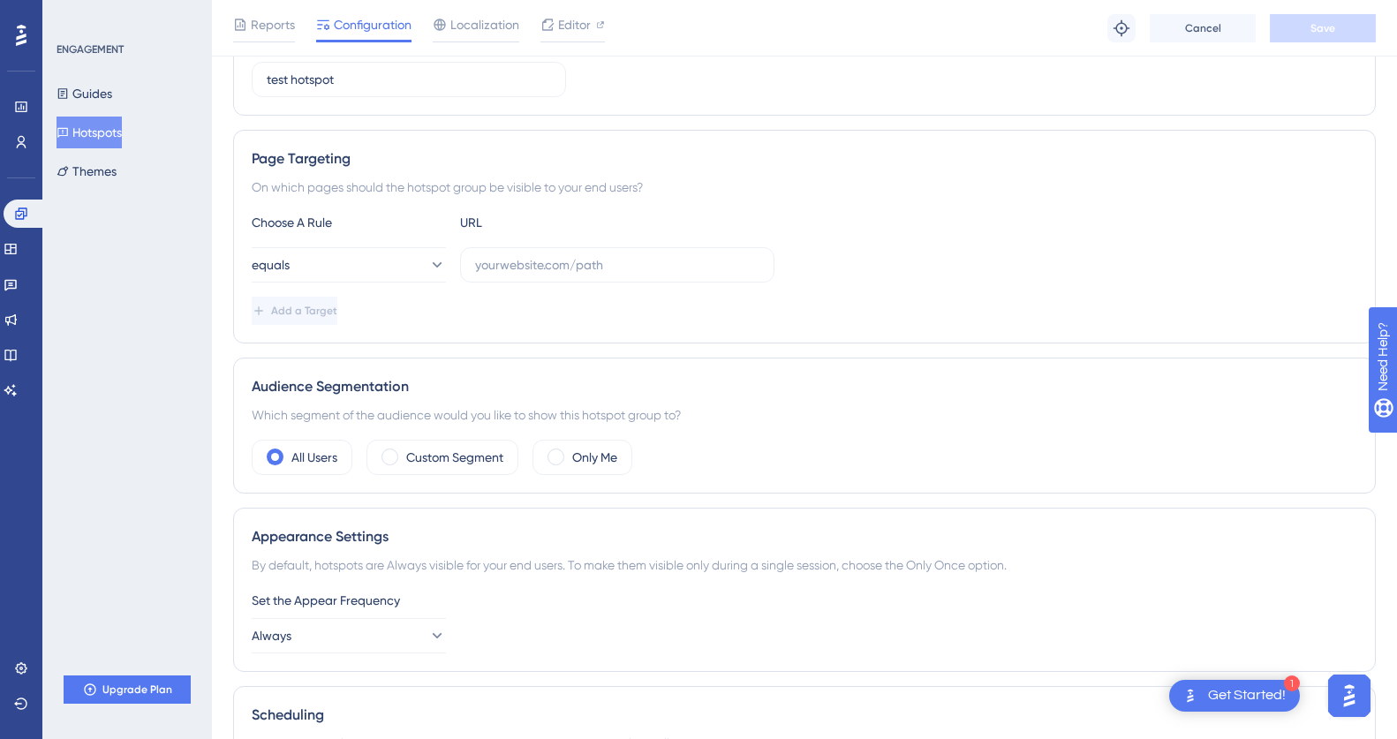
scroll to position [212, 0]
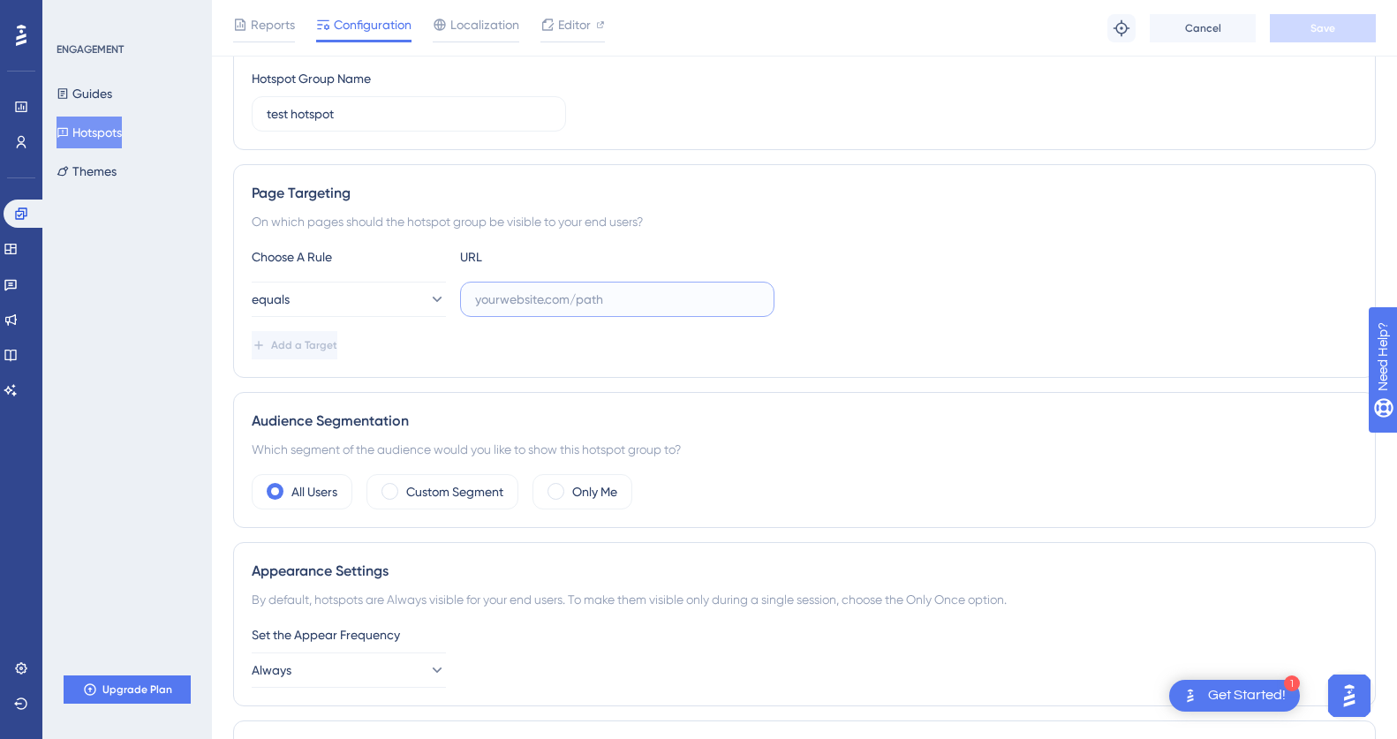
click at [552, 297] on input "text" at bounding box center [617, 299] width 284 height 19
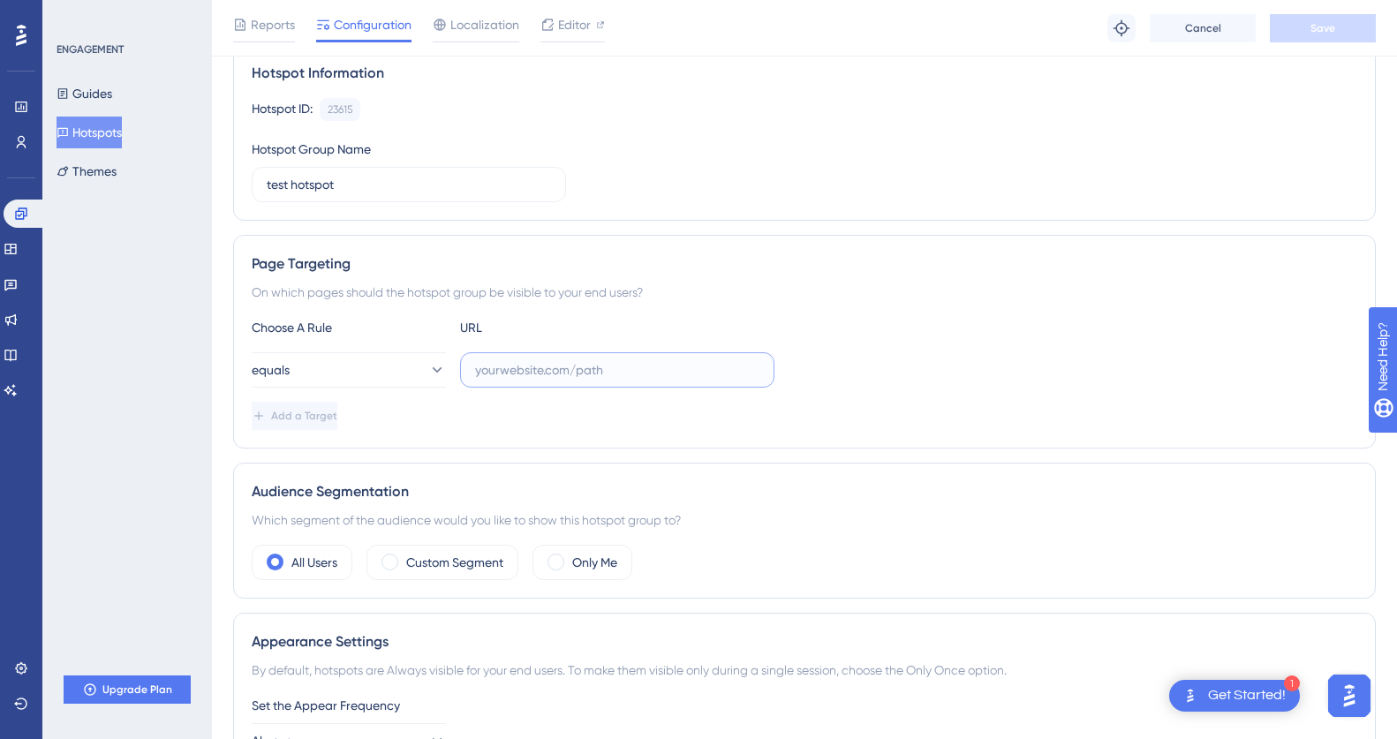
scroll to position [43, 0]
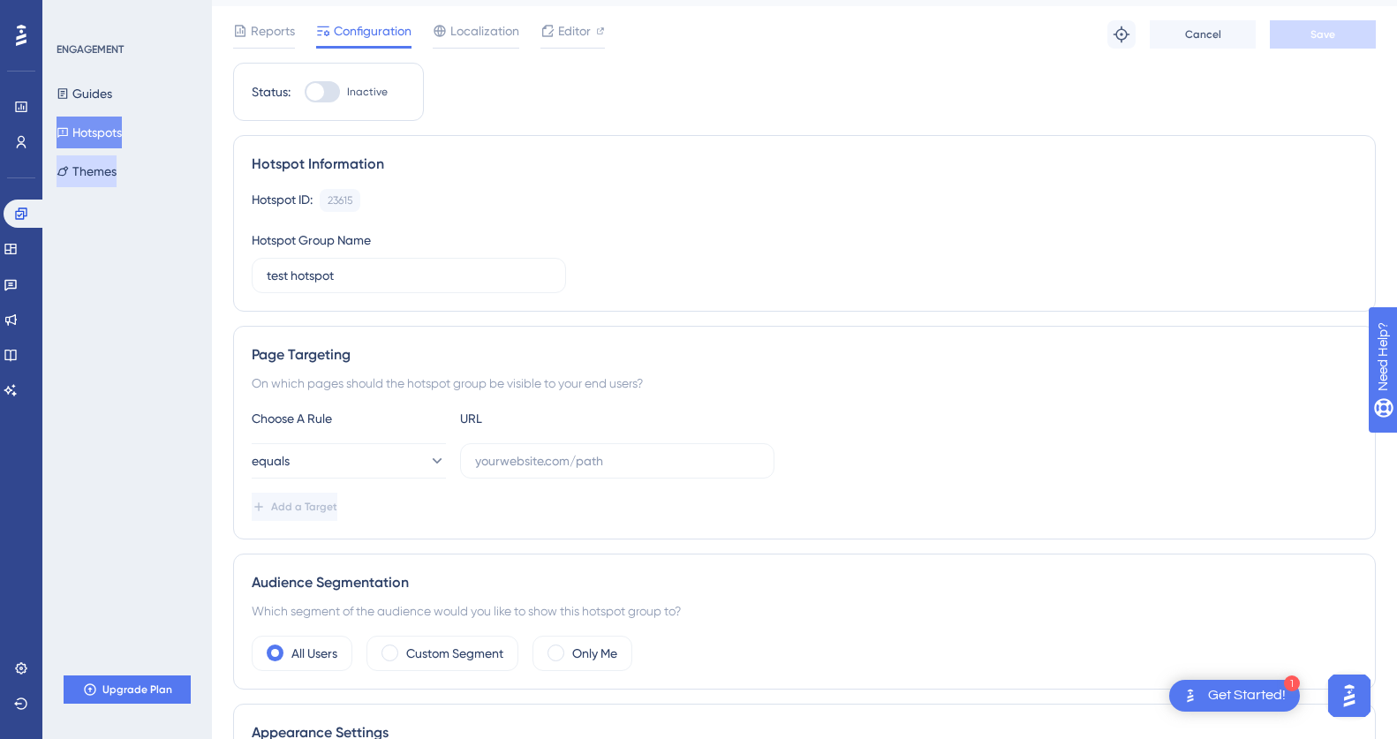
click at [114, 177] on button "Themes" at bounding box center [87, 171] width 60 height 32
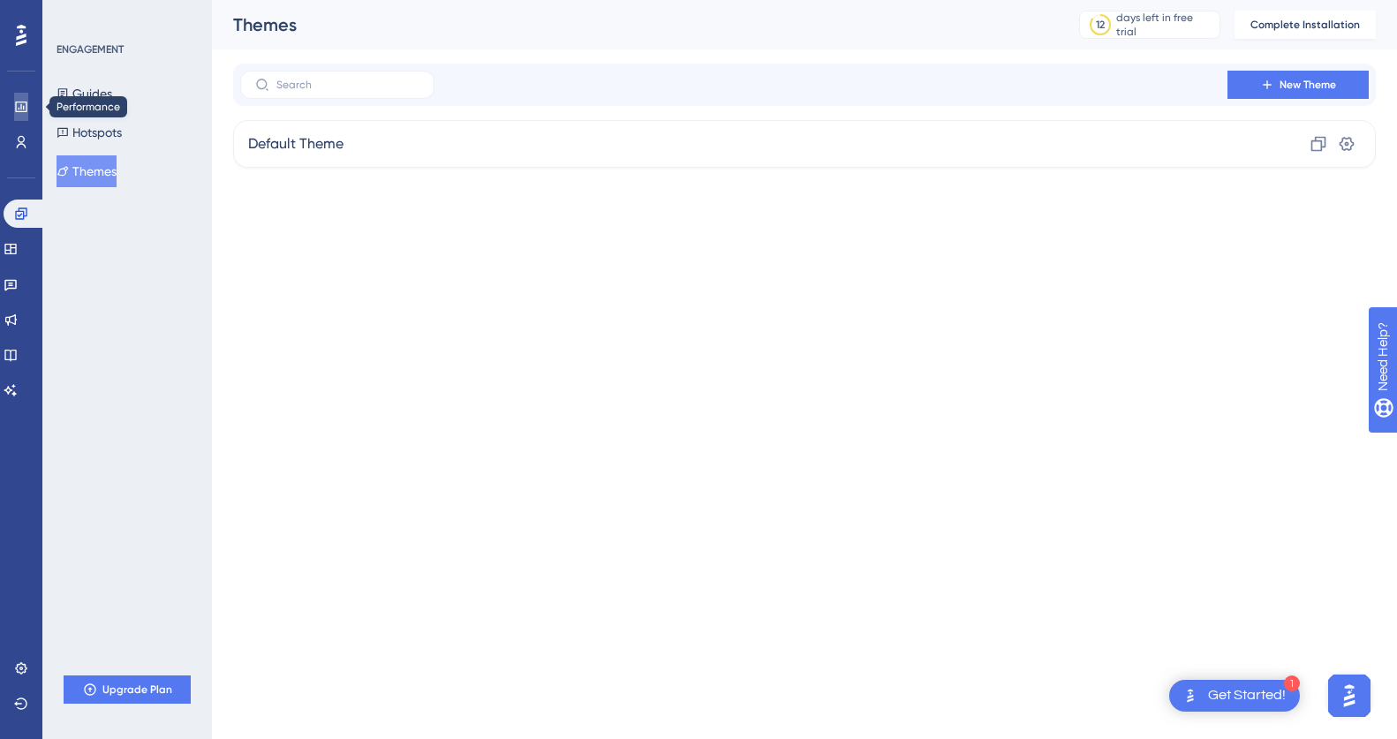
click at [20, 108] on icon at bounding box center [20, 107] width 11 height 11
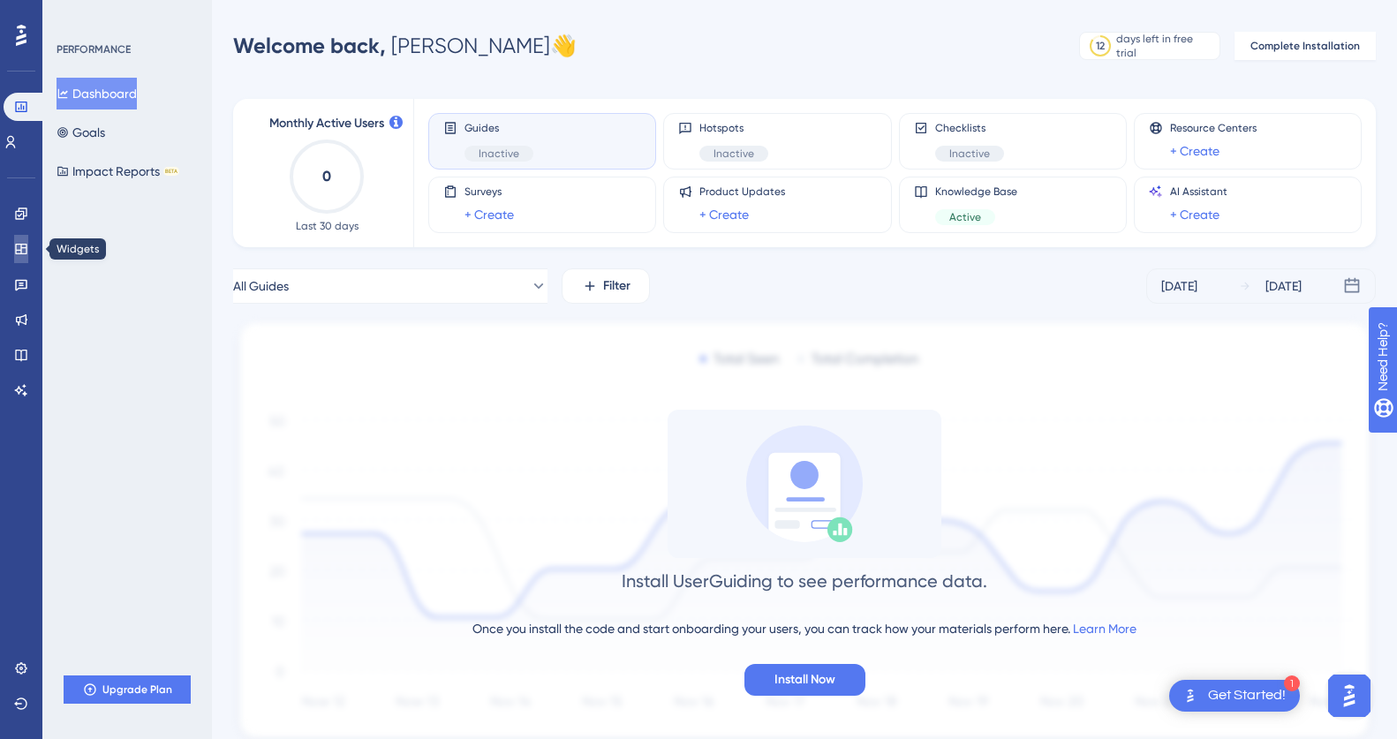
click at [22, 250] on icon at bounding box center [21, 249] width 14 height 14
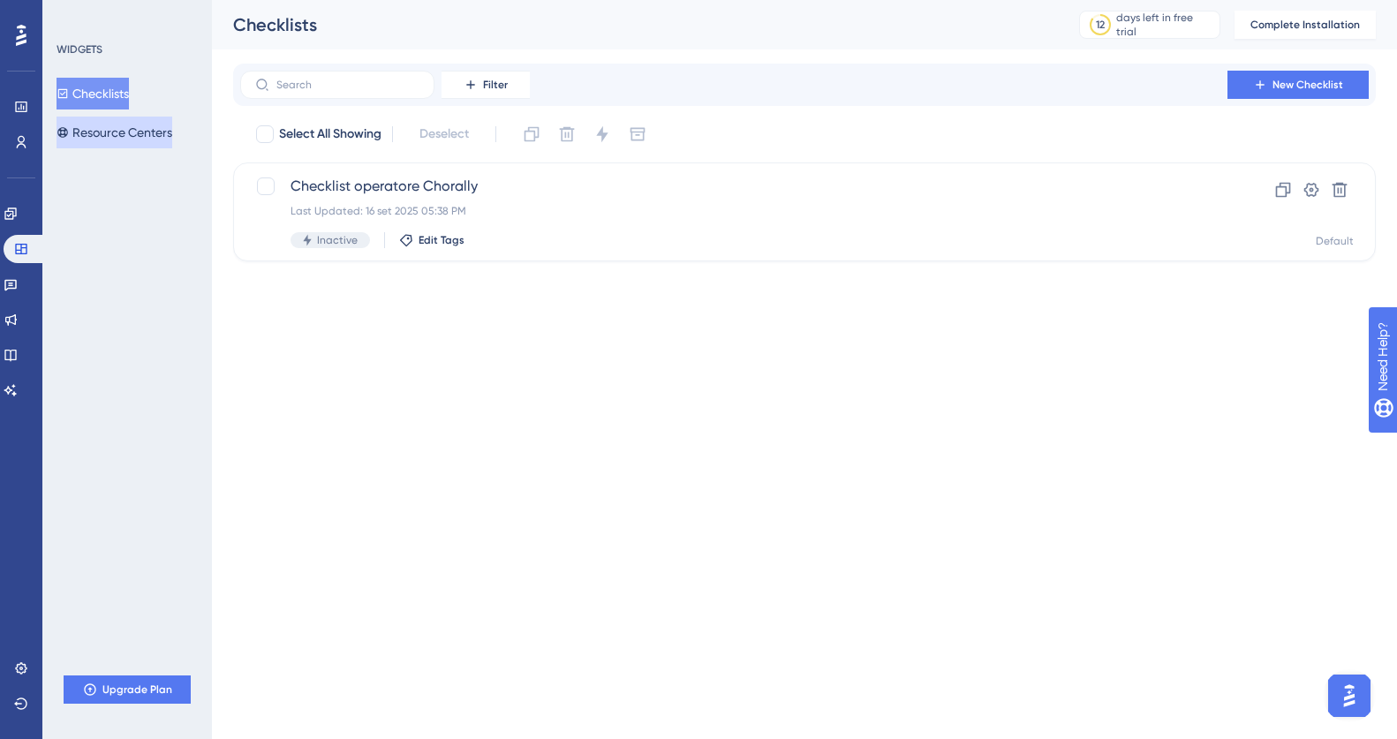
click at [114, 131] on button "Resource Centers" at bounding box center [115, 133] width 116 height 32
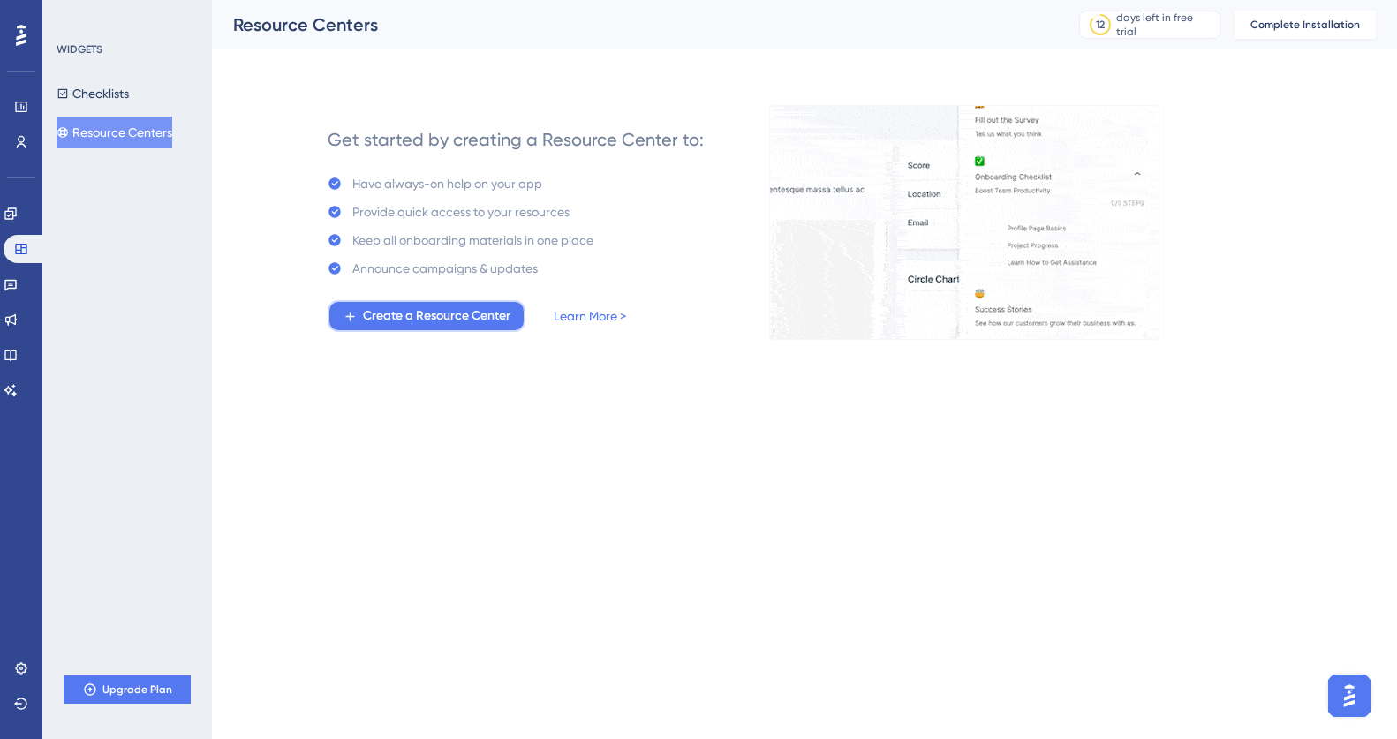
click at [461, 320] on span "Create a Resource Center" at bounding box center [436, 315] width 147 height 21
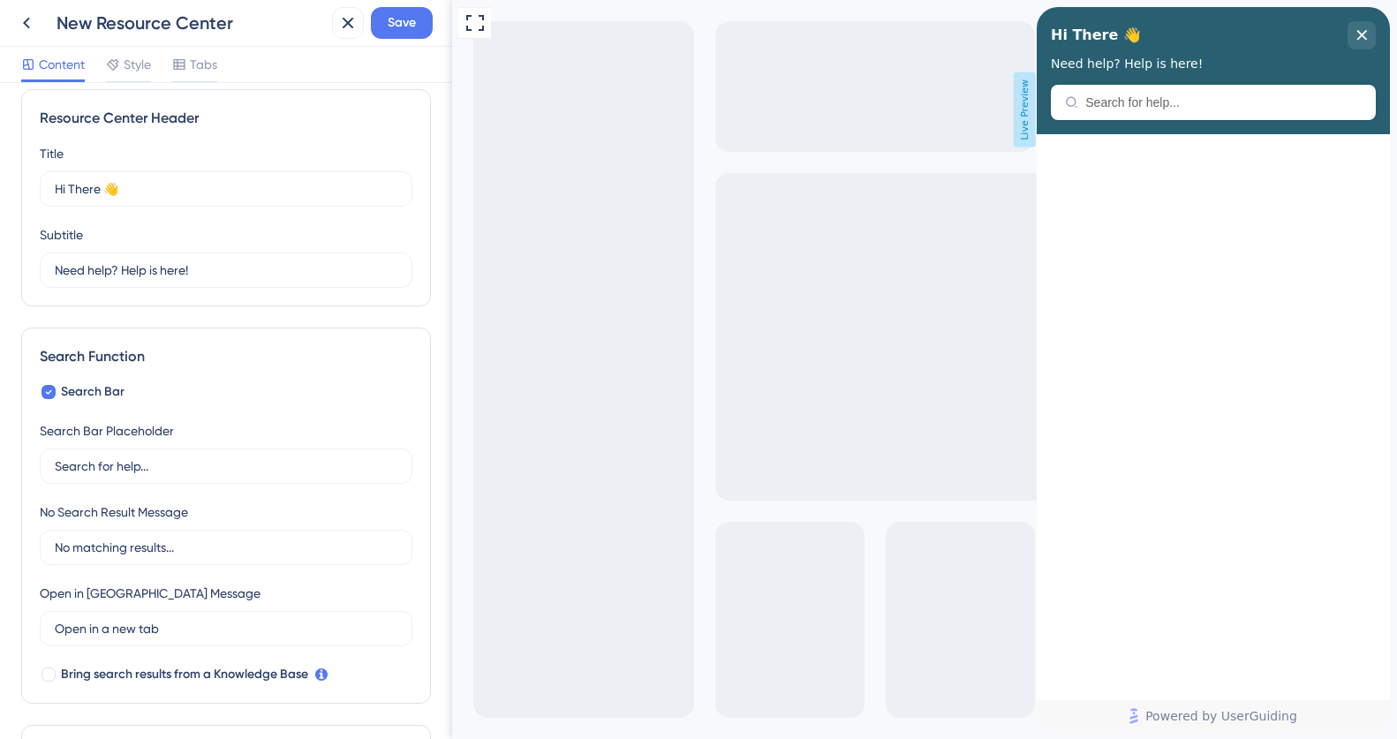
scroll to position [17, 0]
click at [204, 64] on span "Tabs" at bounding box center [203, 64] width 27 height 21
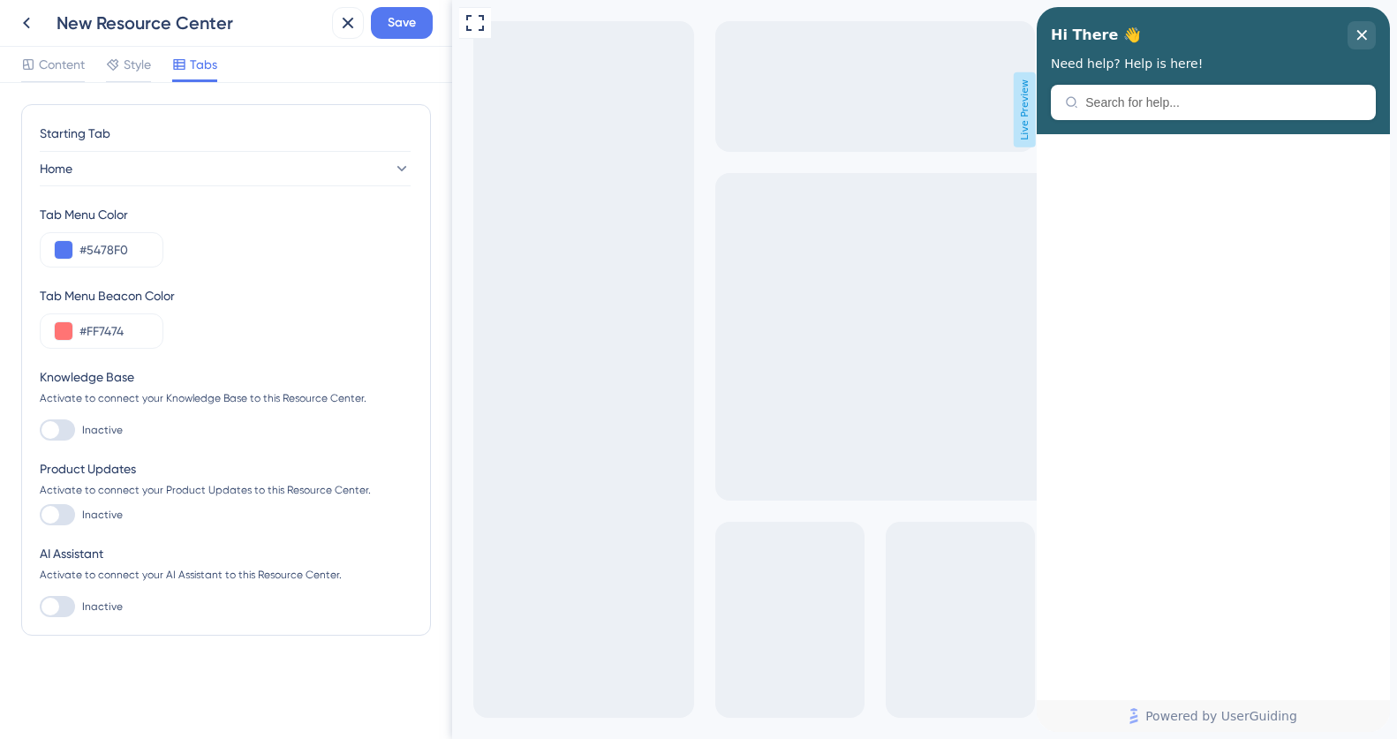
click at [64, 424] on div at bounding box center [57, 429] width 35 height 21
click at [40, 430] on input "Inactive" at bounding box center [39, 430] width 1 height 1
checkbox input "true"
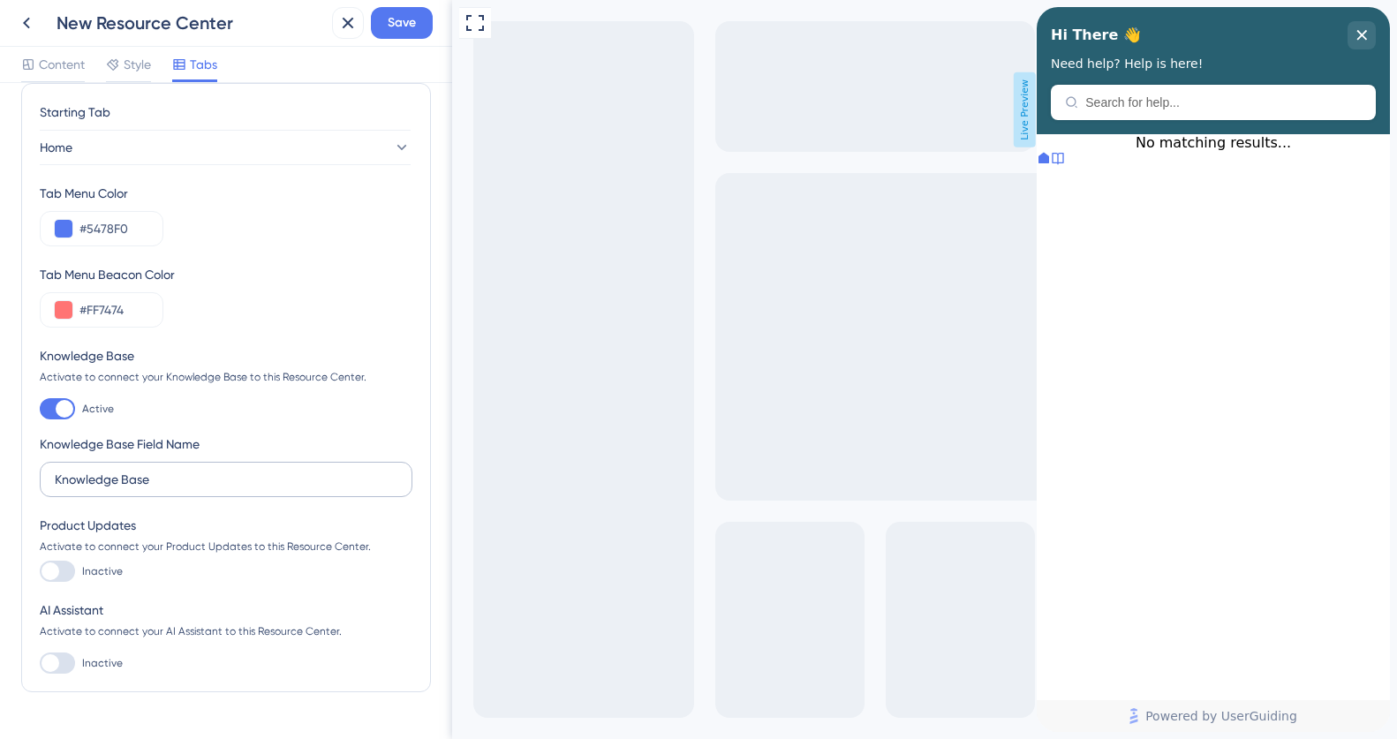
scroll to position [23, 0]
click at [57, 661] on div at bounding box center [50, 661] width 18 height 18
click at [40, 661] on input "Inactive" at bounding box center [39, 661] width 1 height 1
checkbox input "true"
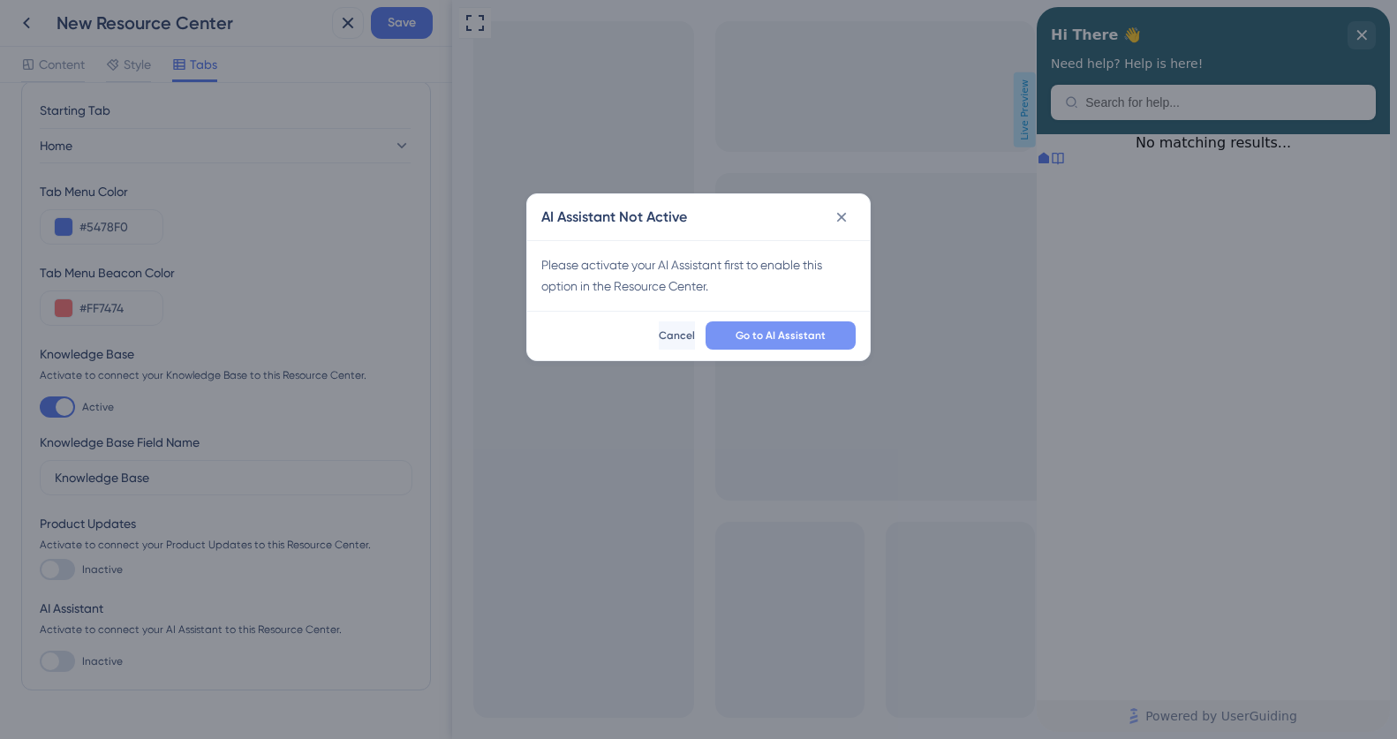
click at [765, 334] on span "Go to AI Assistant" at bounding box center [780, 335] width 90 height 14
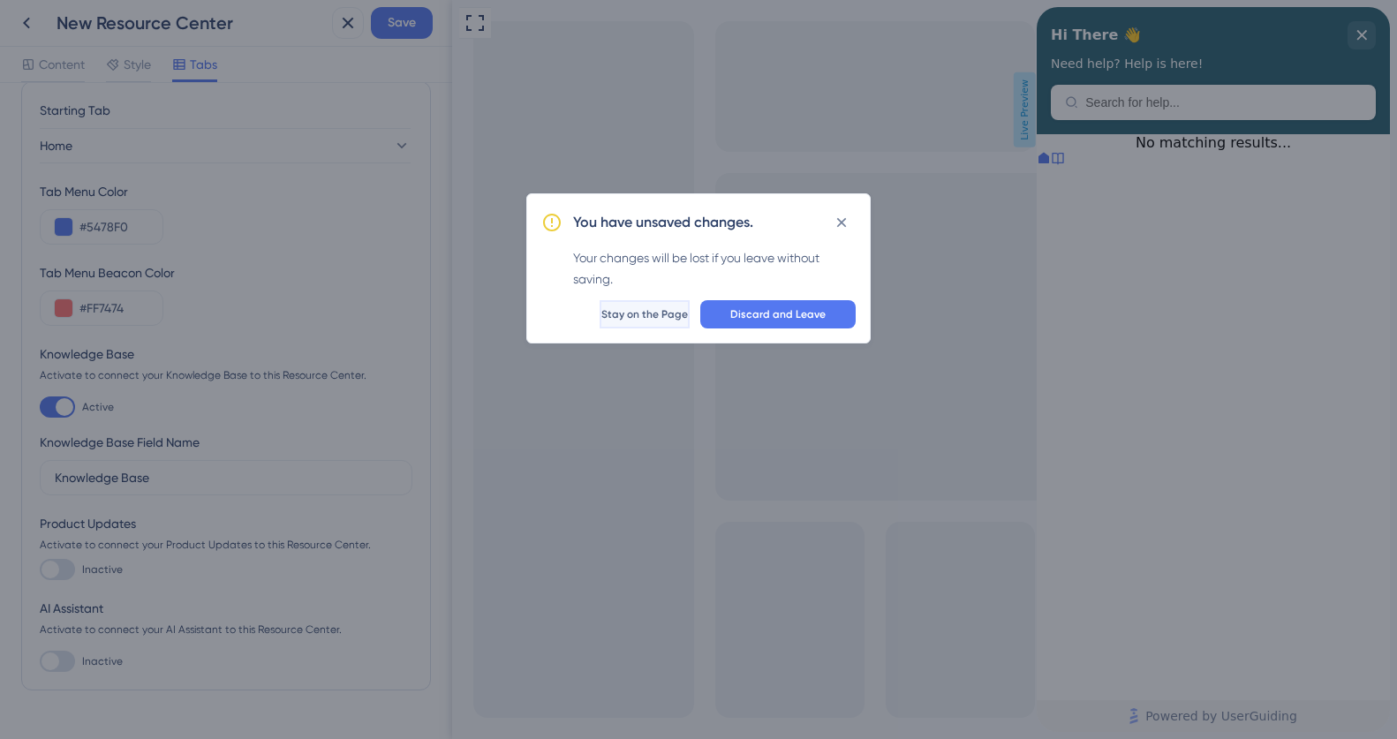
click at [667, 315] on button "Stay on the Page" at bounding box center [645, 314] width 90 height 28
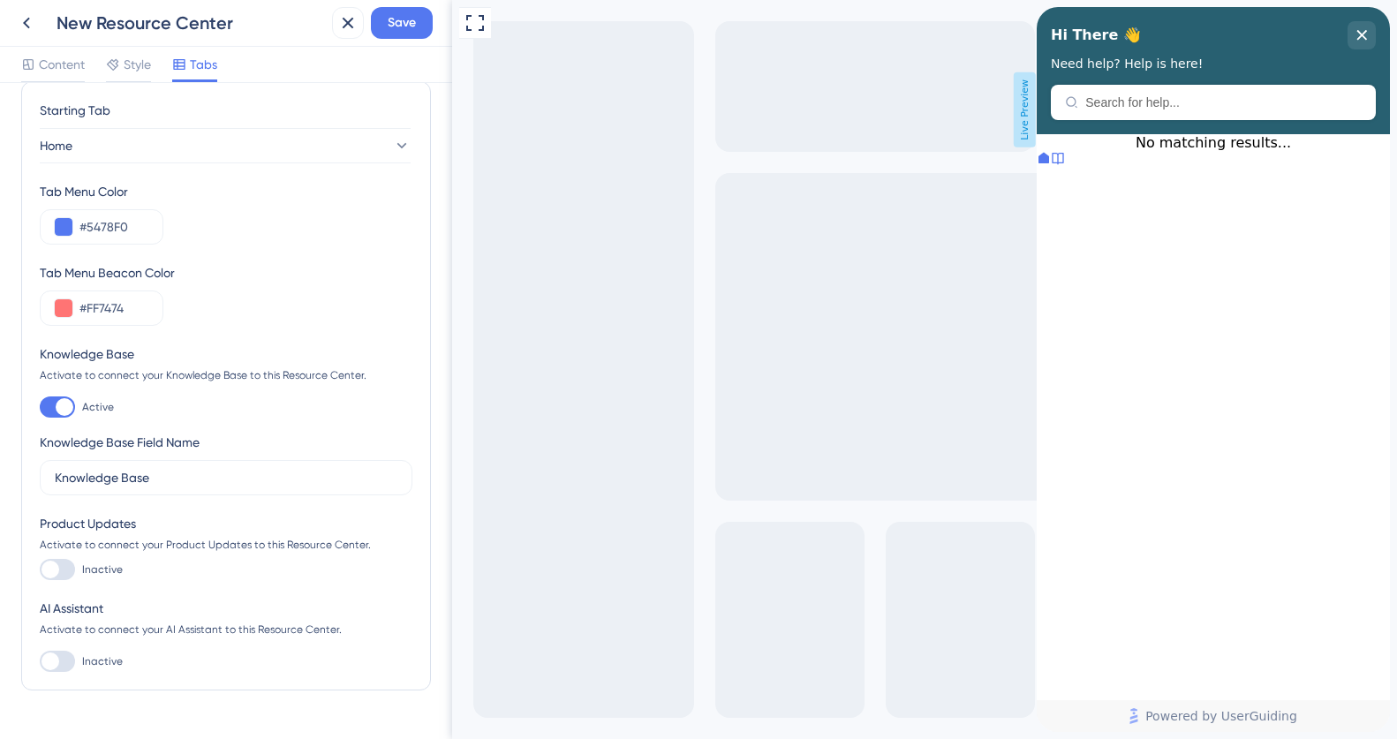
scroll to position [0, 0]
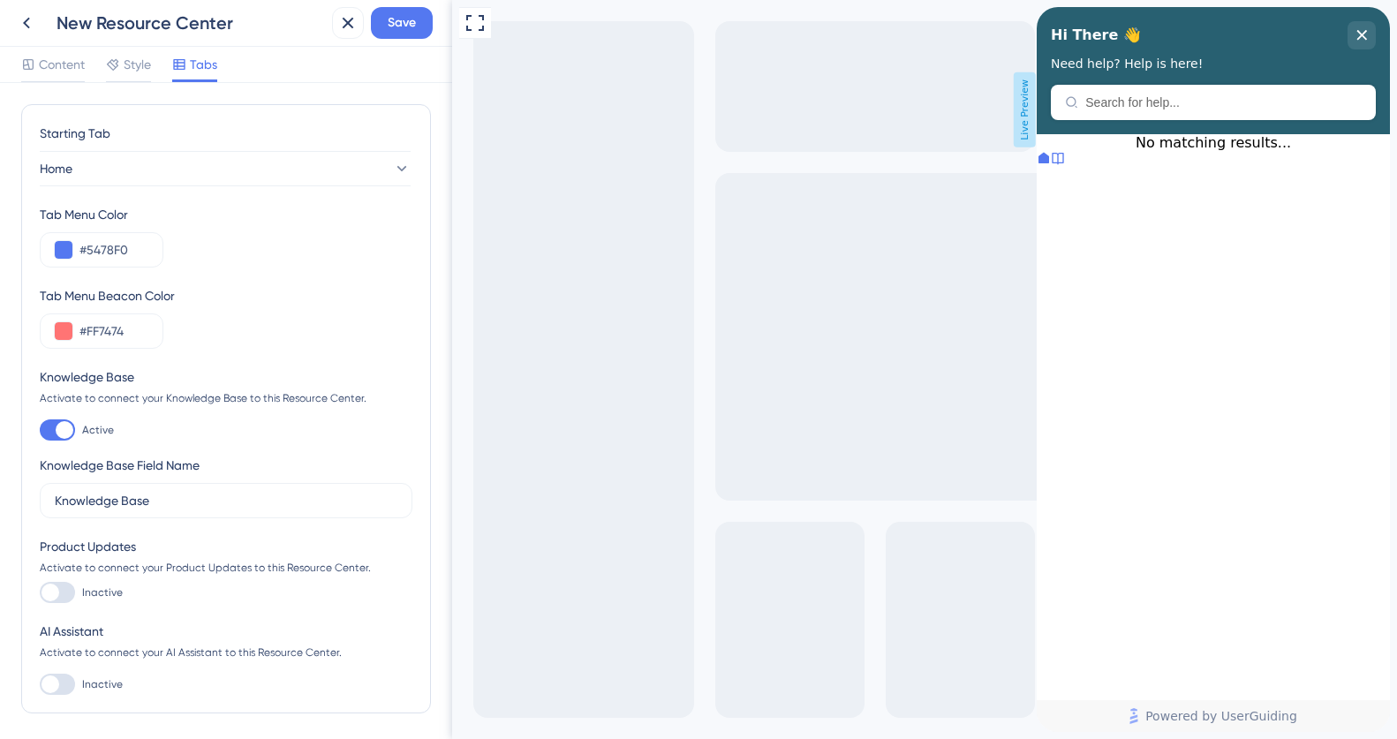
click at [1065, 165] on icon at bounding box center [1058, 158] width 14 height 14
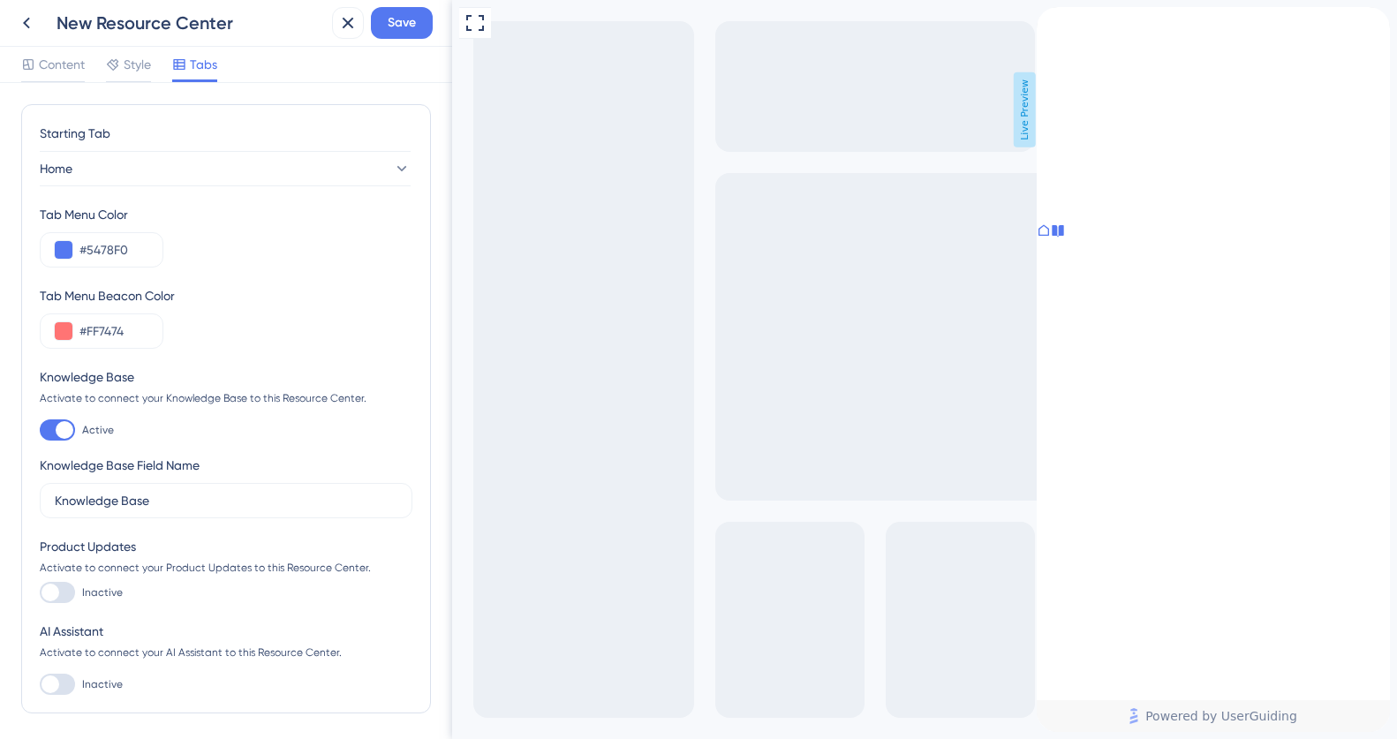
click at [1051, 238] on icon at bounding box center [1044, 230] width 14 height 14
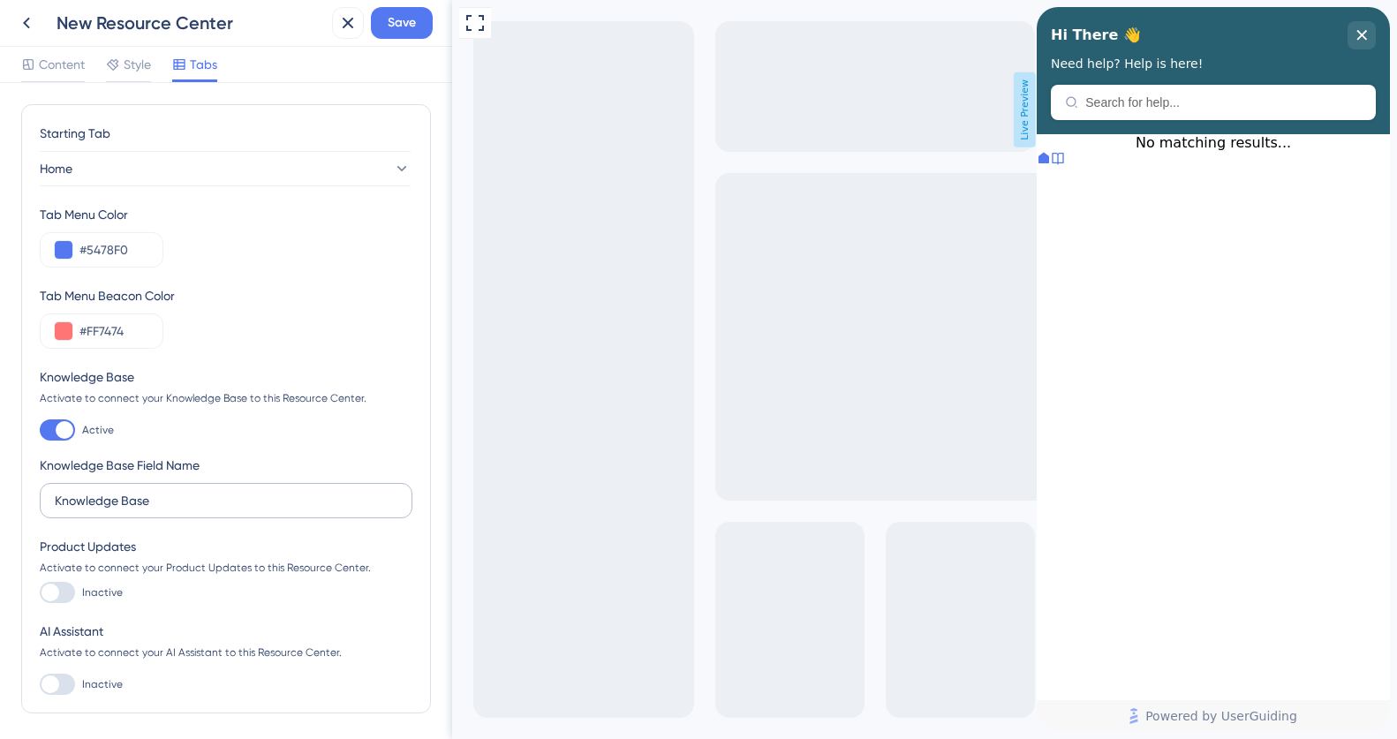
scroll to position [1, 0]
click at [57, 63] on span "Content" at bounding box center [62, 64] width 46 height 21
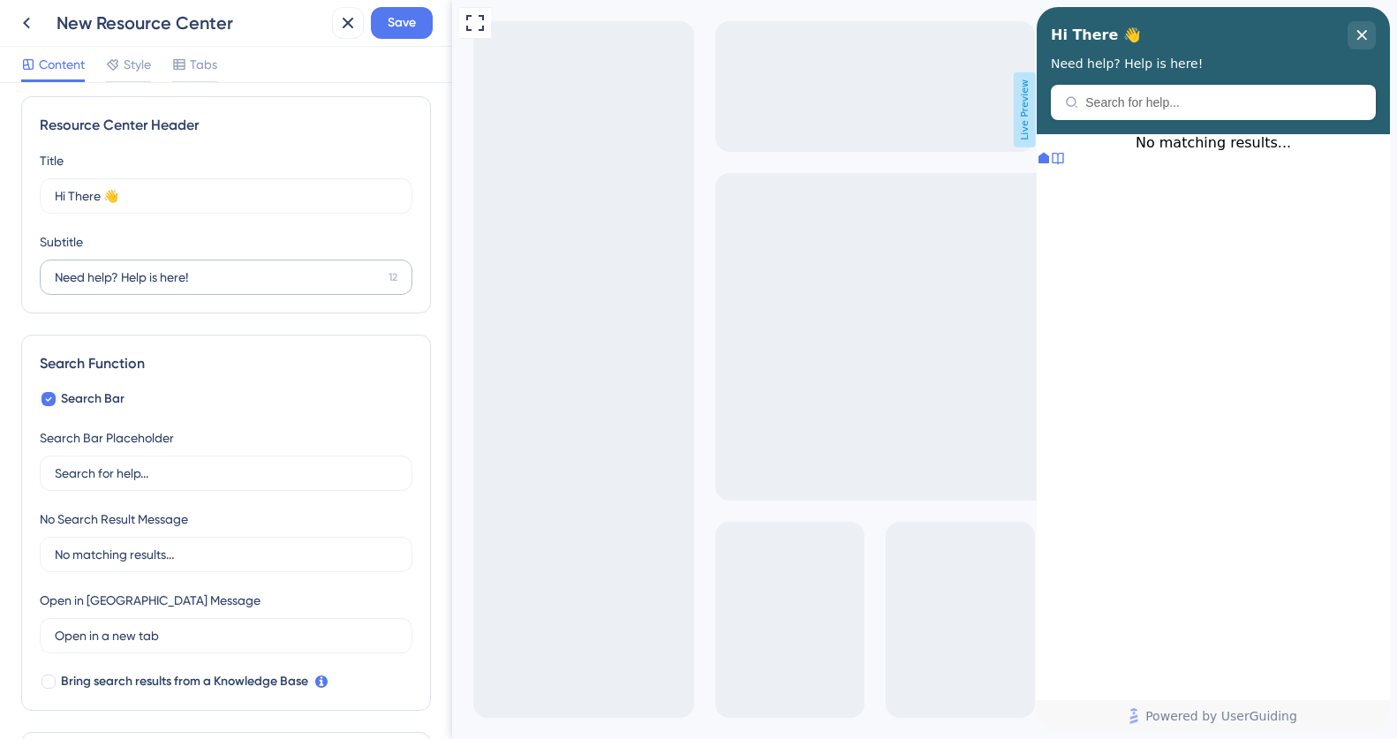
scroll to position [9, 0]
drag, startPoint x: 56, startPoint y: 190, endPoint x: 102, endPoint y: 200, distance: 46.9
click at [102, 200] on input "Hi There 👋" at bounding box center [218, 194] width 327 height 19
type input "Ciao 👋"
click at [86, 280] on input "Need help? Help is here!" at bounding box center [218, 276] width 327 height 19
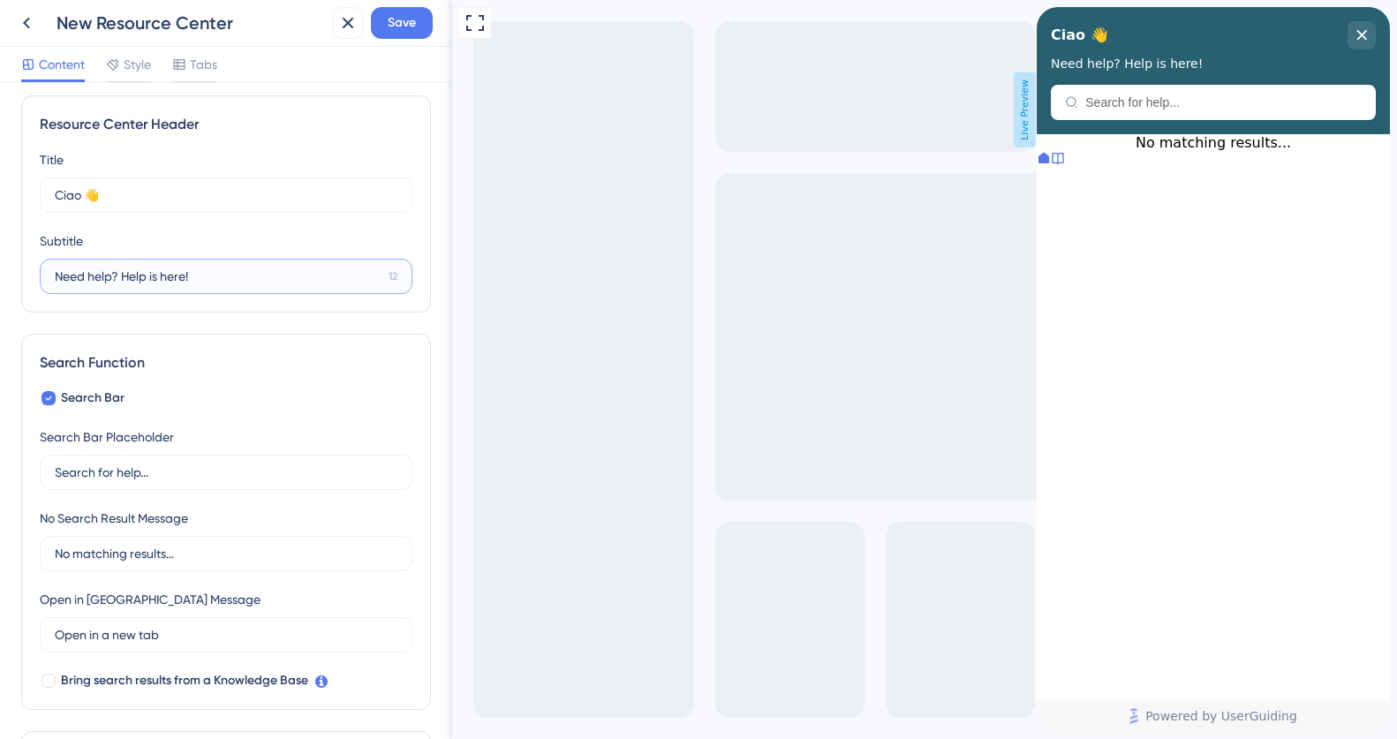
click at [86, 280] on input "Need help? Help is here!" at bounding box center [218, 276] width 327 height 19
type input "A"
type input "h"
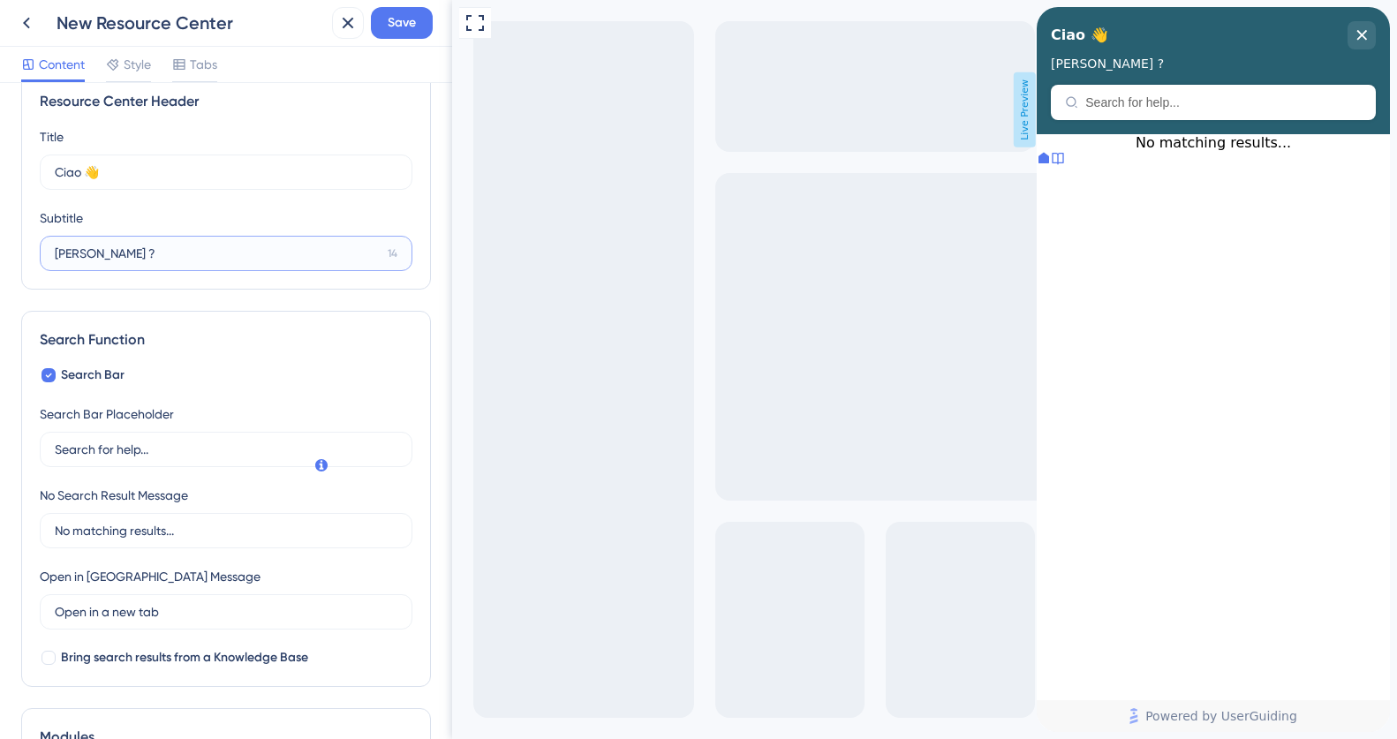
scroll to position [225, 0]
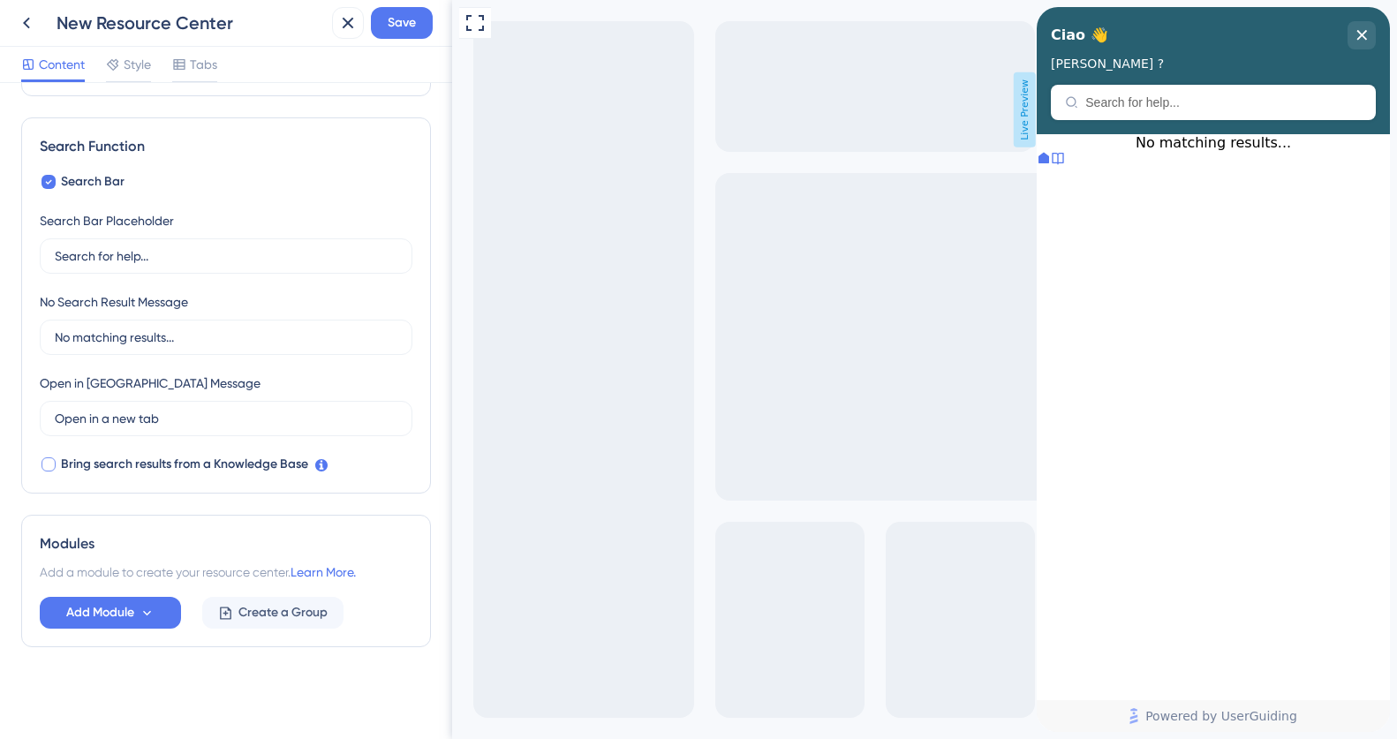
type input "Hai bisogno di aiuto ?"
click at [49, 464] on div at bounding box center [48, 464] width 14 height 14
checkbox input "true"
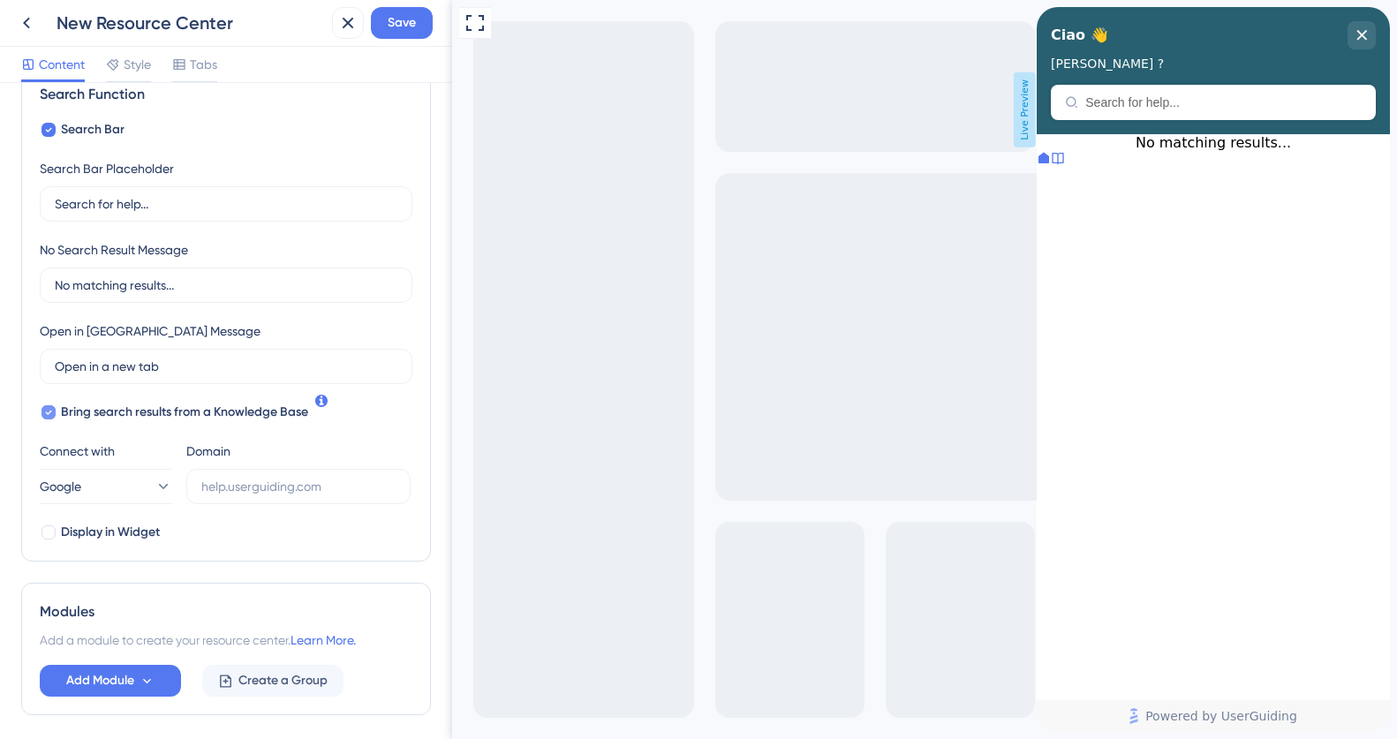
scroll to position [345, 0]
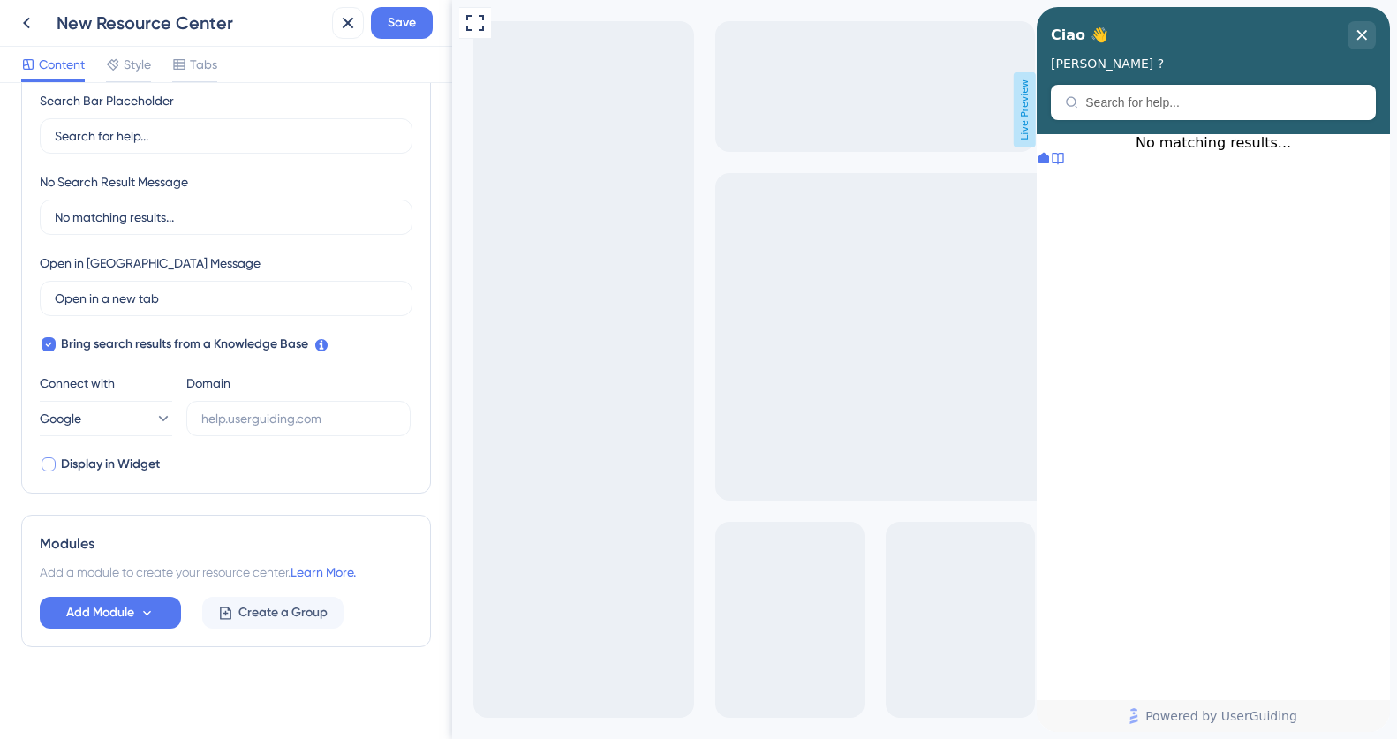
click at [53, 462] on div at bounding box center [48, 464] width 14 height 14
click at [134, 411] on button "Google" at bounding box center [106, 418] width 132 height 35
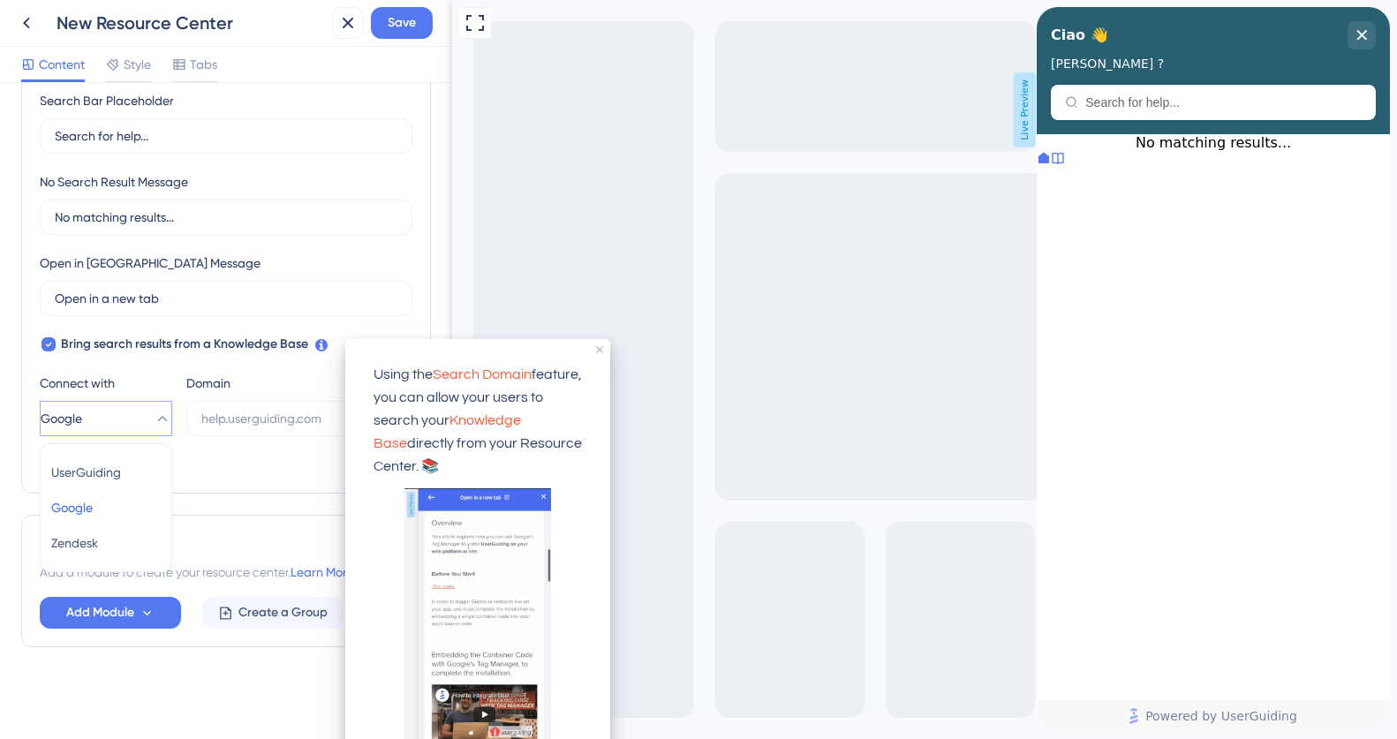
click at [322, 343] on icon at bounding box center [321, 345] width 12 height 12
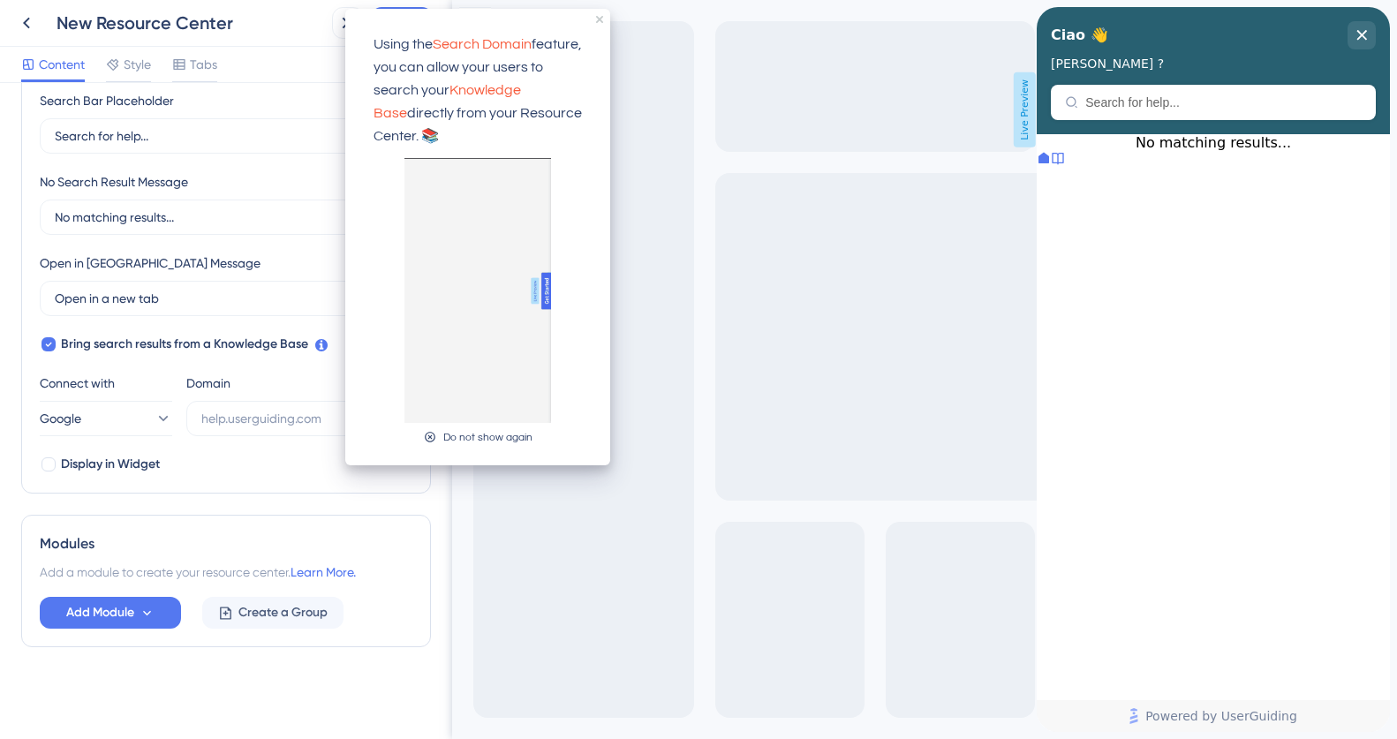
scroll to position [0, 0]
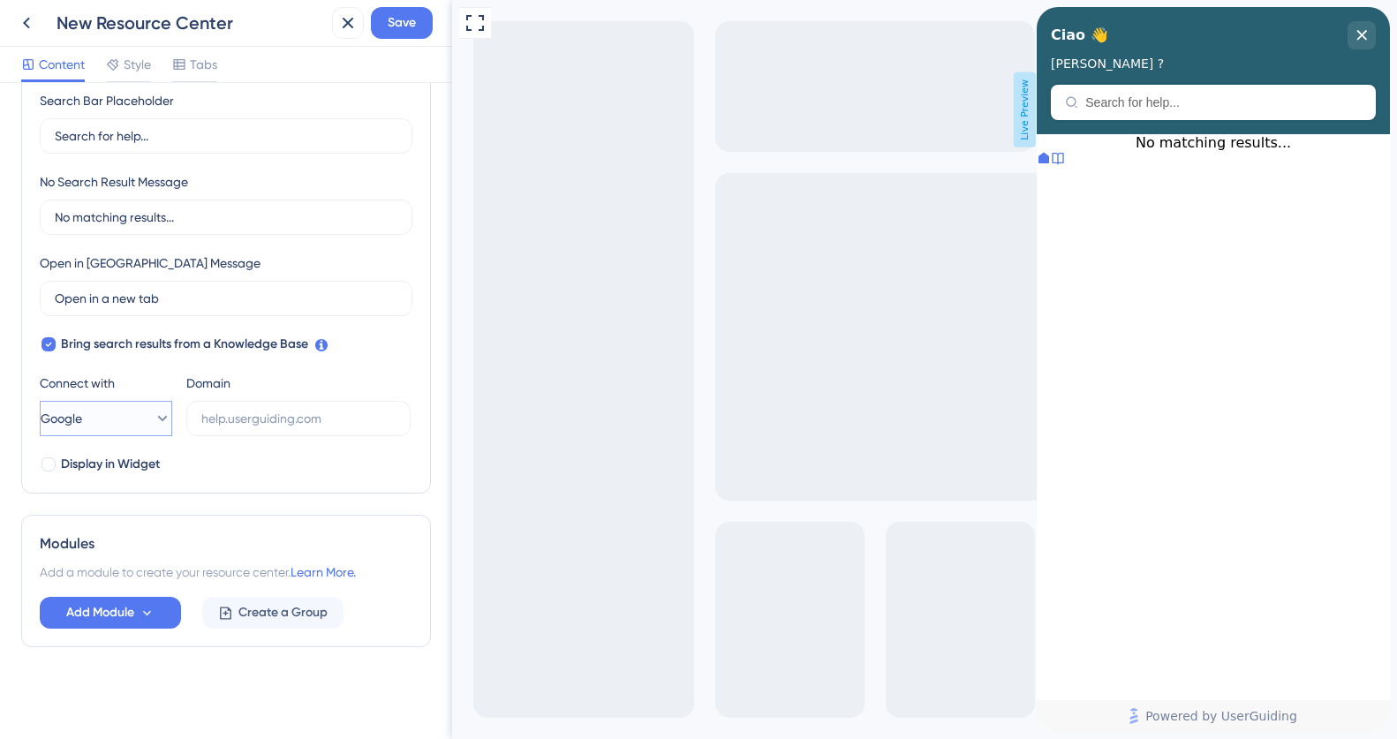
click at [124, 423] on button "Google" at bounding box center [106, 418] width 132 height 35
click at [106, 474] on span "UserGuiding" at bounding box center [86, 472] width 70 height 21
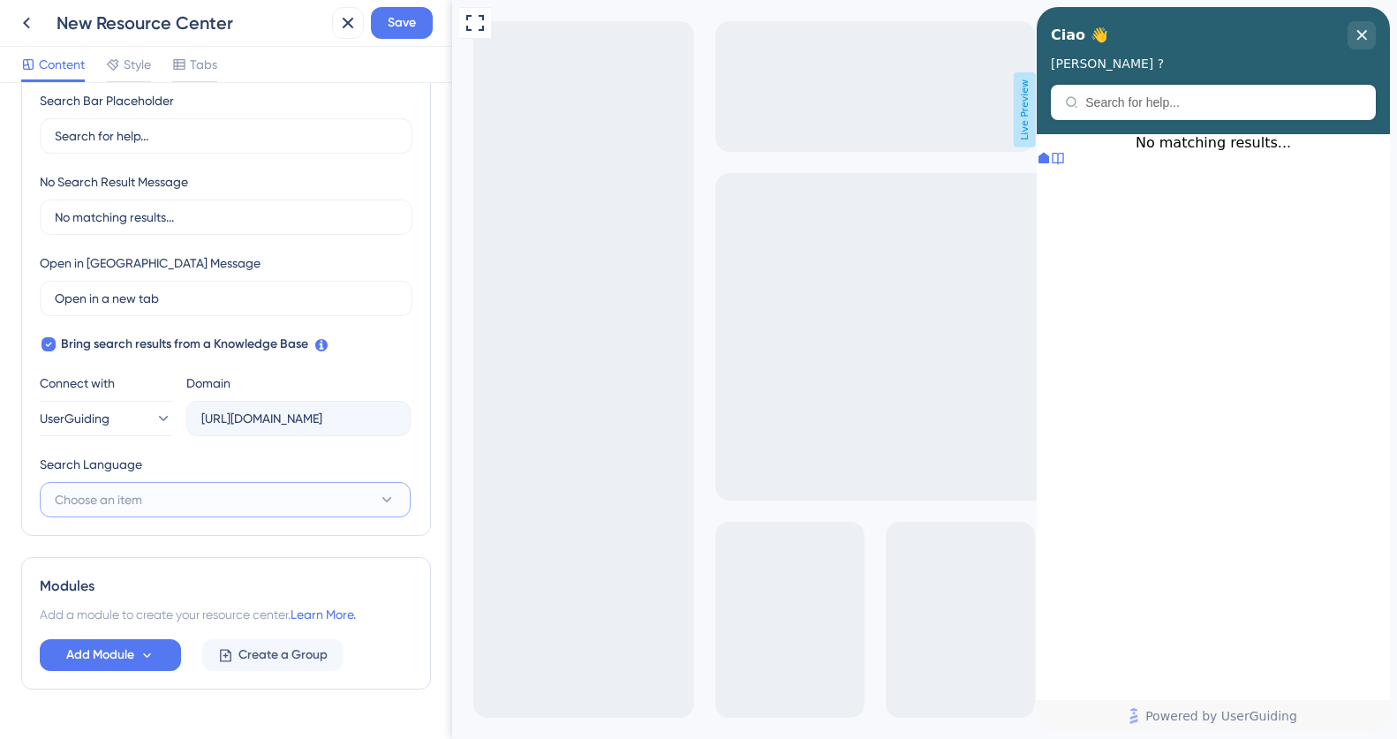
click at [219, 497] on button "Choose an item" at bounding box center [225, 499] width 371 height 35
click at [189, 550] on div "Italian (Default) Italian (Default)" at bounding box center [225, 553] width 348 height 35
type input "https://chorally-6JT2.help.userguiding.com/api/search?kb_id=20564&lang_code=it"
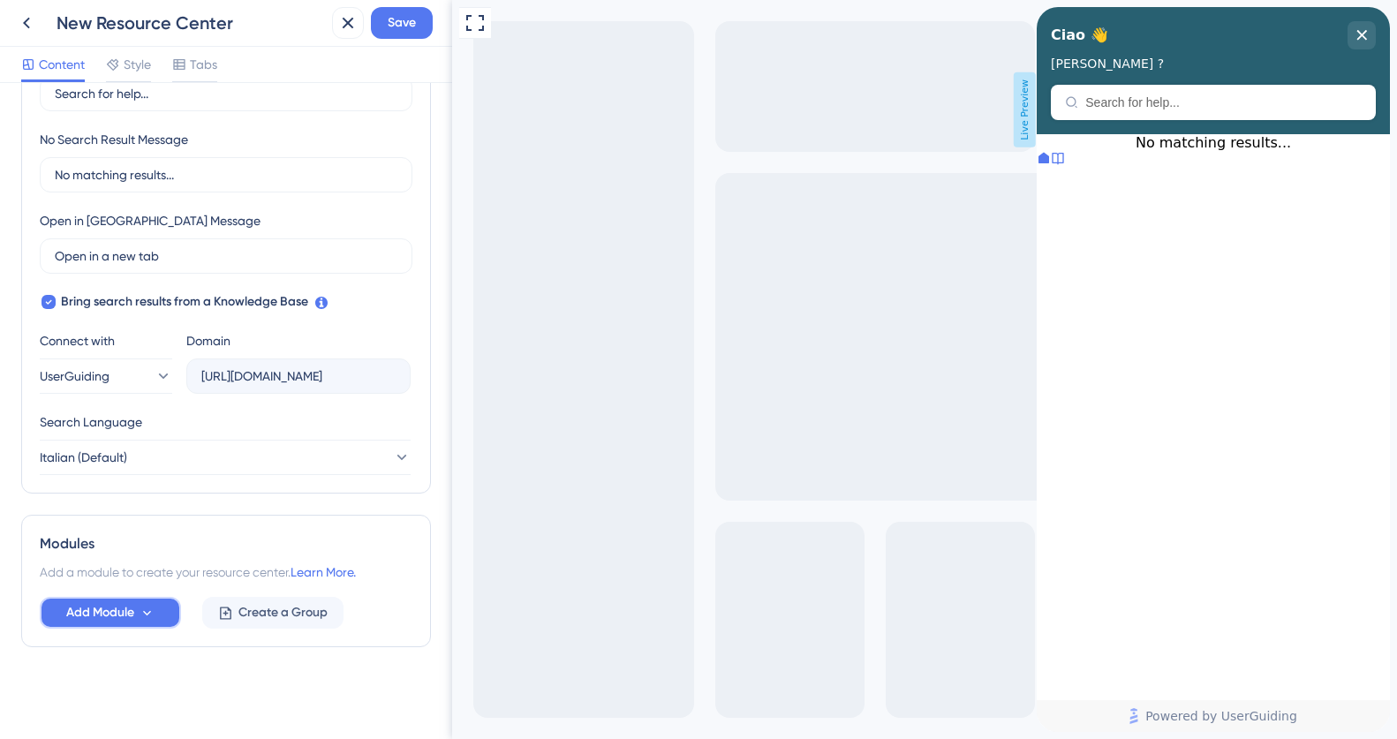
click at [152, 611] on icon at bounding box center [147, 613] width 15 height 15
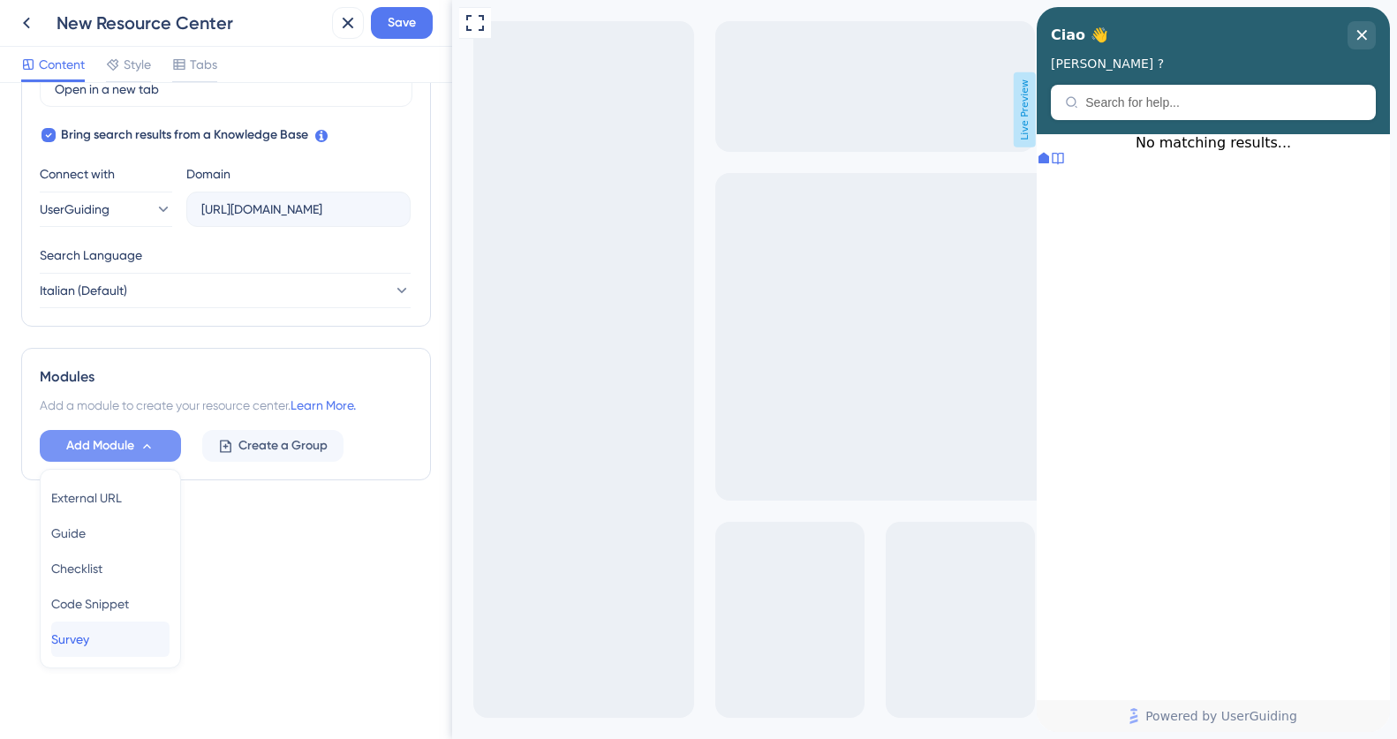
click at [80, 645] on span "Survey" at bounding box center [70, 639] width 38 height 21
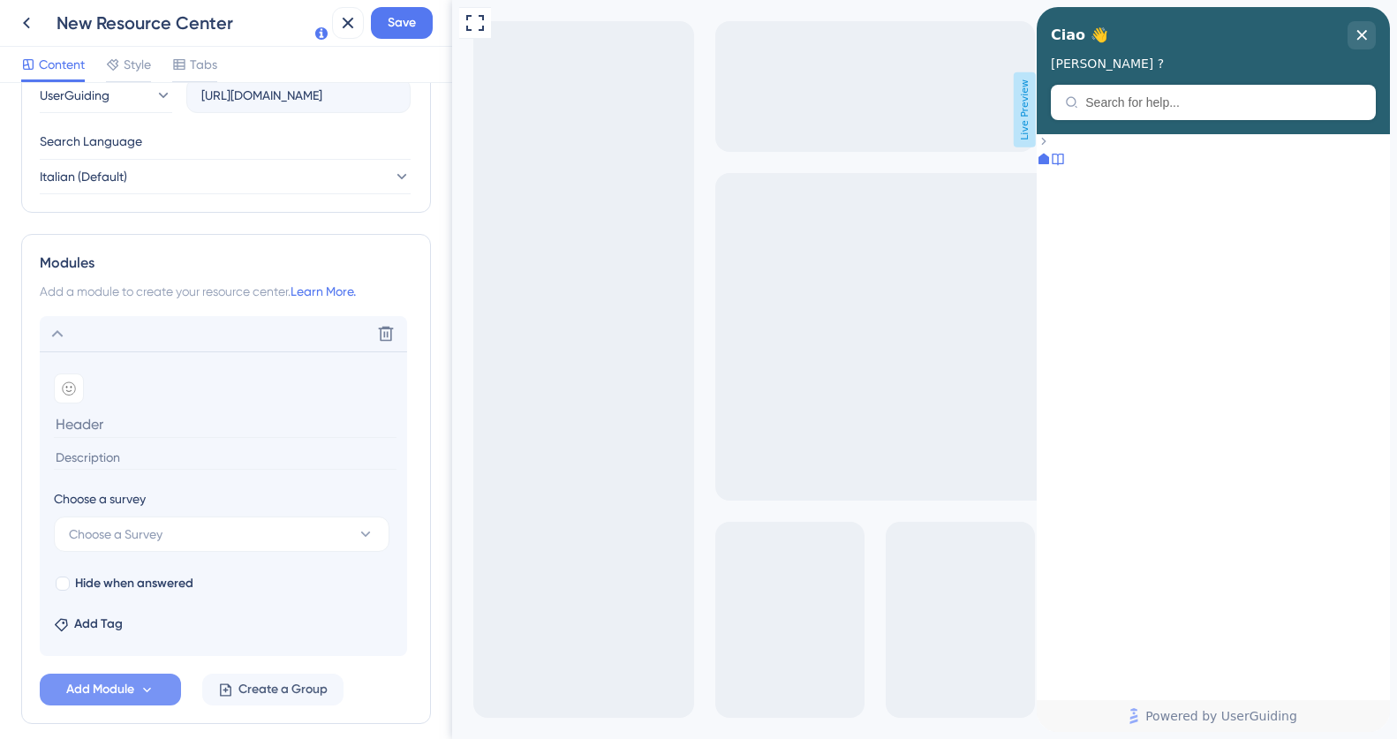
scroll to position [745, 0]
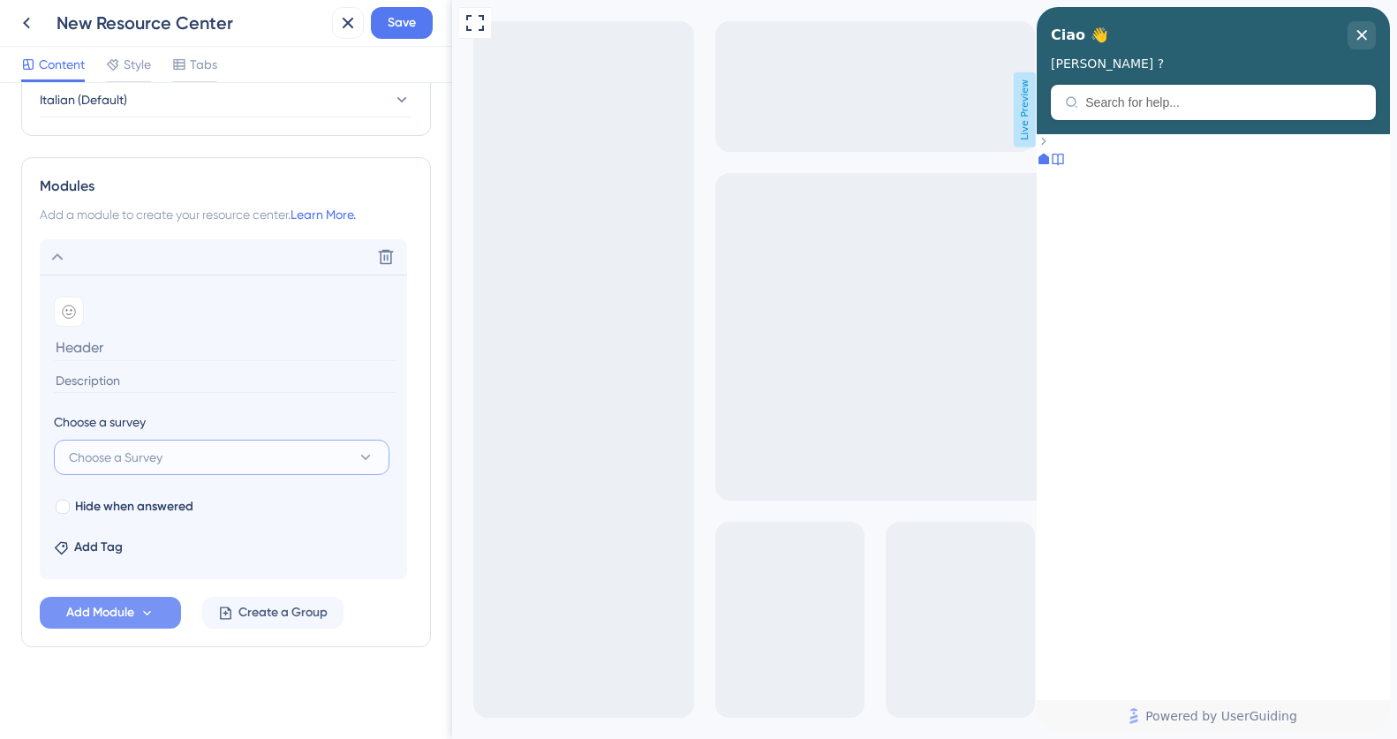
click at [209, 464] on button "Choose a Survey" at bounding box center [222, 457] width 336 height 35
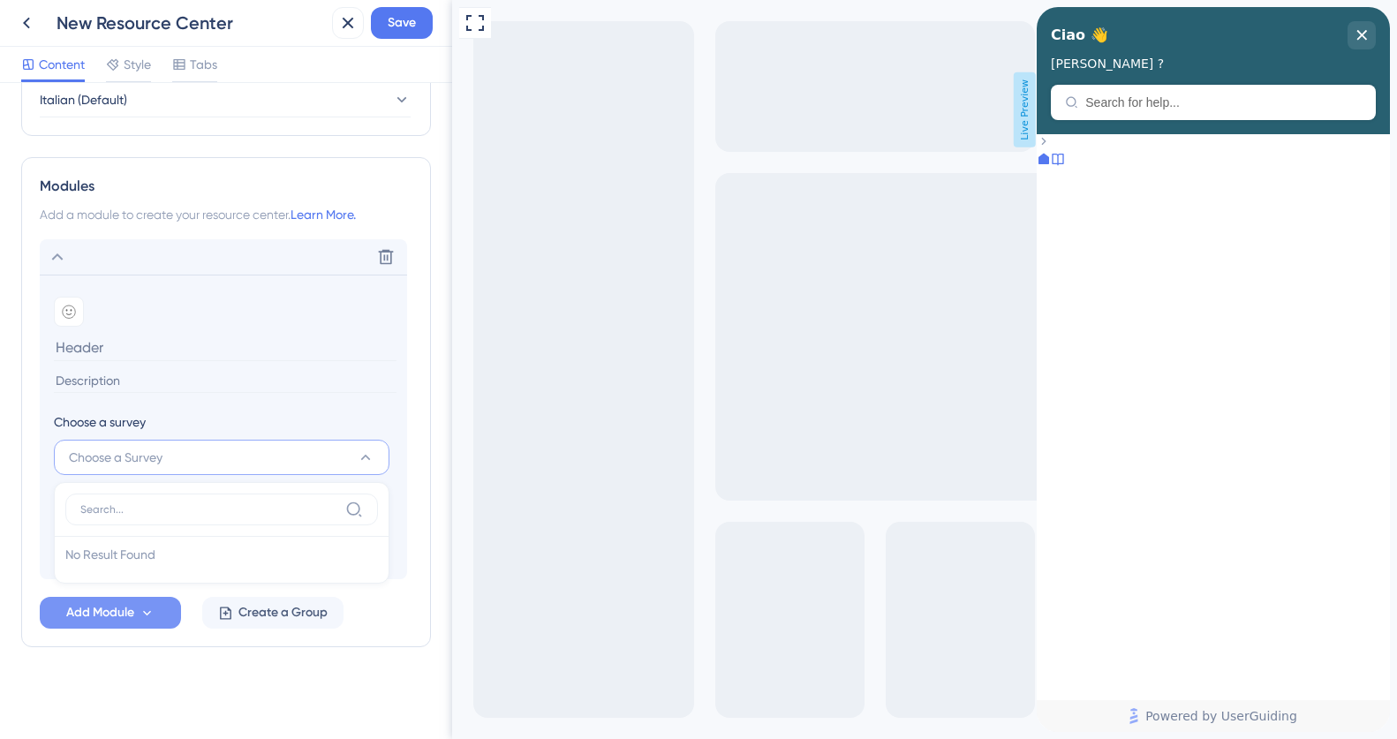
click at [209, 464] on button "Choose a Survey" at bounding box center [222, 457] width 336 height 35
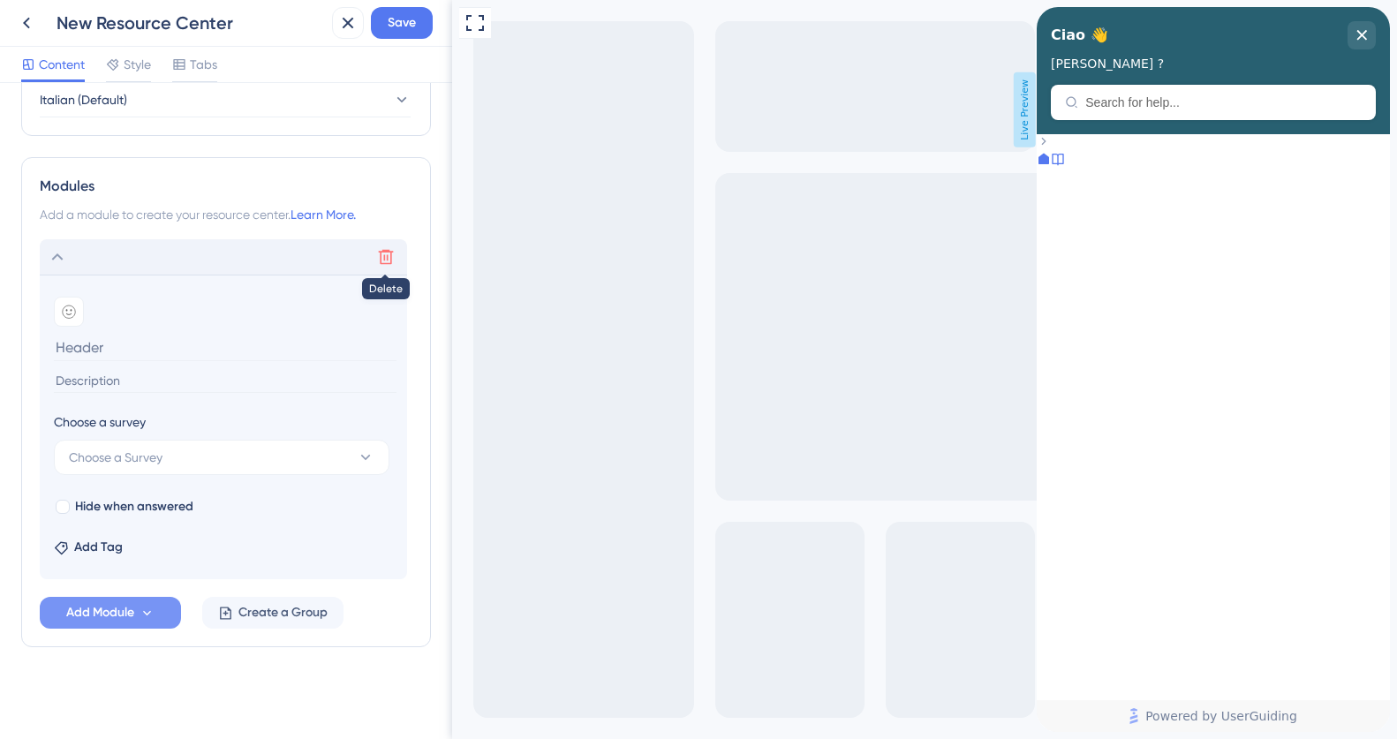
click at [387, 261] on icon at bounding box center [386, 257] width 18 height 18
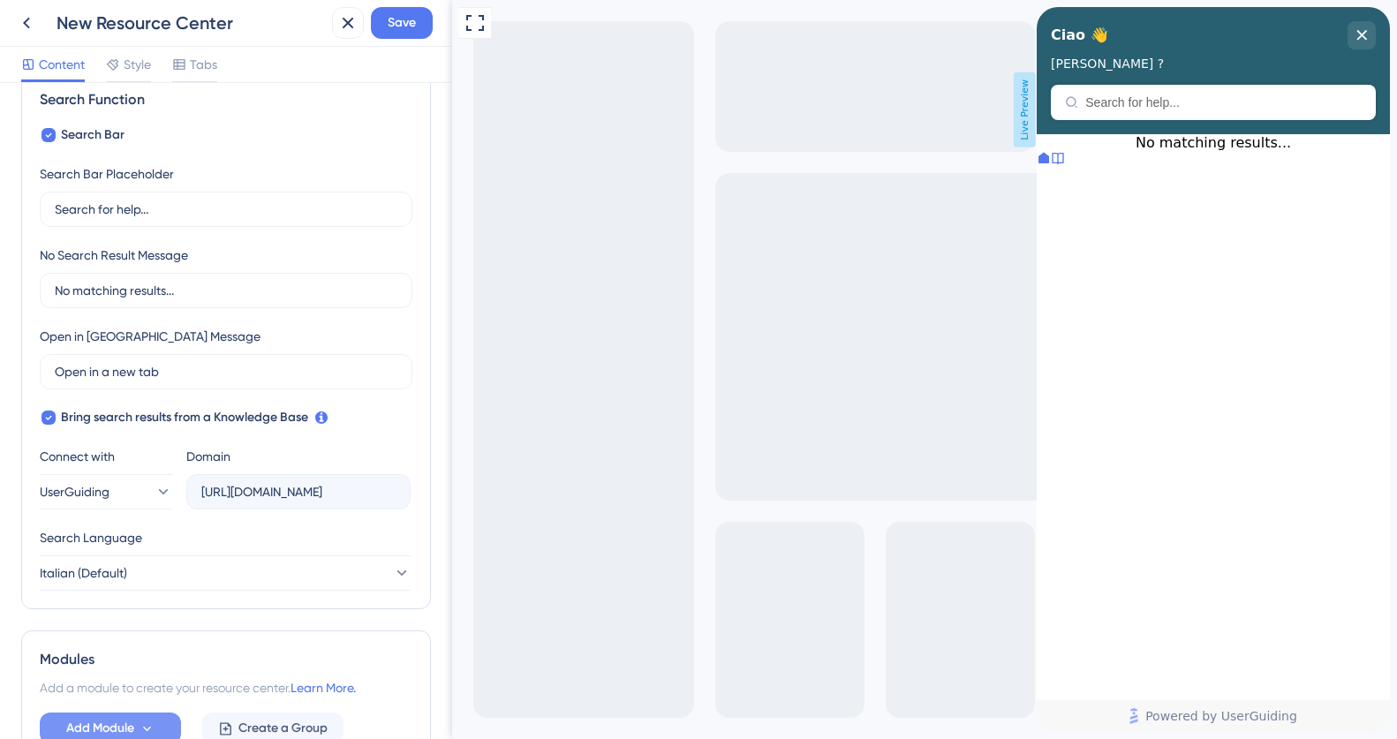
scroll to position [273, 0]
click at [1065, 169] on div at bounding box center [1058, 160] width 14 height 18
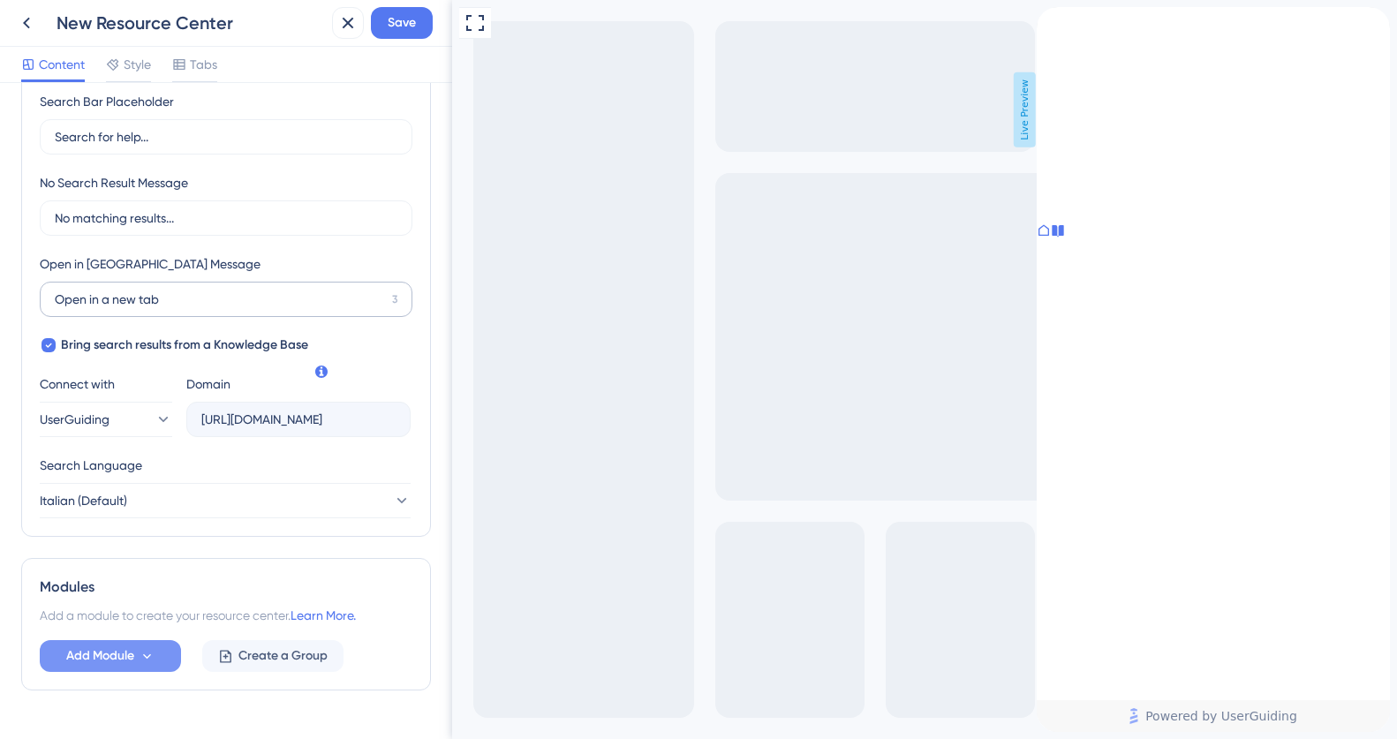
scroll to position [388, 0]
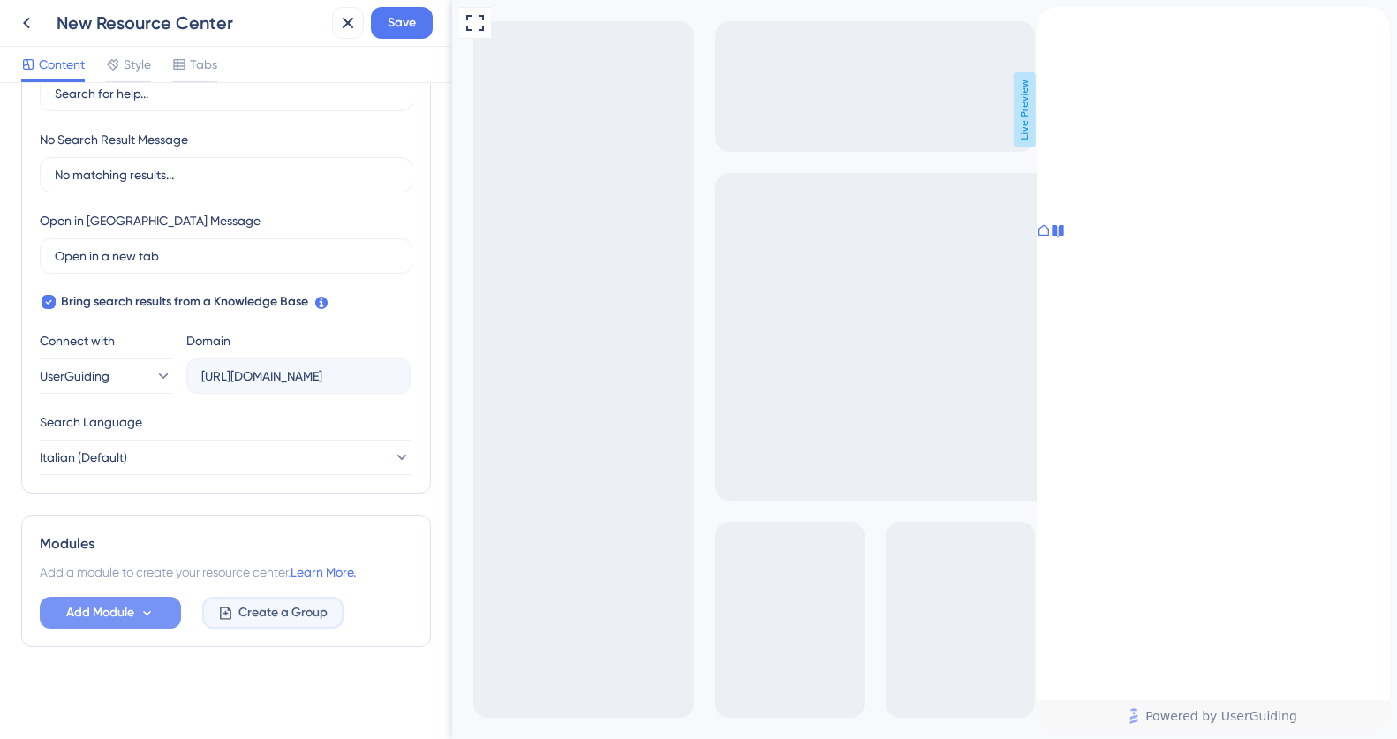
click at [248, 615] on span "Create a Group" at bounding box center [282, 612] width 89 height 21
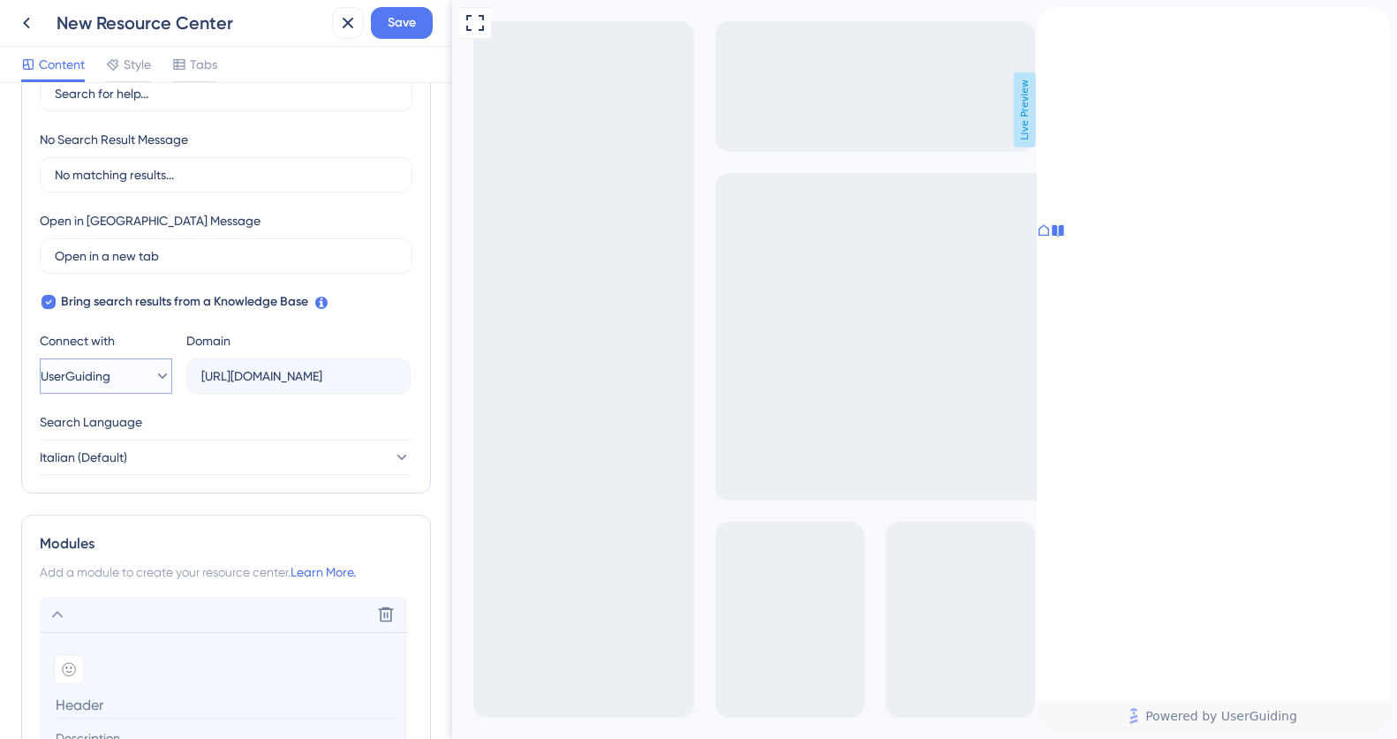
click at [131, 388] on button "UserGuiding" at bounding box center [106, 375] width 132 height 35
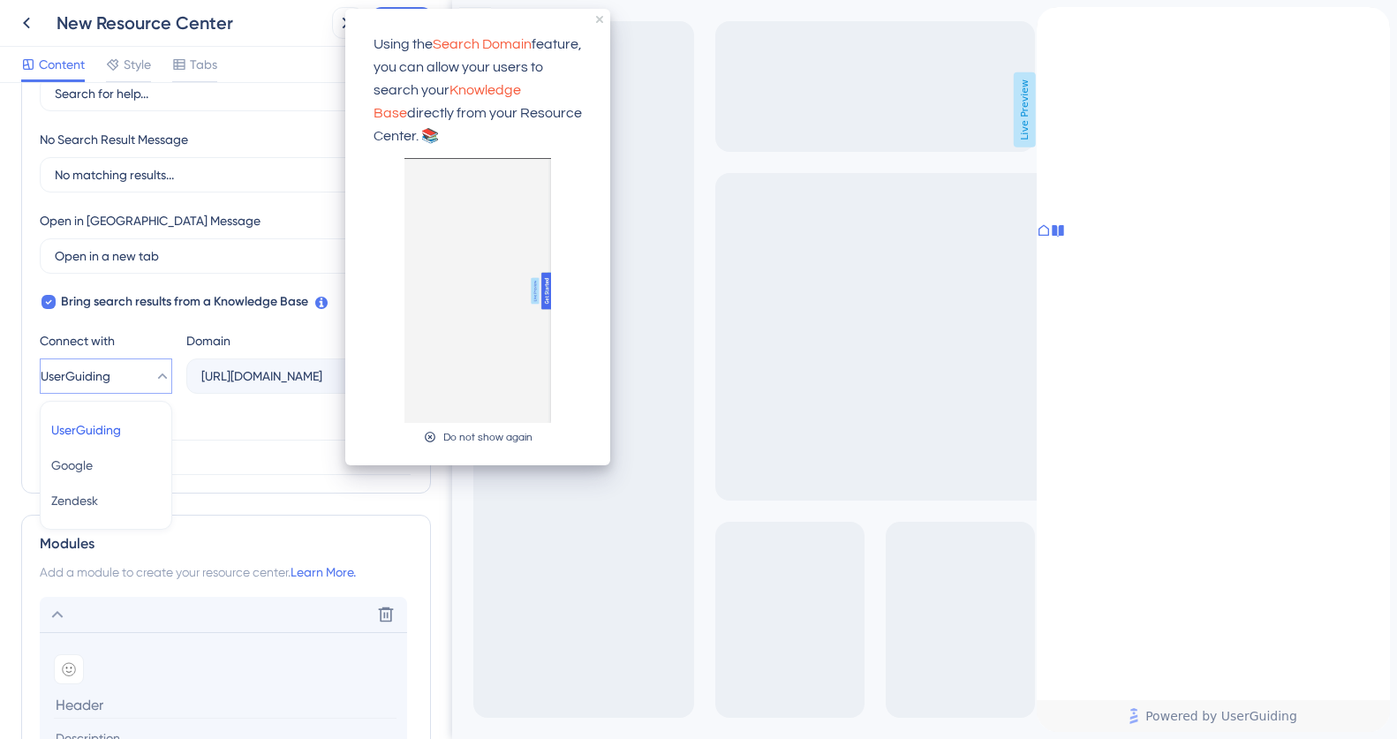
click at [324, 303] on icon at bounding box center [321, 303] width 12 height 12
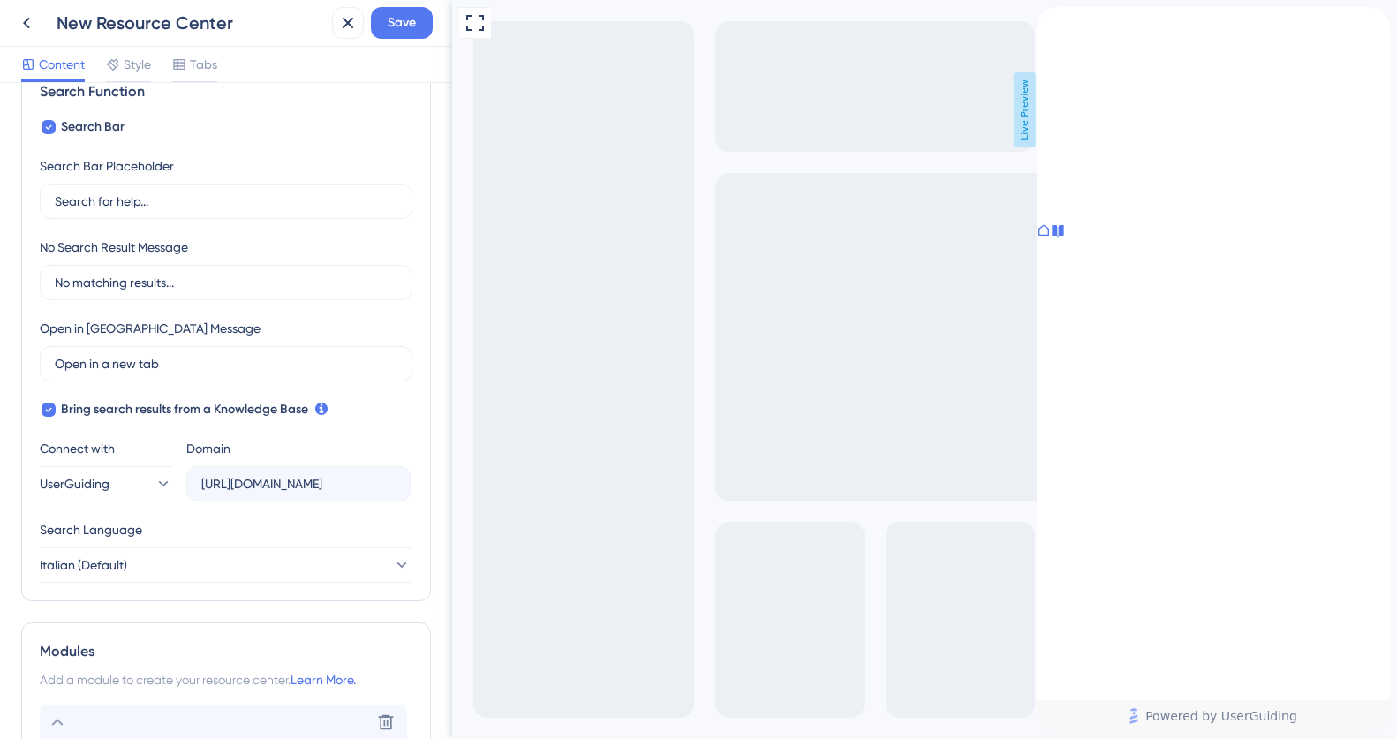
scroll to position [283, 0]
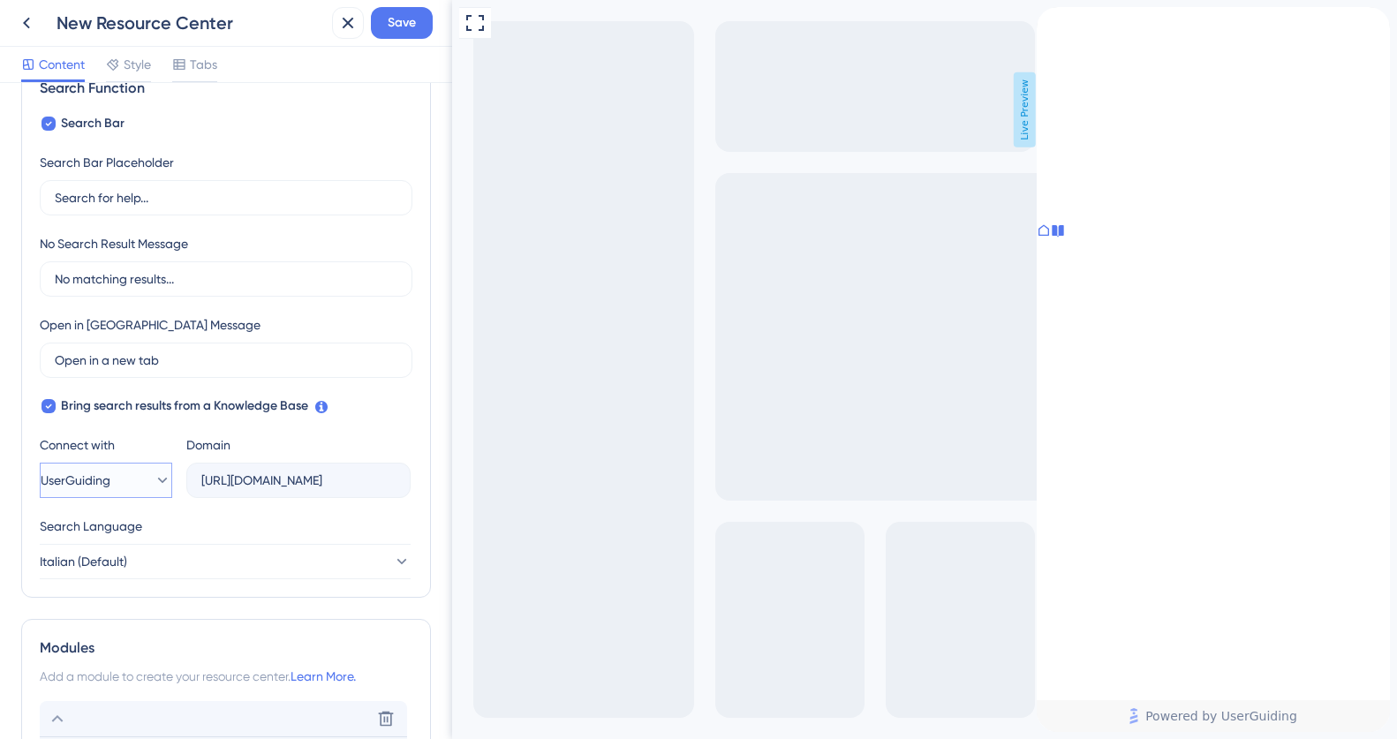
click at [83, 482] on span "UserGuiding" at bounding box center [76, 480] width 70 height 21
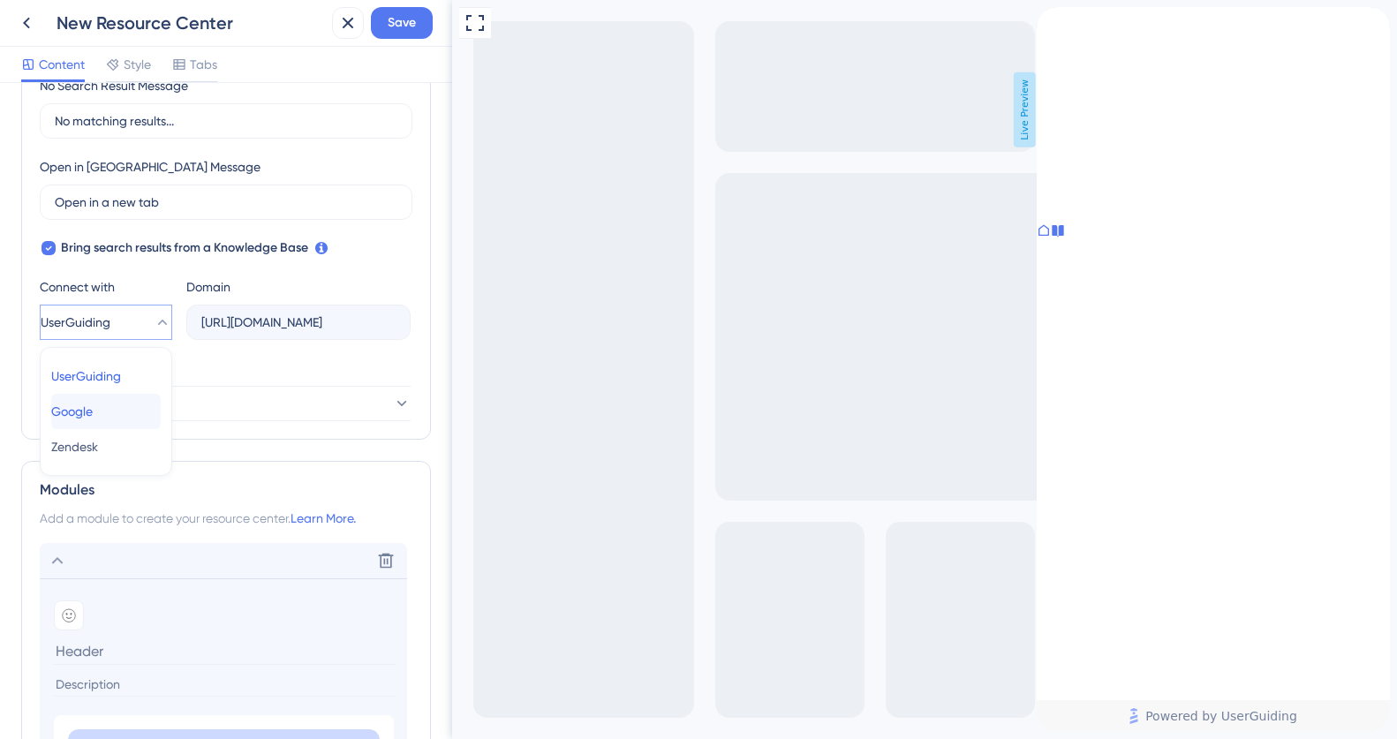
click at [83, 406] on span "Google" at bounding box center [71, 411] width 41 height 21
click at [244, 328] on input "text" at bounding box center [298, 322] width 194 height 19
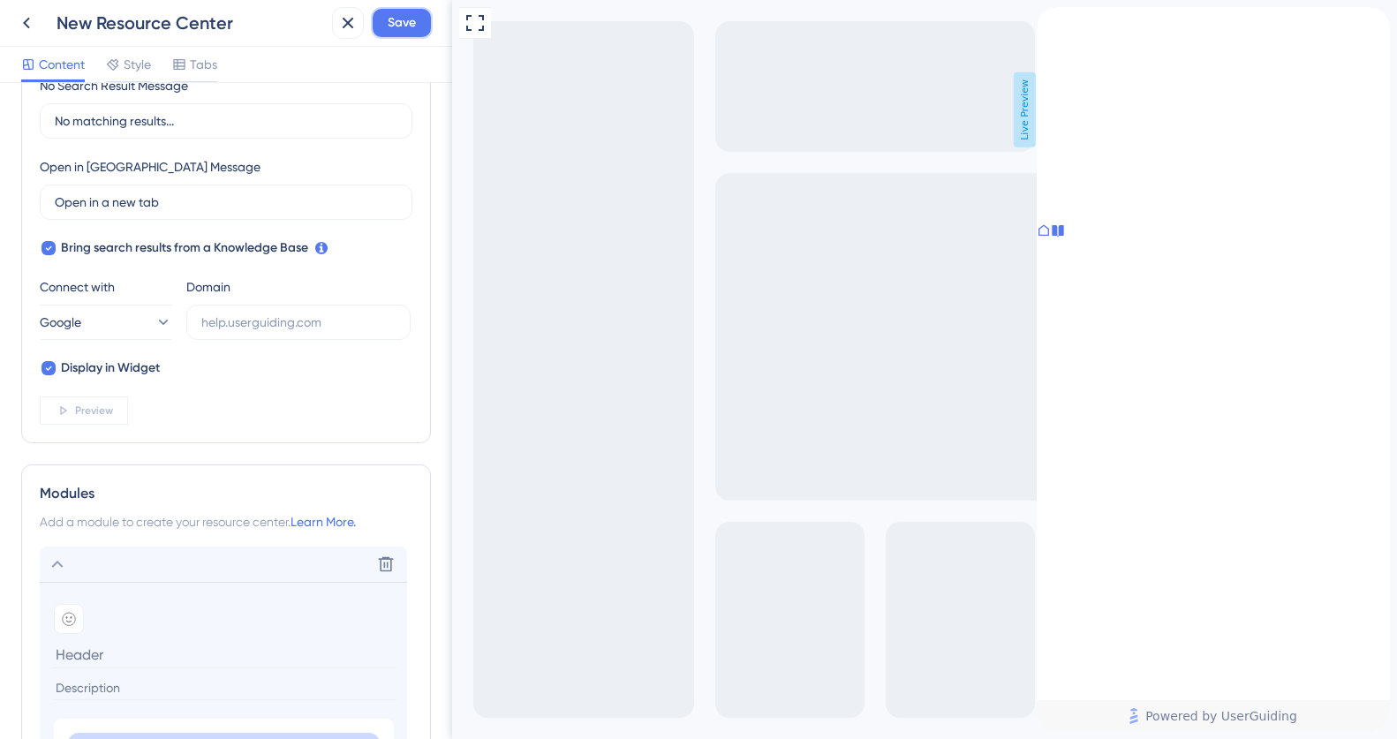
click at [410, 20] on span "Save" at bounding box center [402, 22] width 28 height 21
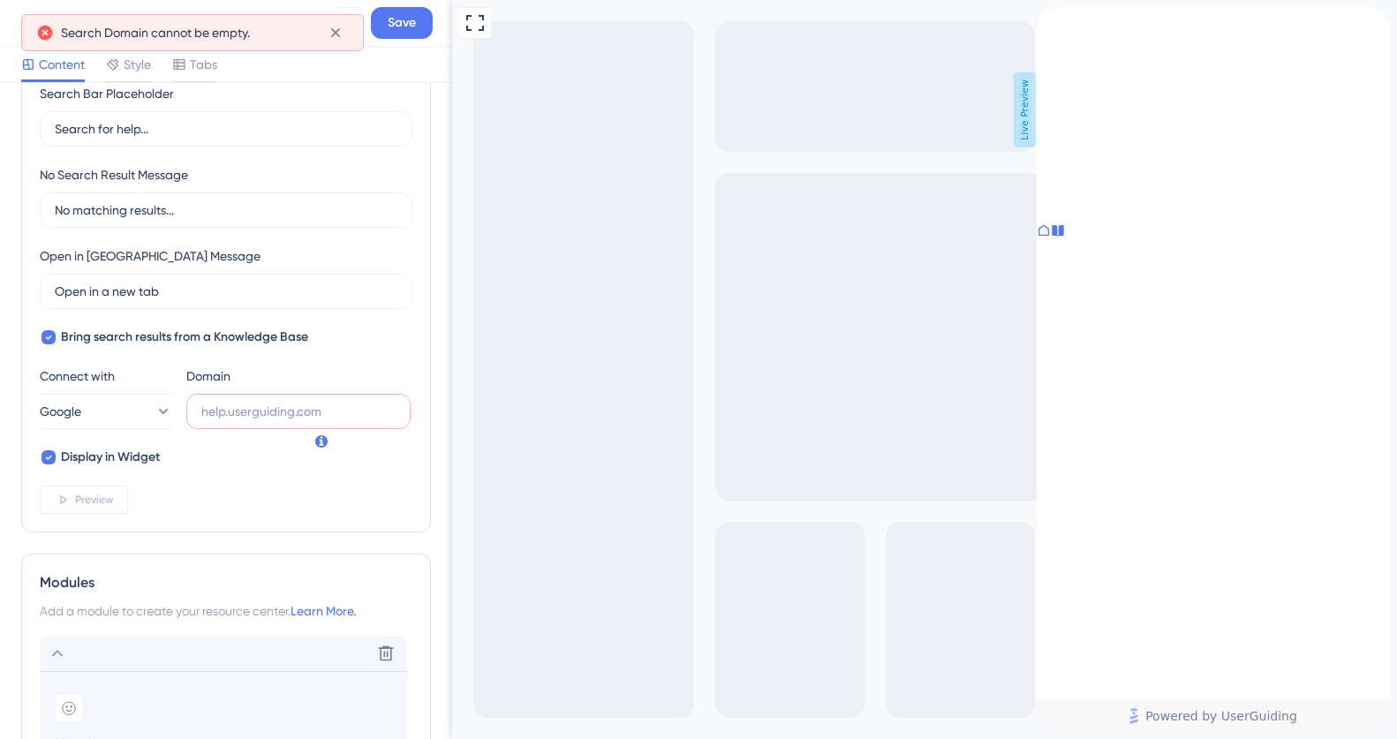
scroll to position [0, 0]
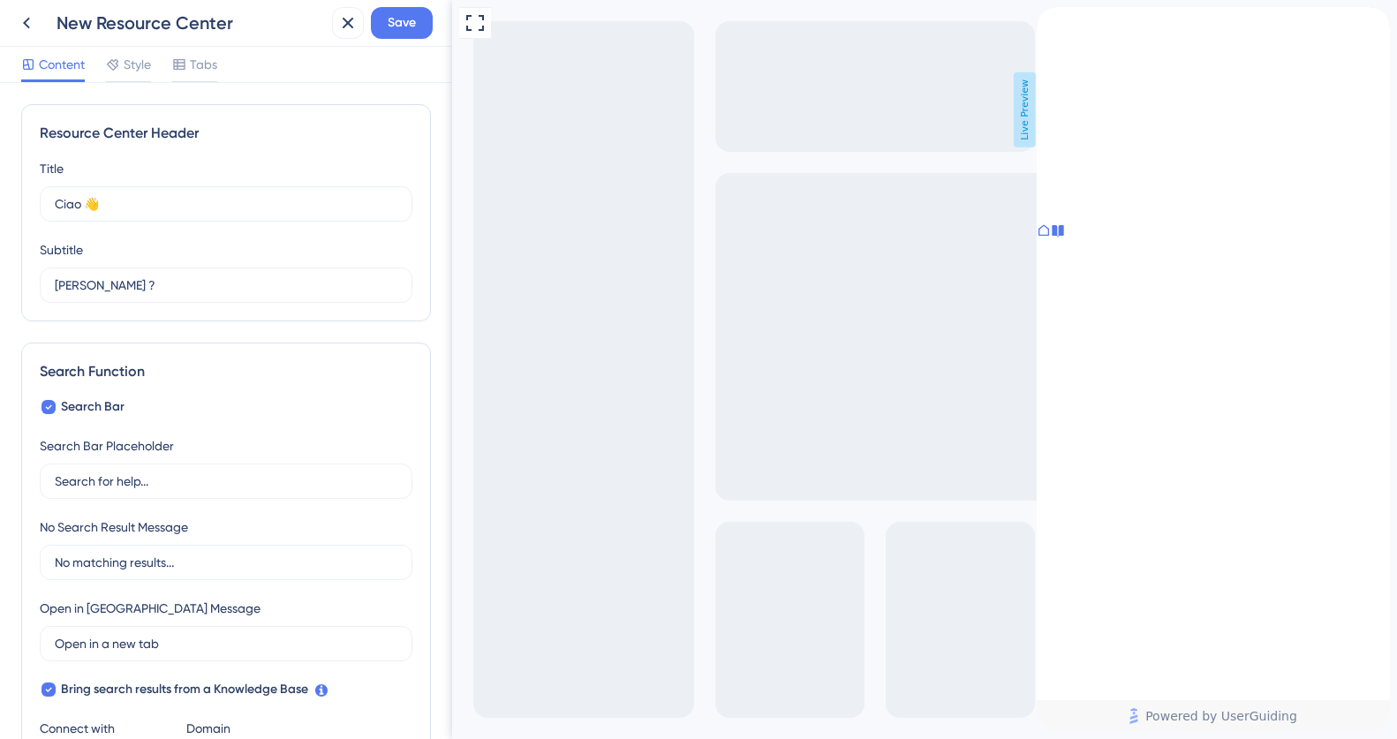
click at [1056, 68] on icon "close resource center" at bounding box center [1051, 73] width 10 height 10
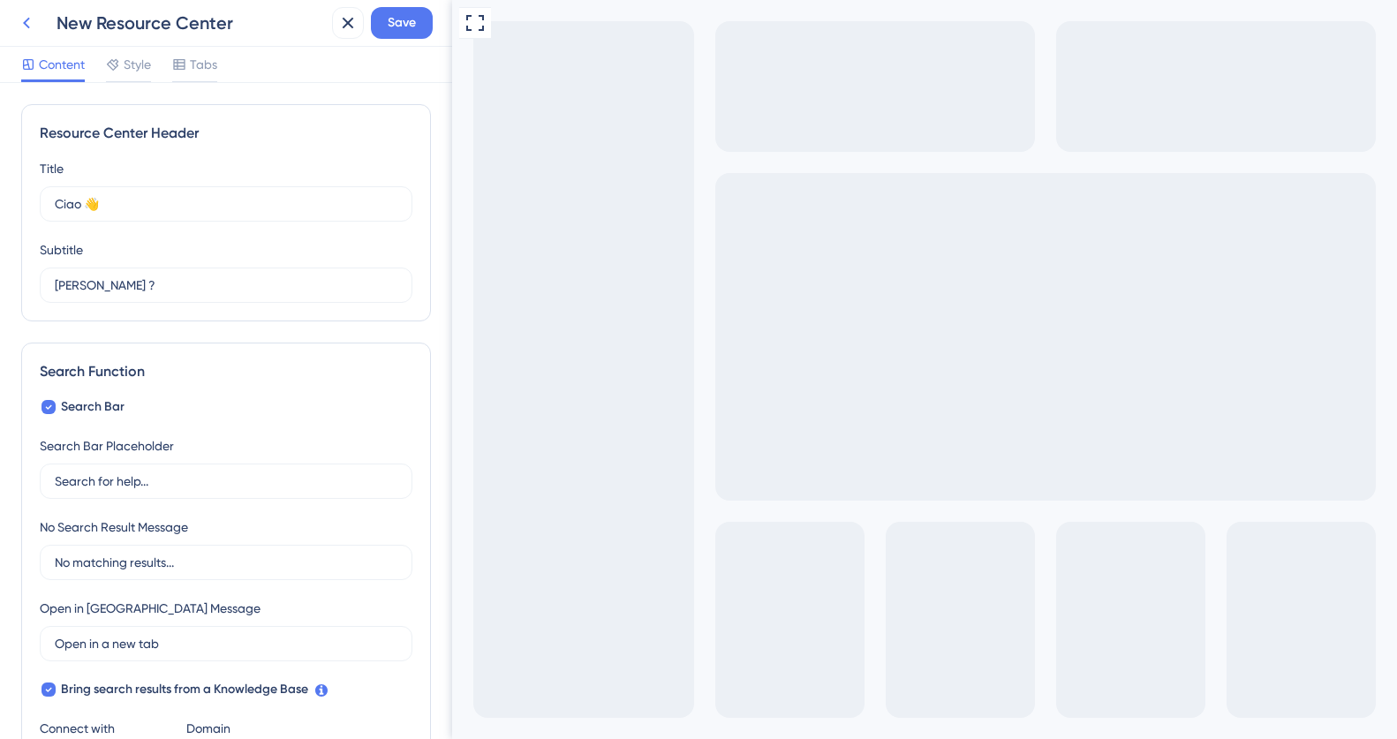
click at [28, 26] on icon at bounding box center [26, 23] width 7 height 11
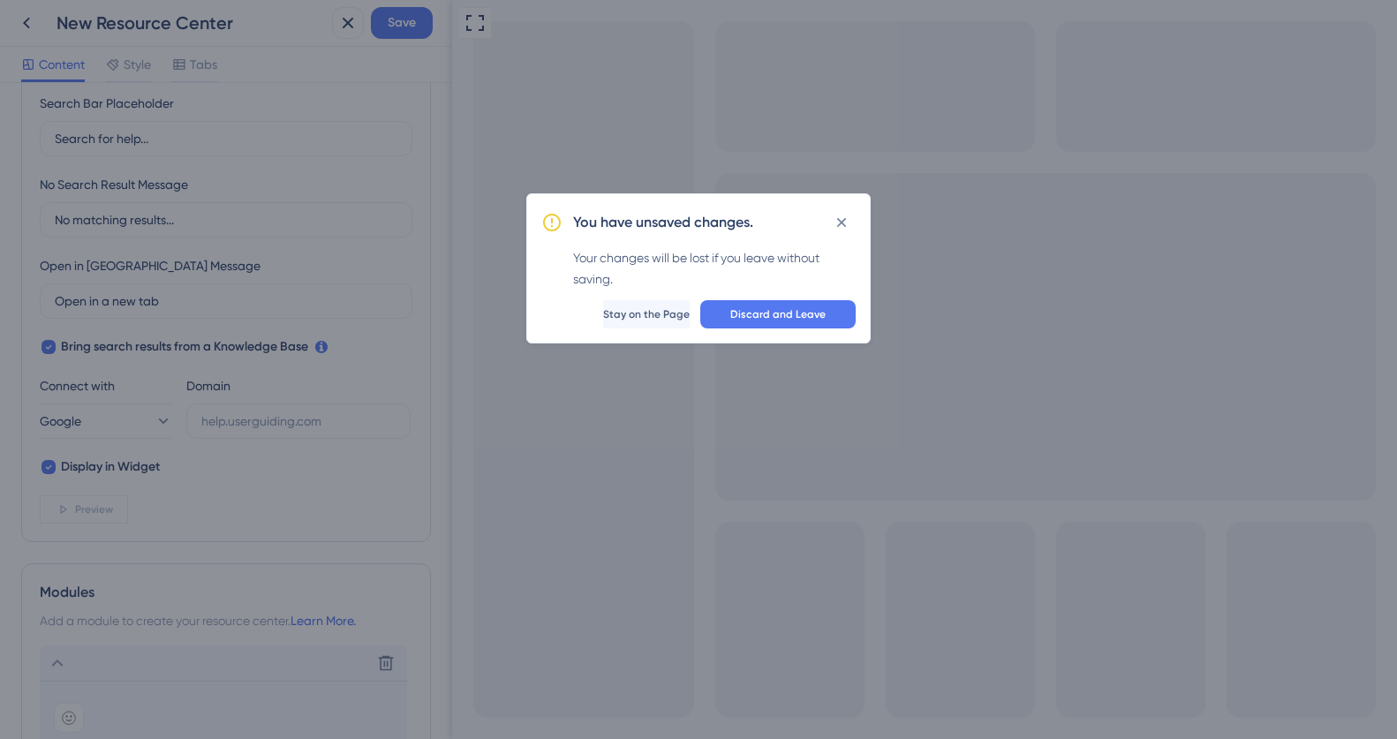
scroll to position [352, 0]
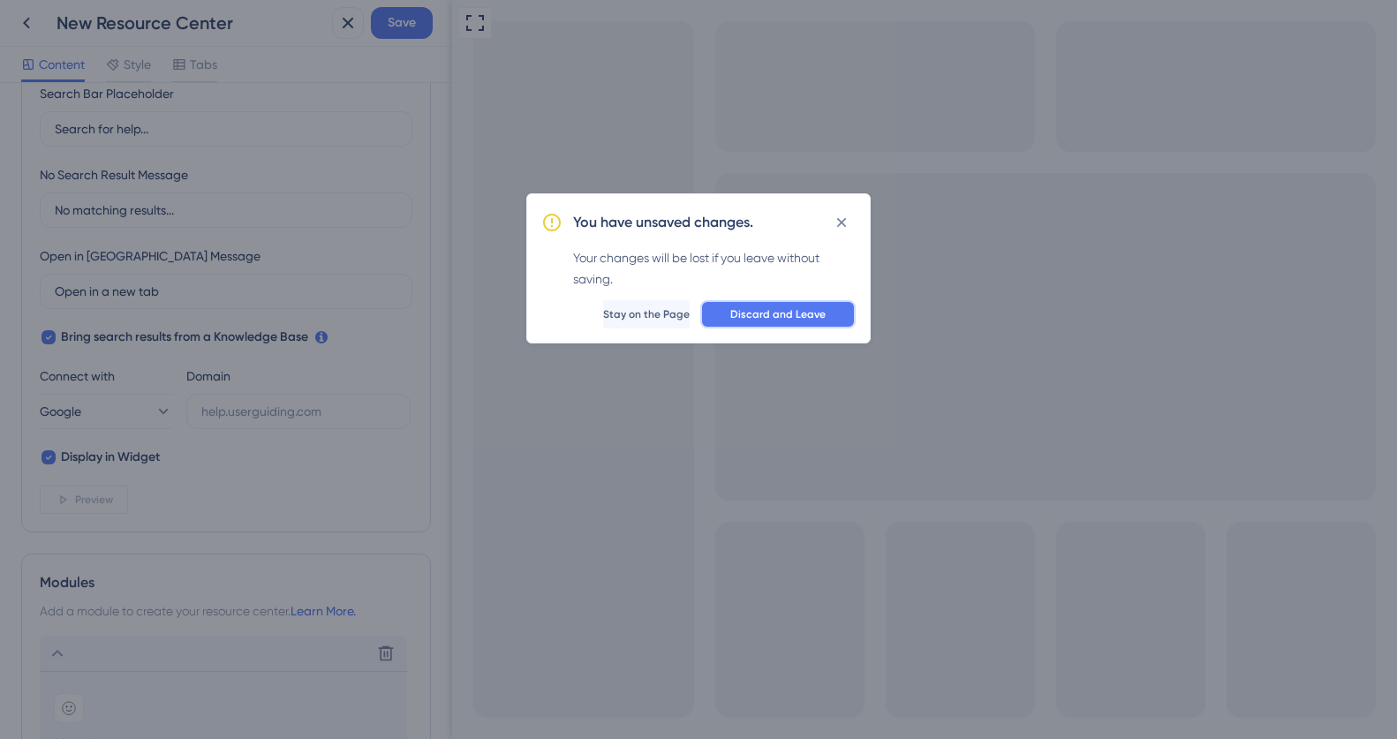
click at [737, 313] on span "Discard and Leave" at bounding box center [777, 314] width 95 height 14
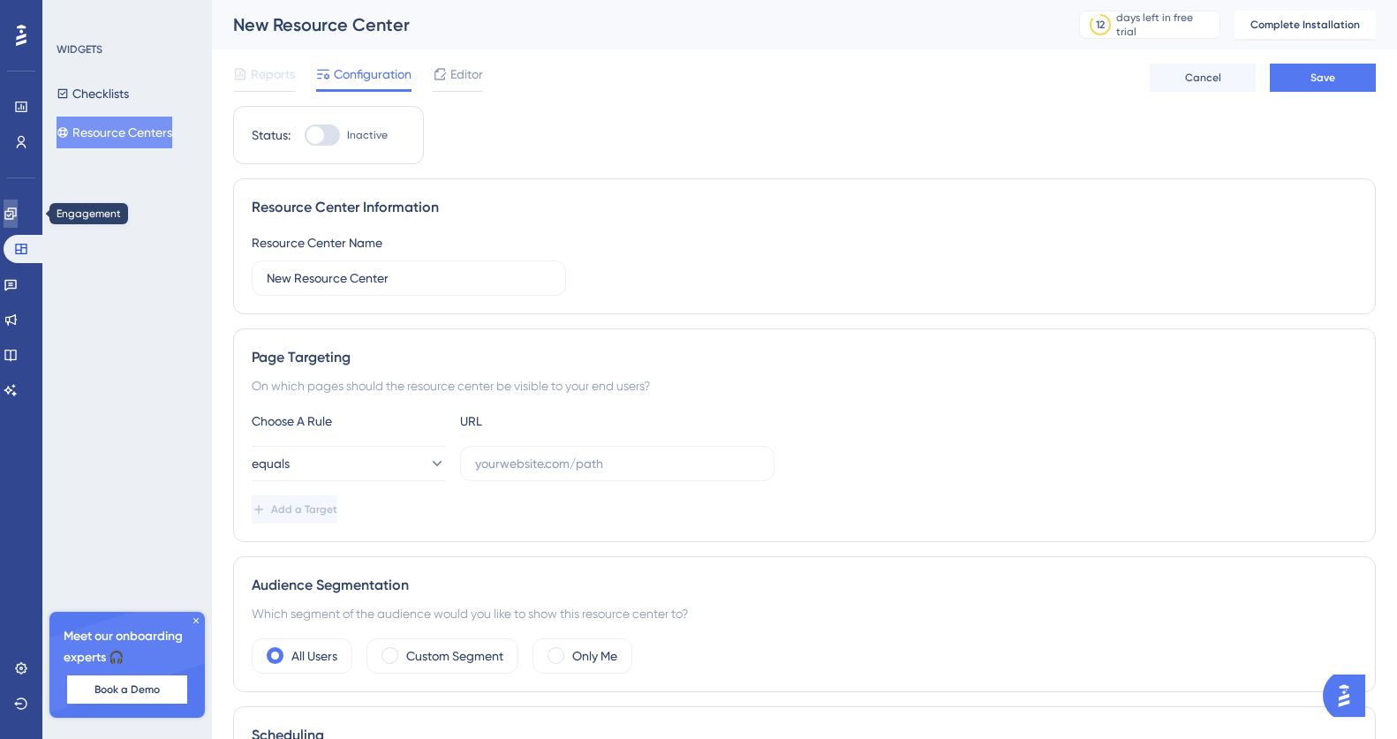
click at [17, 223] on link at bounding box center [11, 214] width 14 height 28
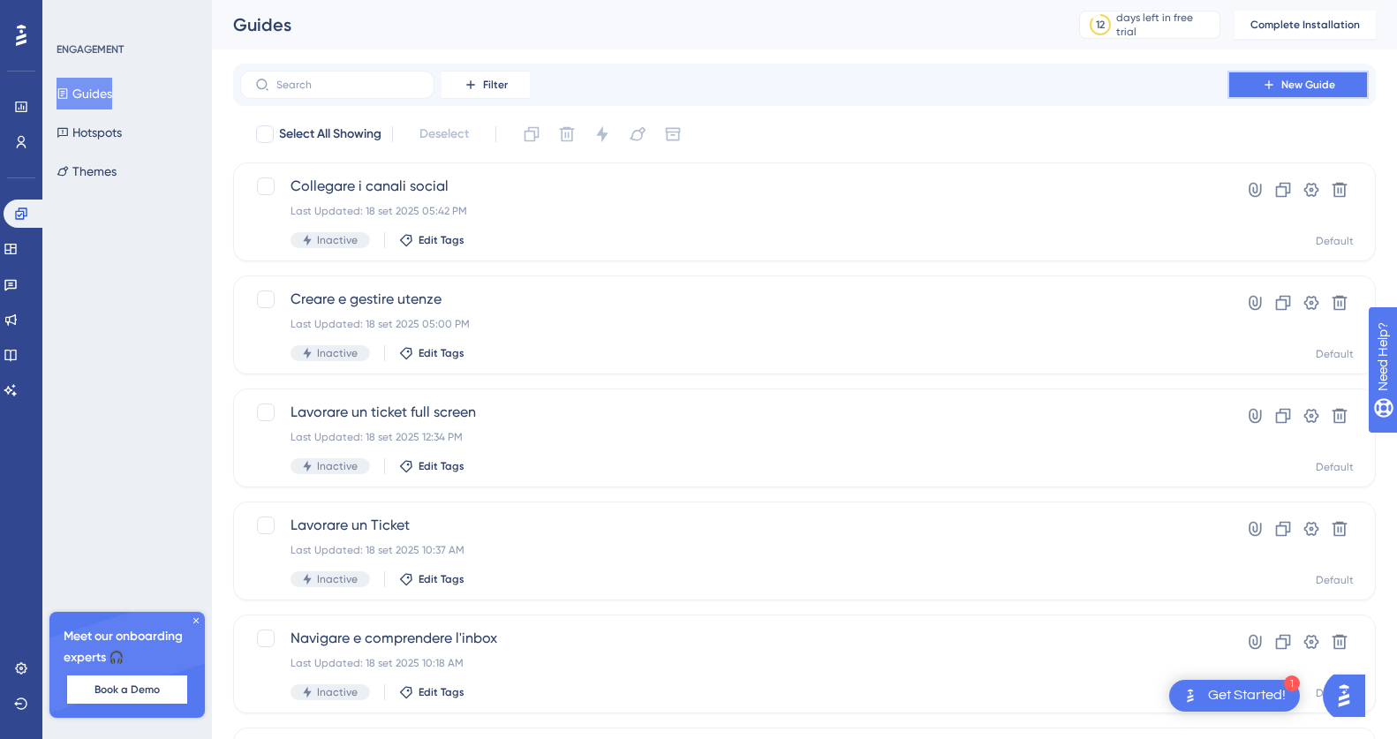
click at [1295, 93] on button "New Guide" at bounding box center [1297, 85] width 141 height 28
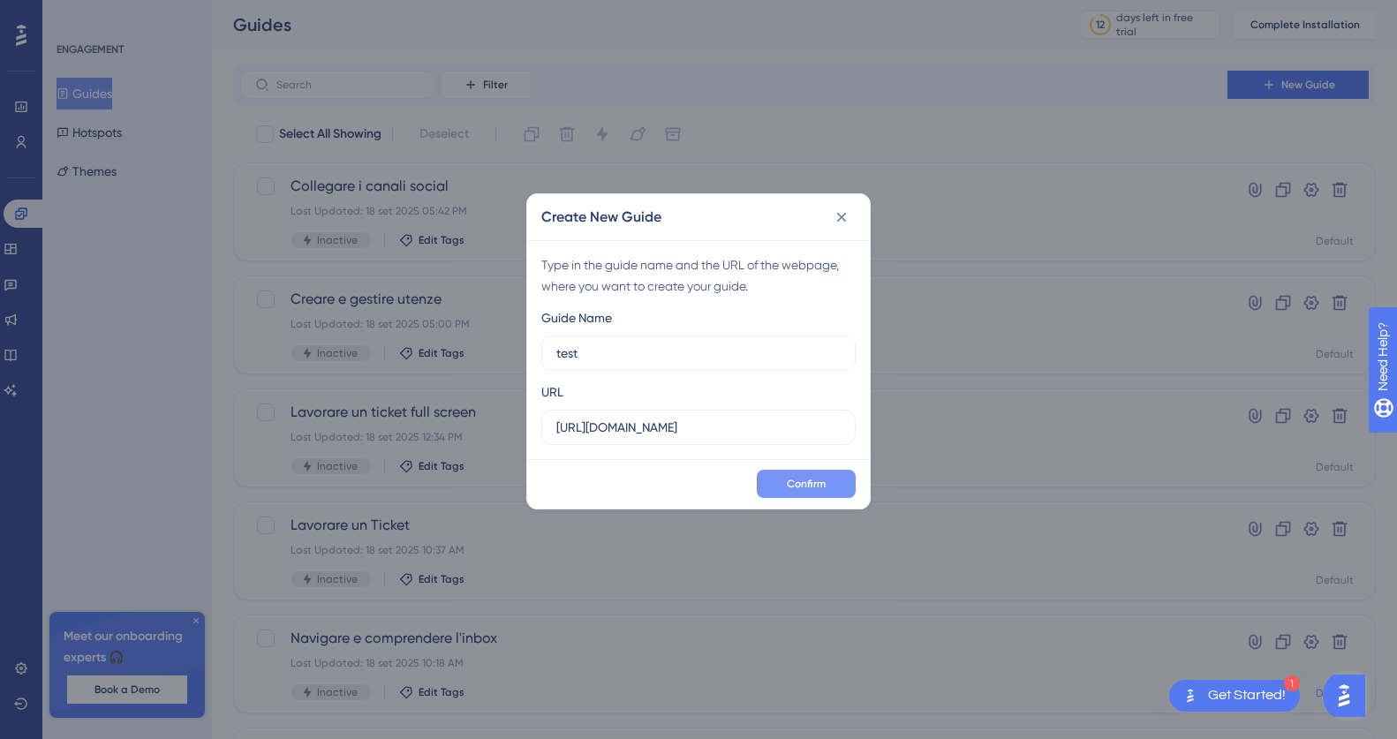
type input "test"
click at [816, 479] on span "Confirm" at bounding box center [806, 484] width 39 height 14
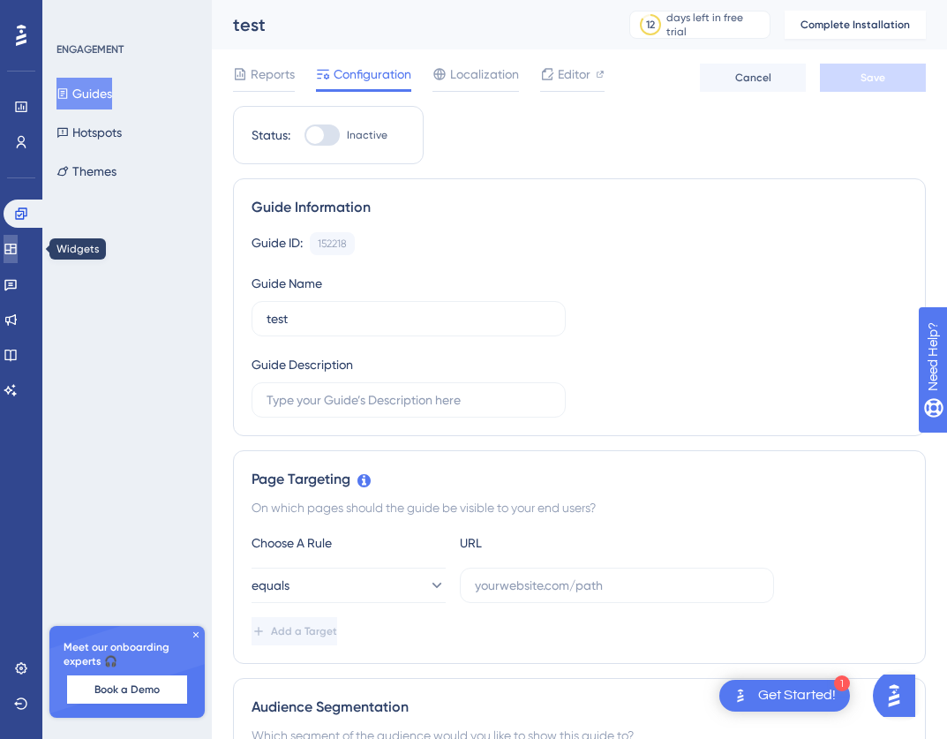
click at [16, 252] on icon at bounding box center [9, 249] width 11 height 11
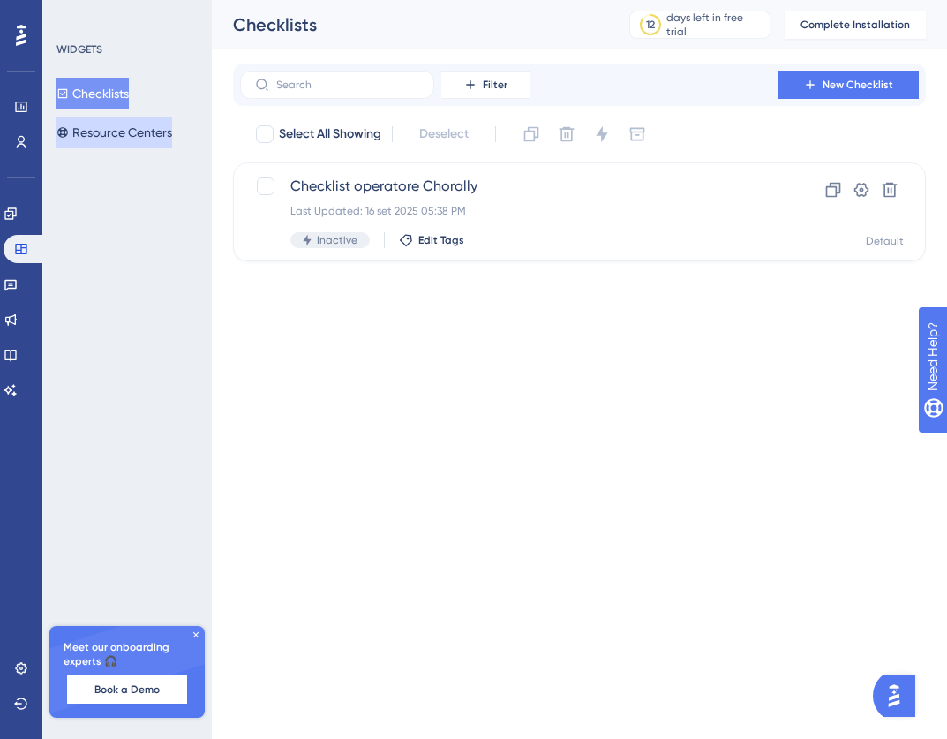
click at [92, 139] on button "Resource Centers" at bounding box center [115, 133] width 116 height 32
